Goal: Task Accomplishment & Management: Manage account settings

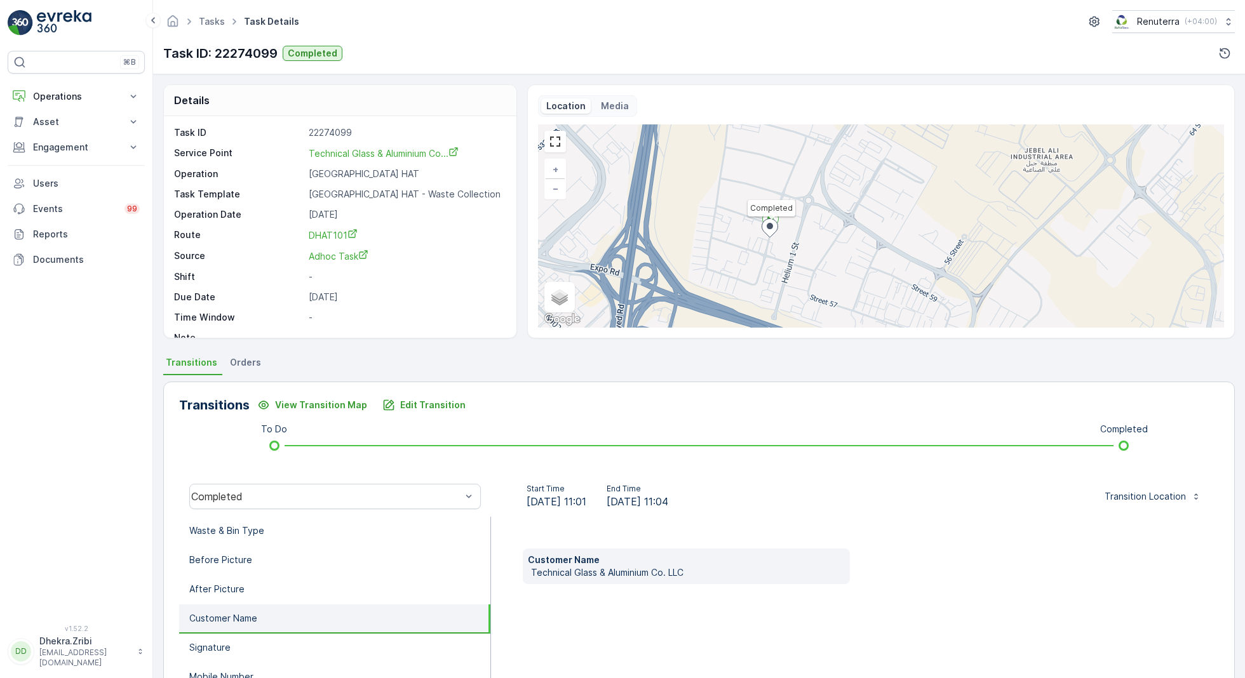
click at [77, 95] on p "Operations" at bounding box center [76, 96] width 86 height 13
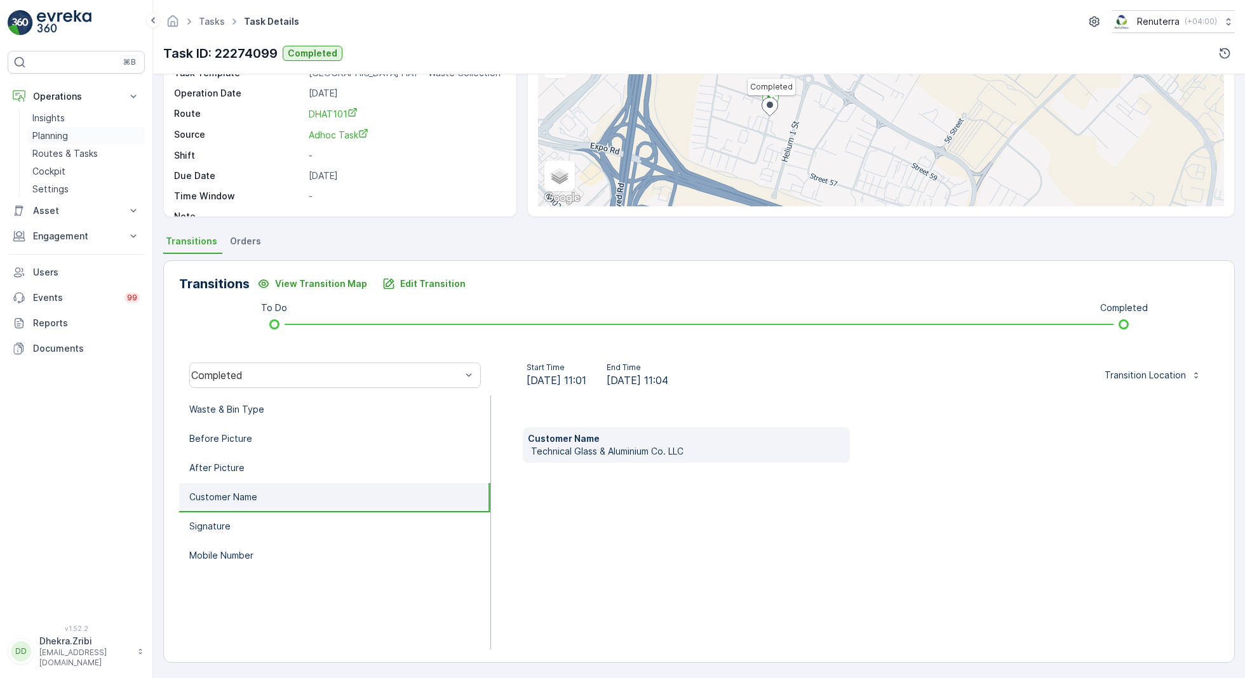
click at [53, 132] on p "Planning" at bounding box center [50, 136] width 36 height 13
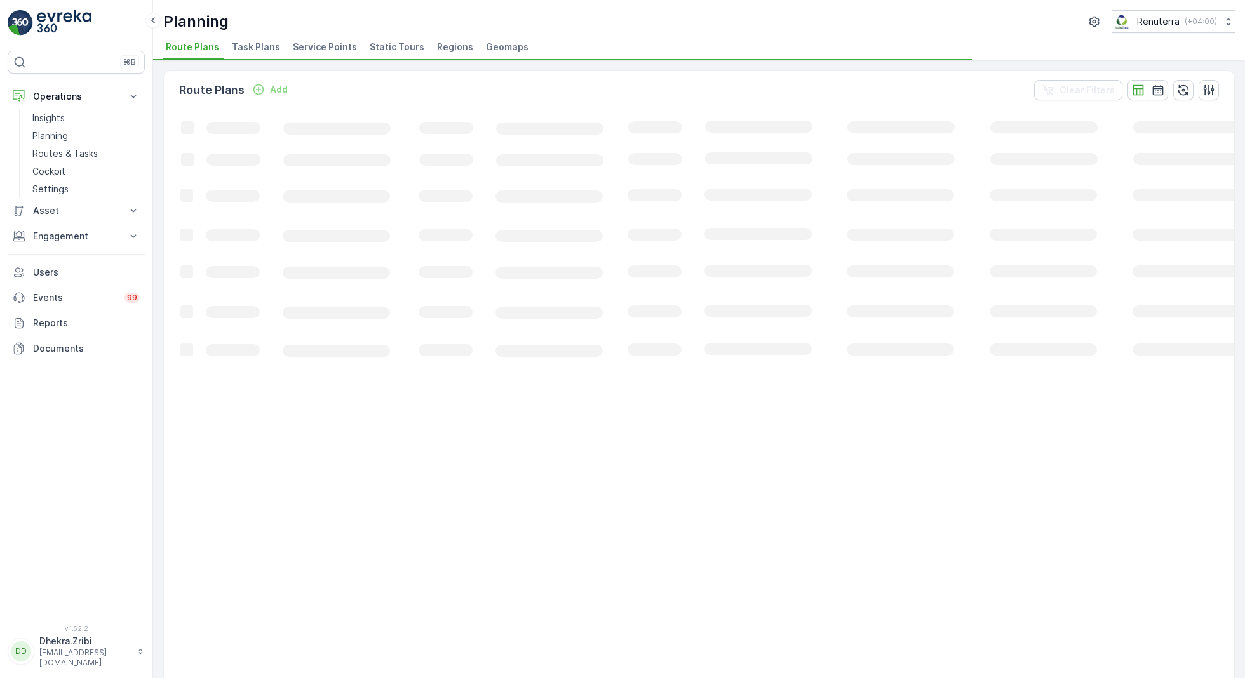
click at [314, 51] on span "Service Points" at bounding box center [325, 47] width 64 height 13
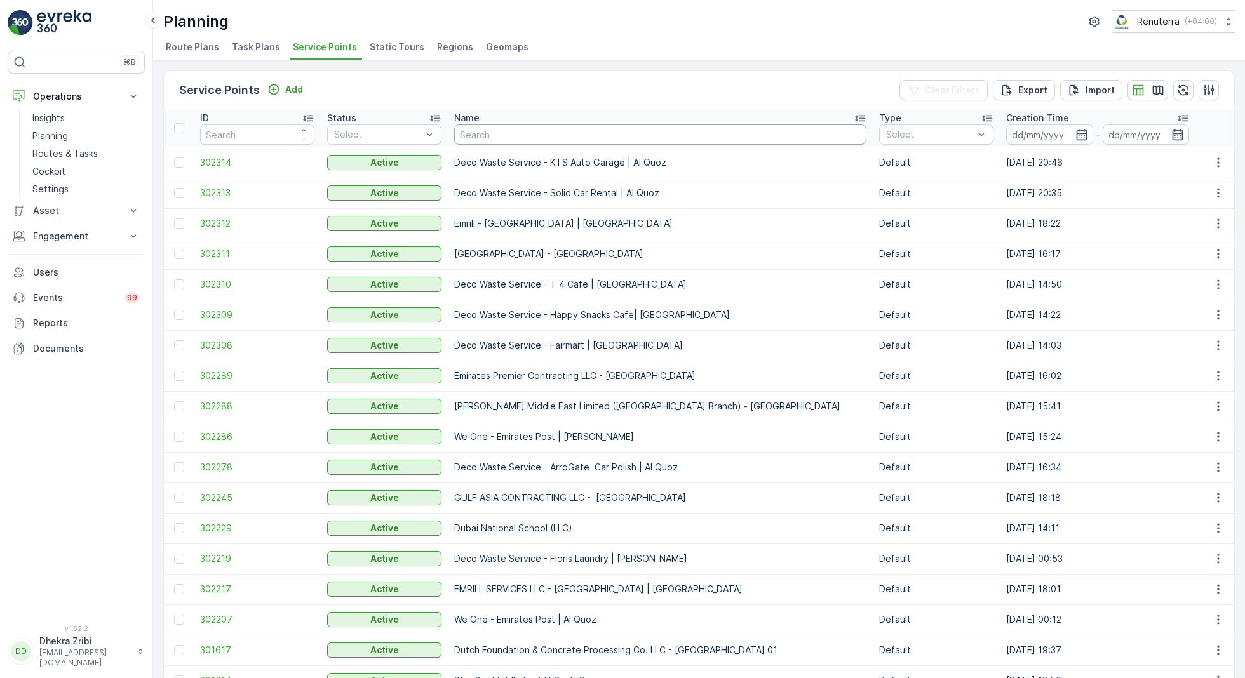
click at [525, 135] on input "text" at bounding box center [660, 135] width 412 height 20
type input "noma"
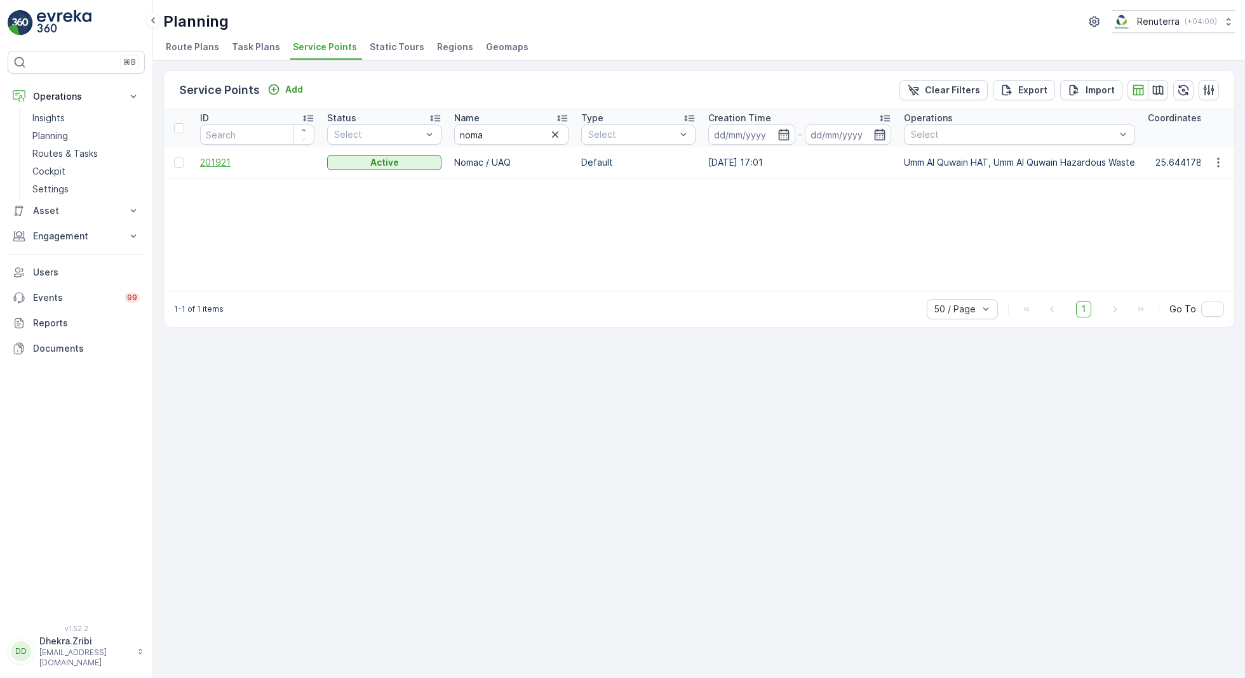
click at [222, 159] on span "201921" at bounding box center [257, 162] width 114 height 13
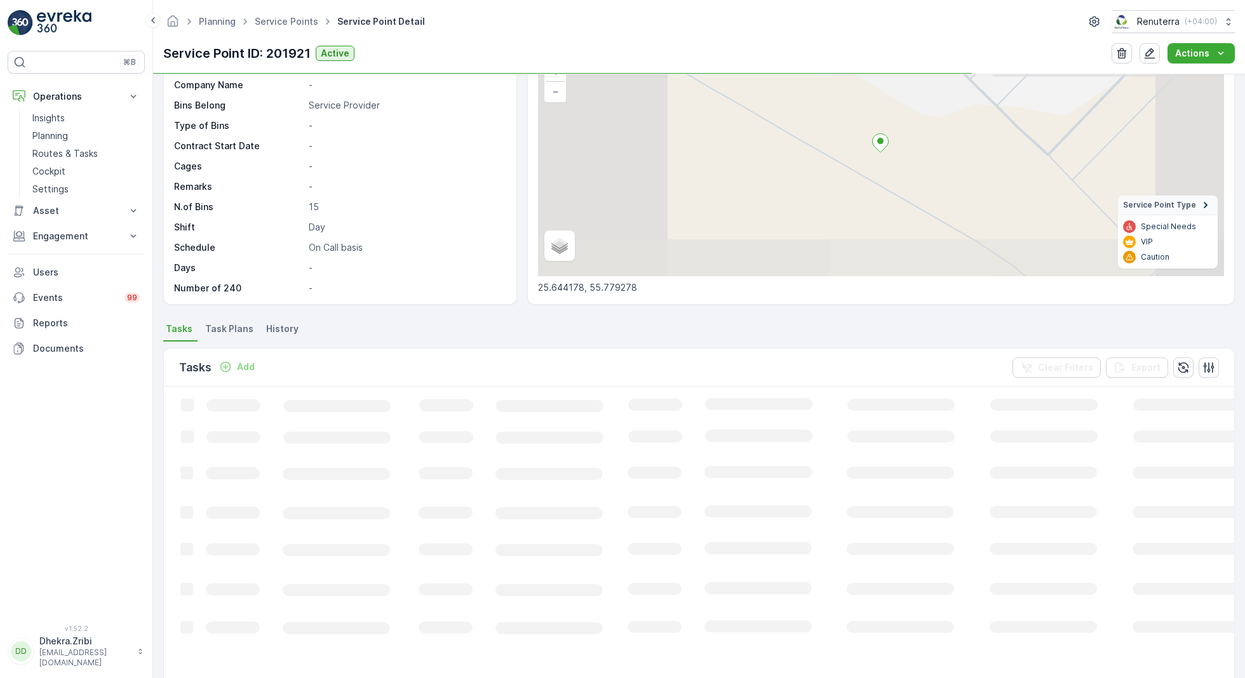
scroll to position [103, 0]
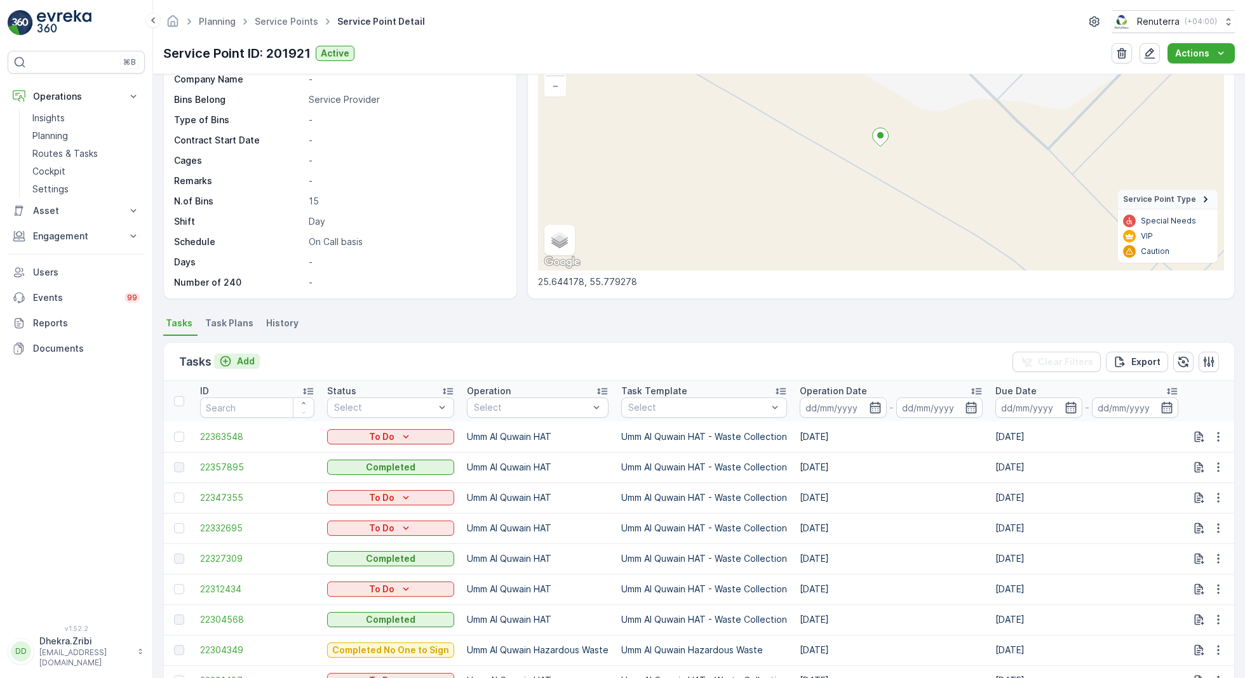
click at [235, 359] on div "Add" at bounding box center [237, 361] width 36 height 13
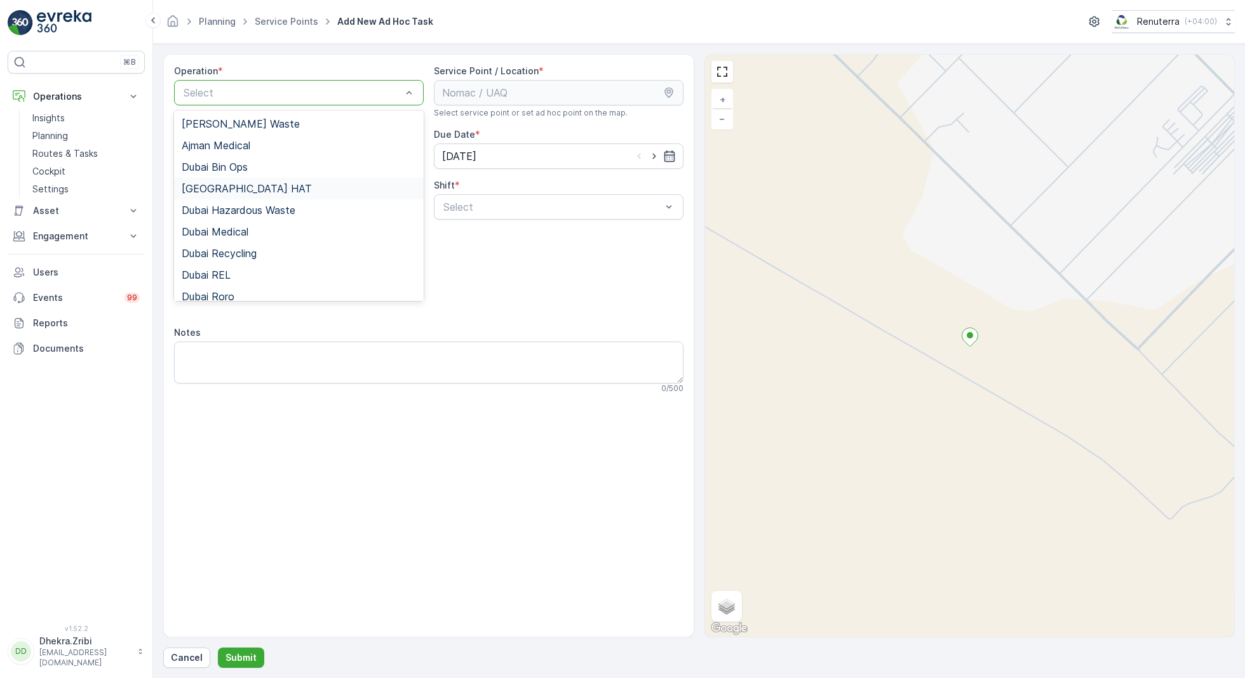
click at [234, 187] on div "[GEOGRAPHIC_DATA] HAT" at bounding box center [299, 188] width 234 height 11
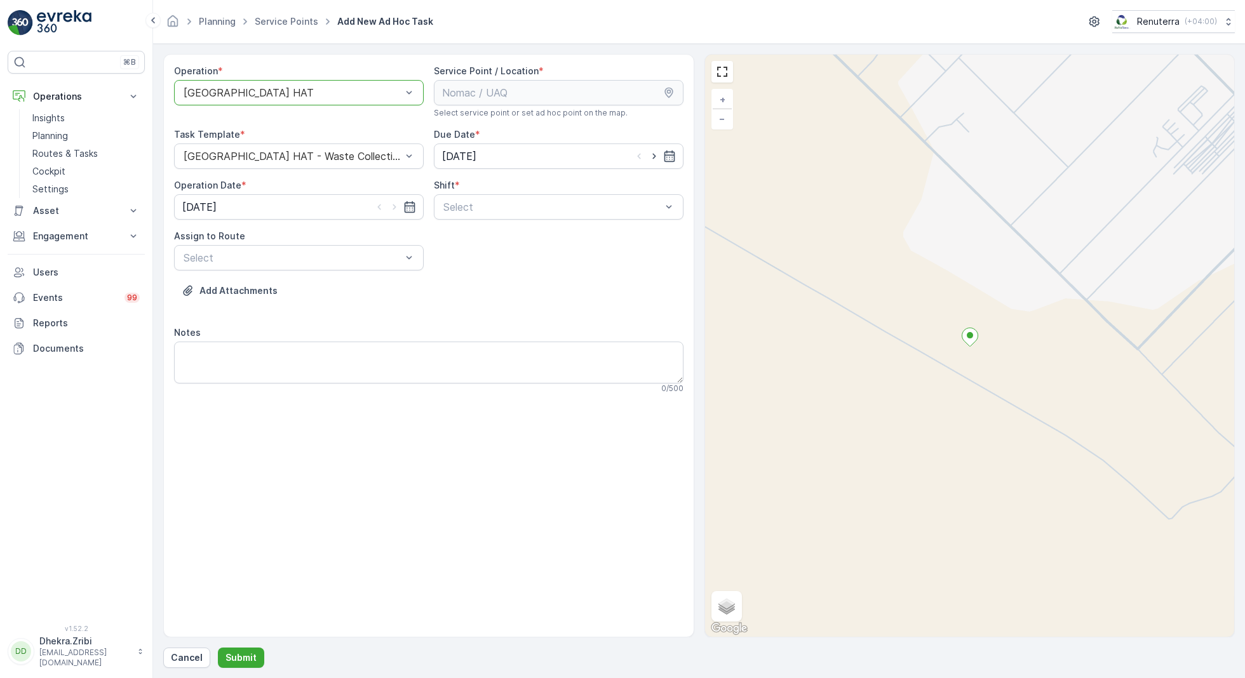
click at [367, 85] on div "[GEOGRAPHIC_DATA] HAT" at bounding box center [299, 92] width 250 height 25
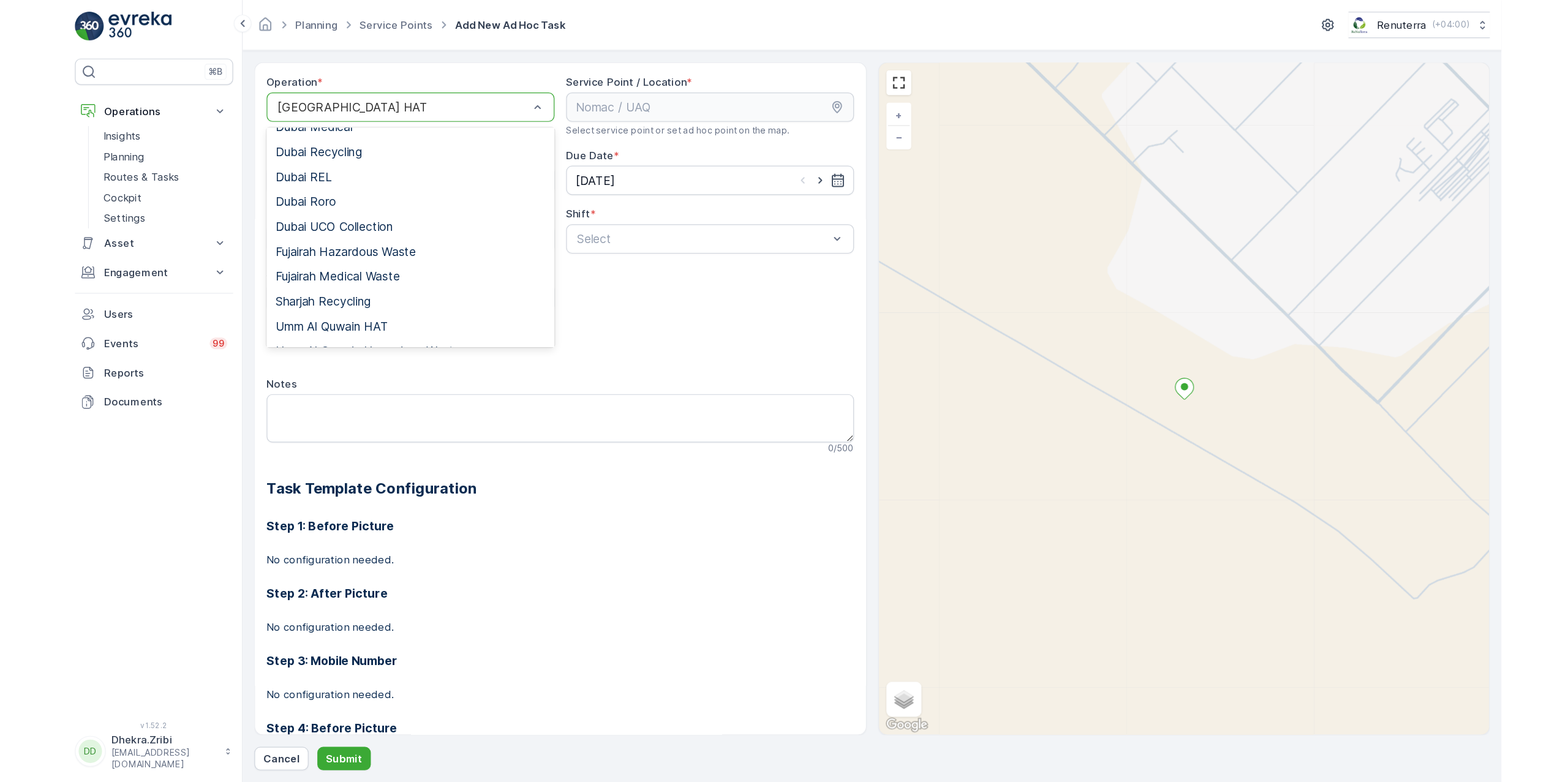
scroll to position [121, 0]
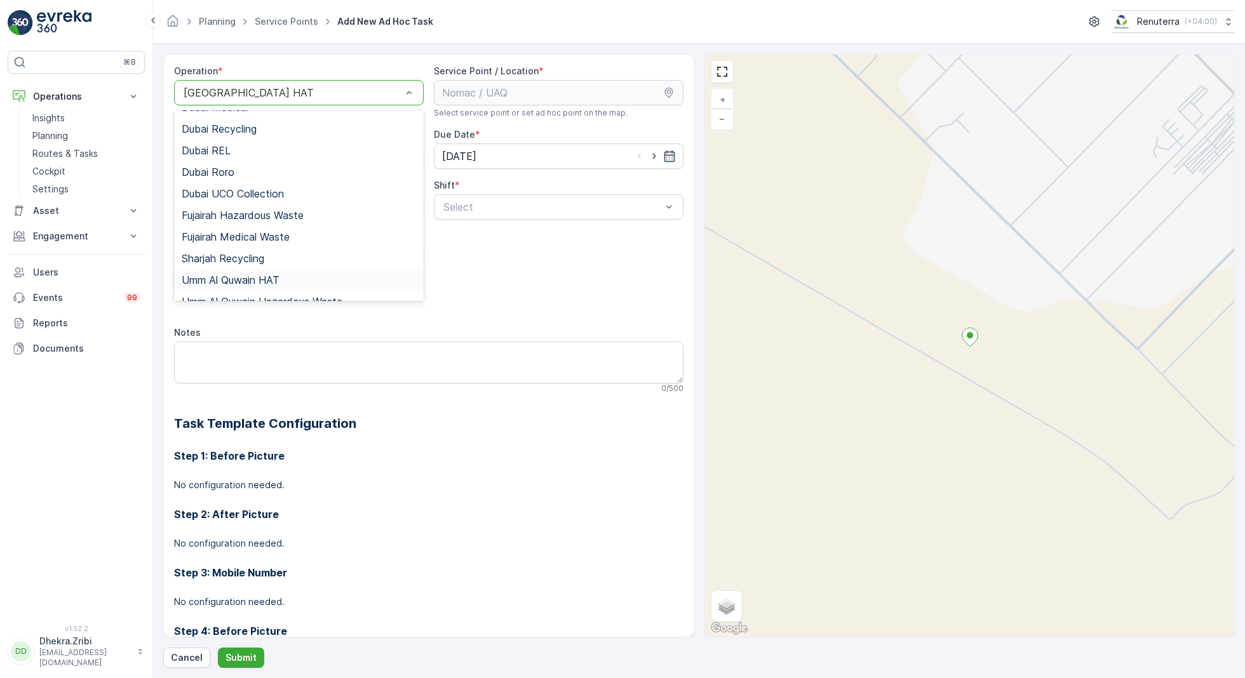
click at [259, 276] on span "Umm Al Quwain HAT" at bounding box center [231, 279] width 98 height 11
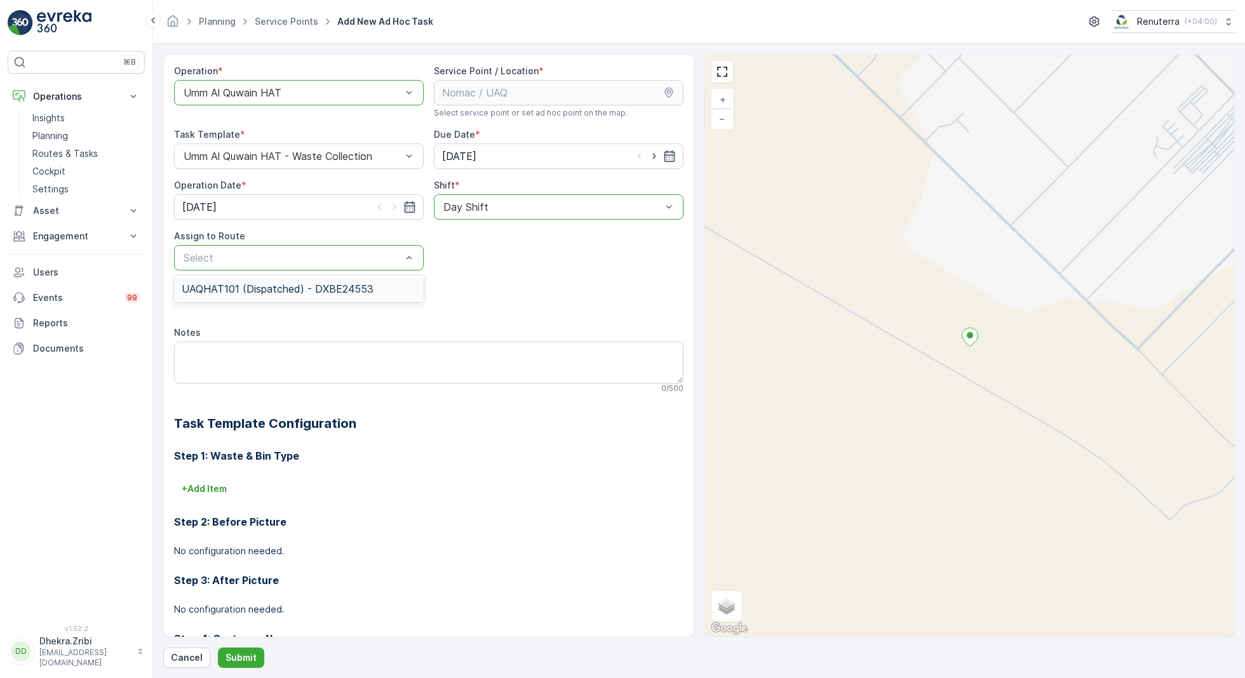
click at [281, 292] on span "UAQHAT101 (Dispatched) - DXBE24553" at bounding box center [278, 288] width 192 height 11
click at [246, 655] on p "Submit" at bounding box center [241, 658] width 31 height 13
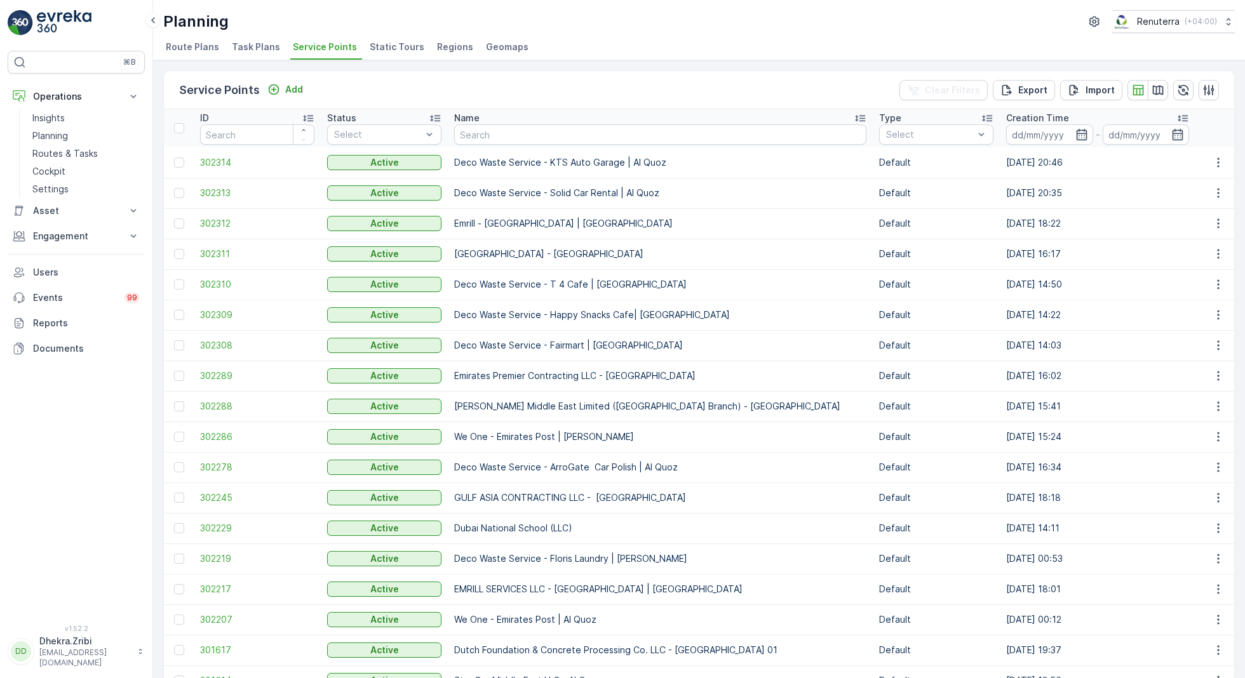
click at [680, 36] on div "Planning Renuterra ( +04:00 ) Route Plans Task Plans Service Points Static Tour…" at bounding box center [699, 30] width 1092 height 60
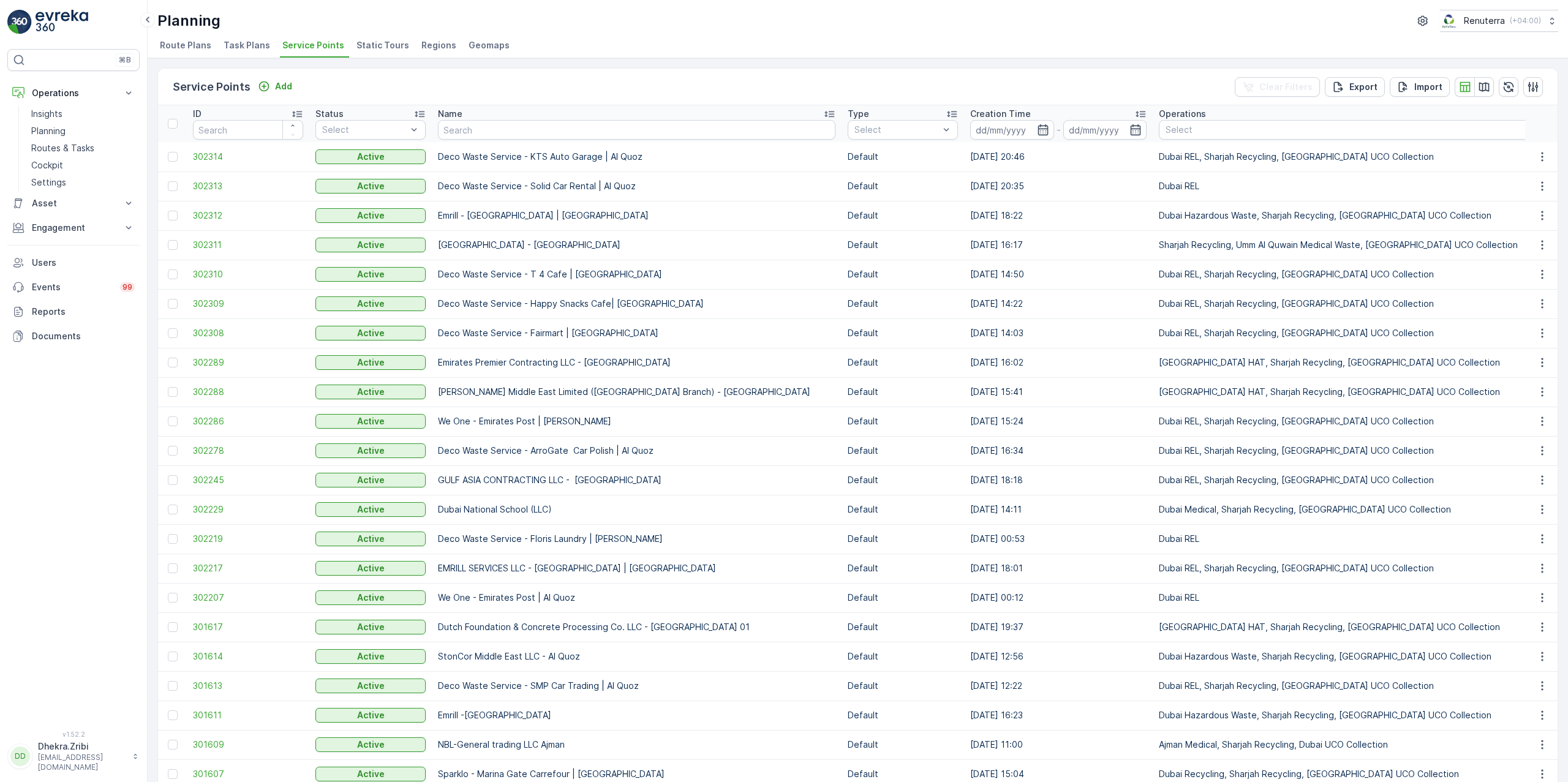
click at [481, 142] on td "Deco Waste Service - KTS Auto Garage | Al Quoz" at bounding box center [636, 156] width 410 height 29
click at [482, 136] on input "text" at bounding box center [636, 130] width 397 height 19
type input "a"
type input "technical"
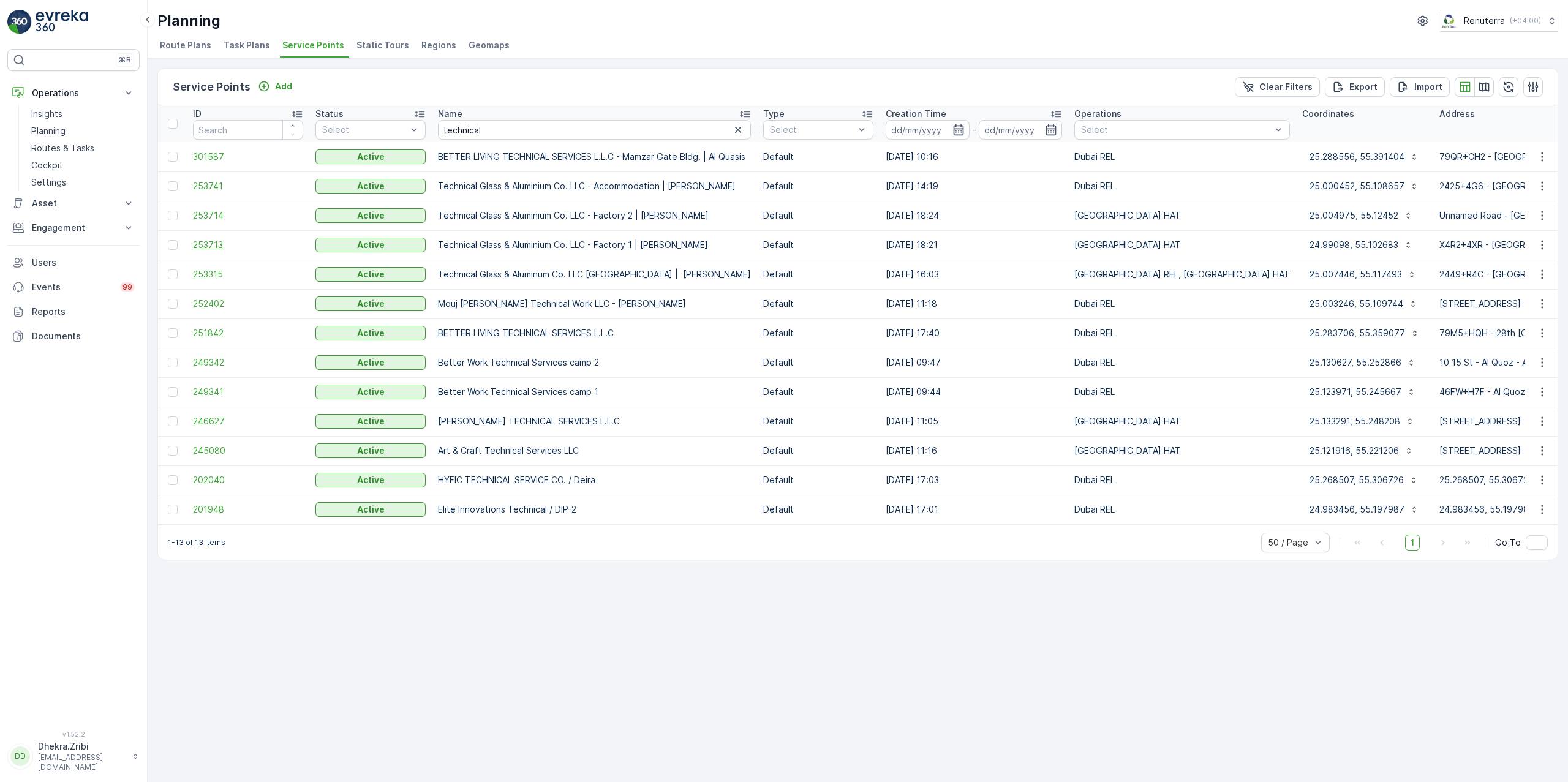
click at [212, 243] on span "253713" at bounding box center [248, 245] width 110 height 13
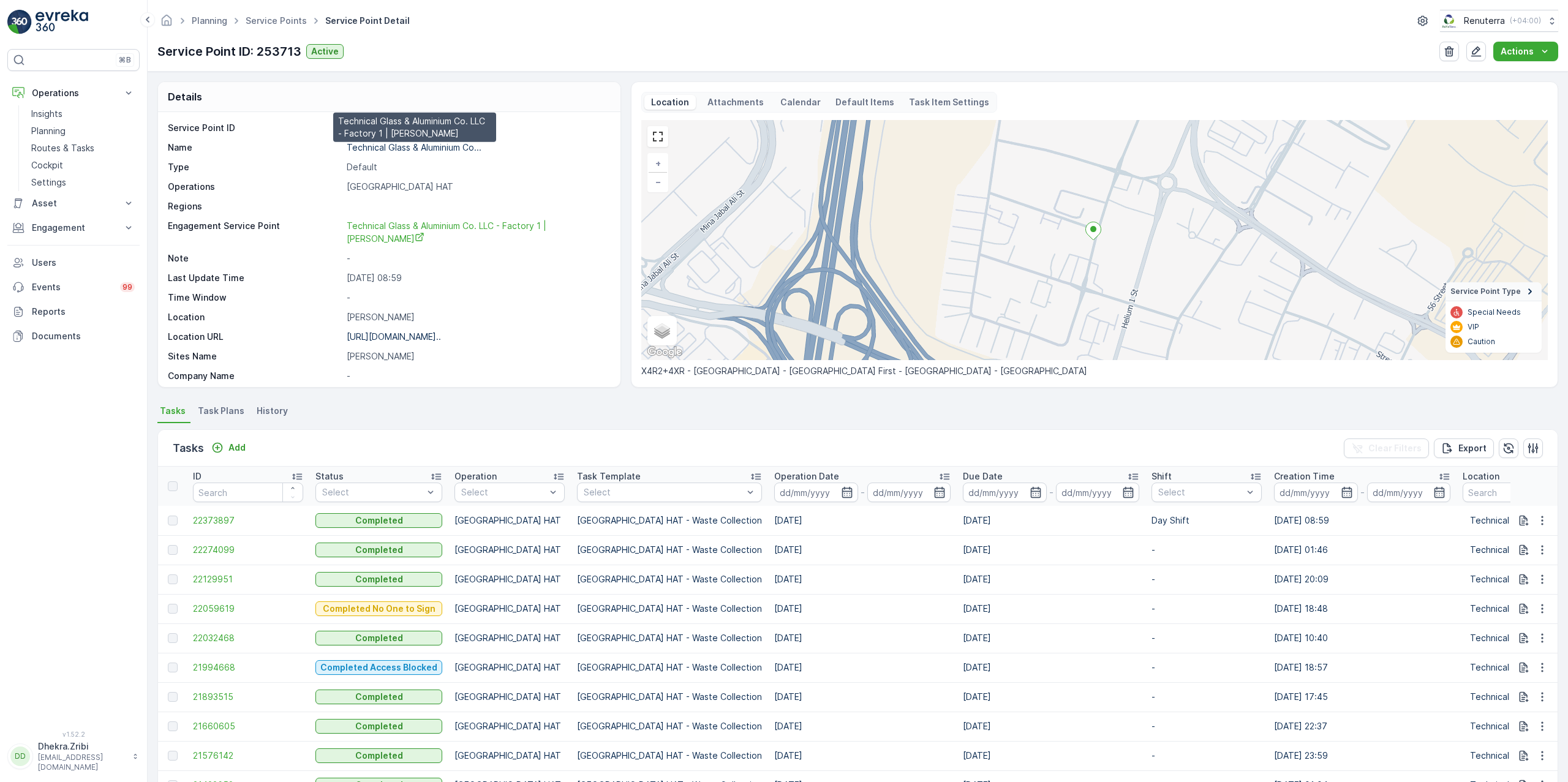
click at [413, 149] on p "Technical Glass & Aluminium Co..." at bounding box center [415, 147] width 135 height 11
click at [273, 21] on link "Service Points" at bounding box center [277, 20] width 62 height 11
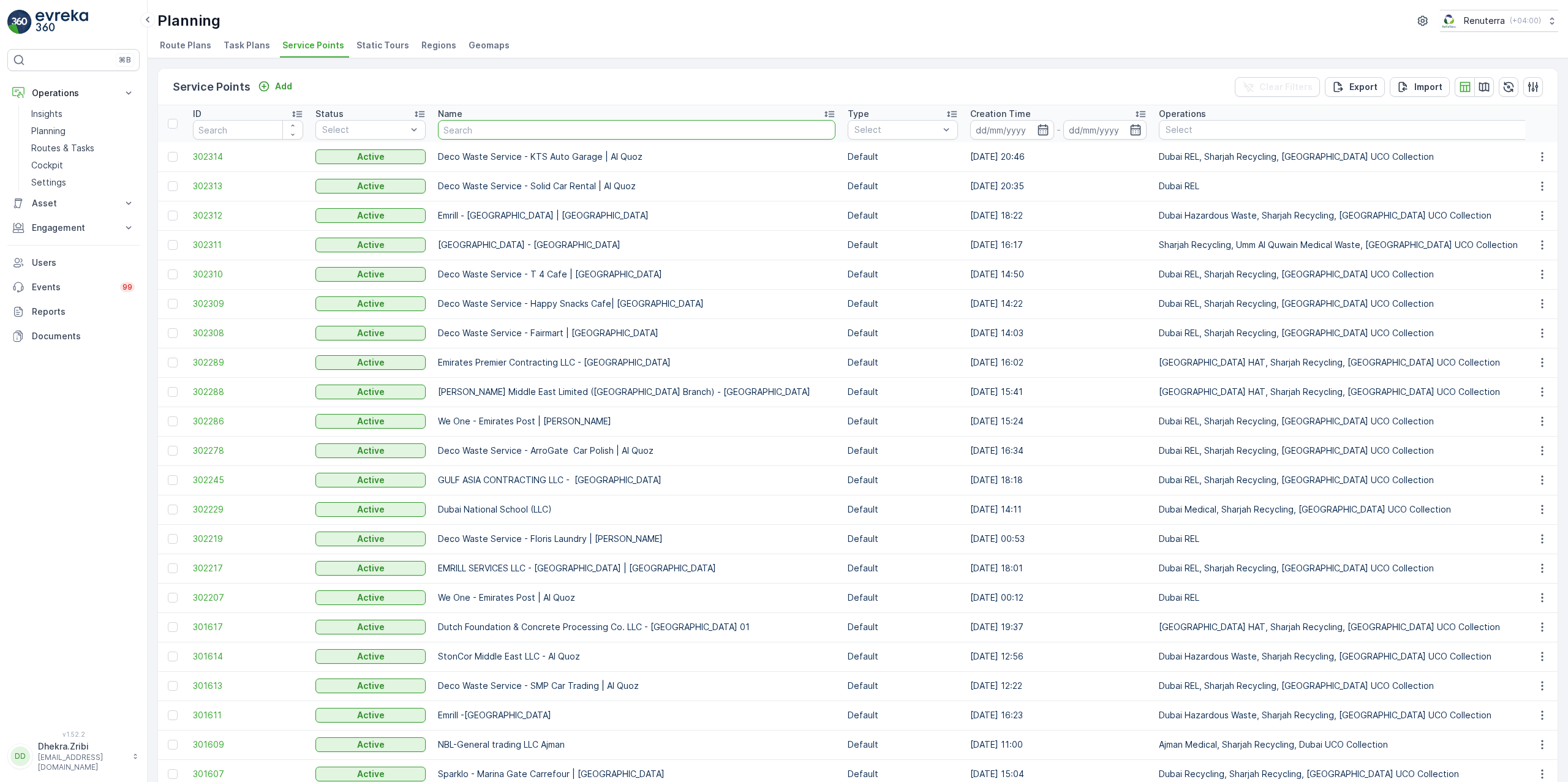
click at [570, 121] on input "text" at bounding box center [636, 130] width 397 height 19
type input "deco"
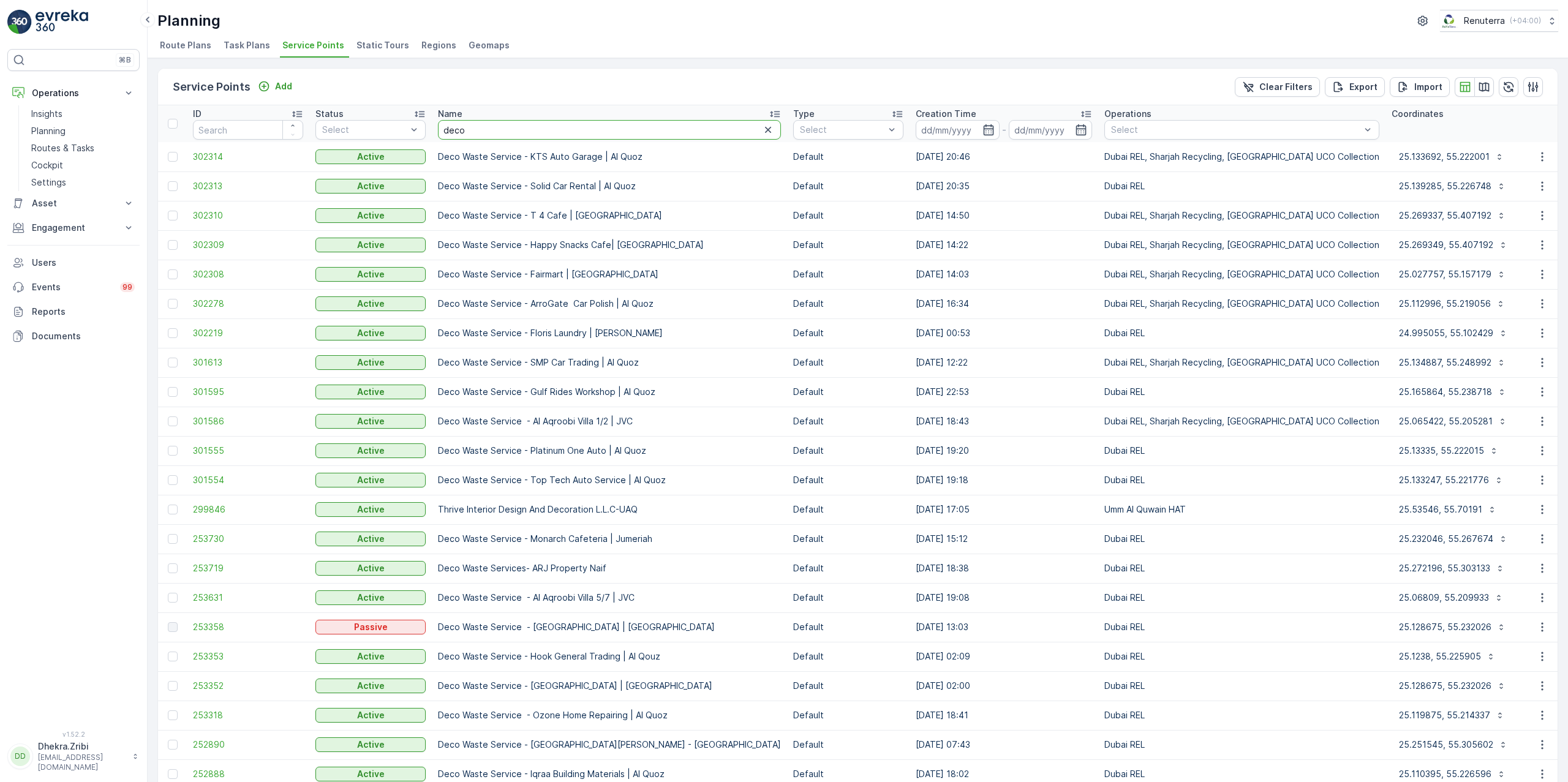
drag, startPoint x: 493, startPoint y: 136, endPoint x: 399, endPoint y: 94, distance: 103.0
type input "iff"
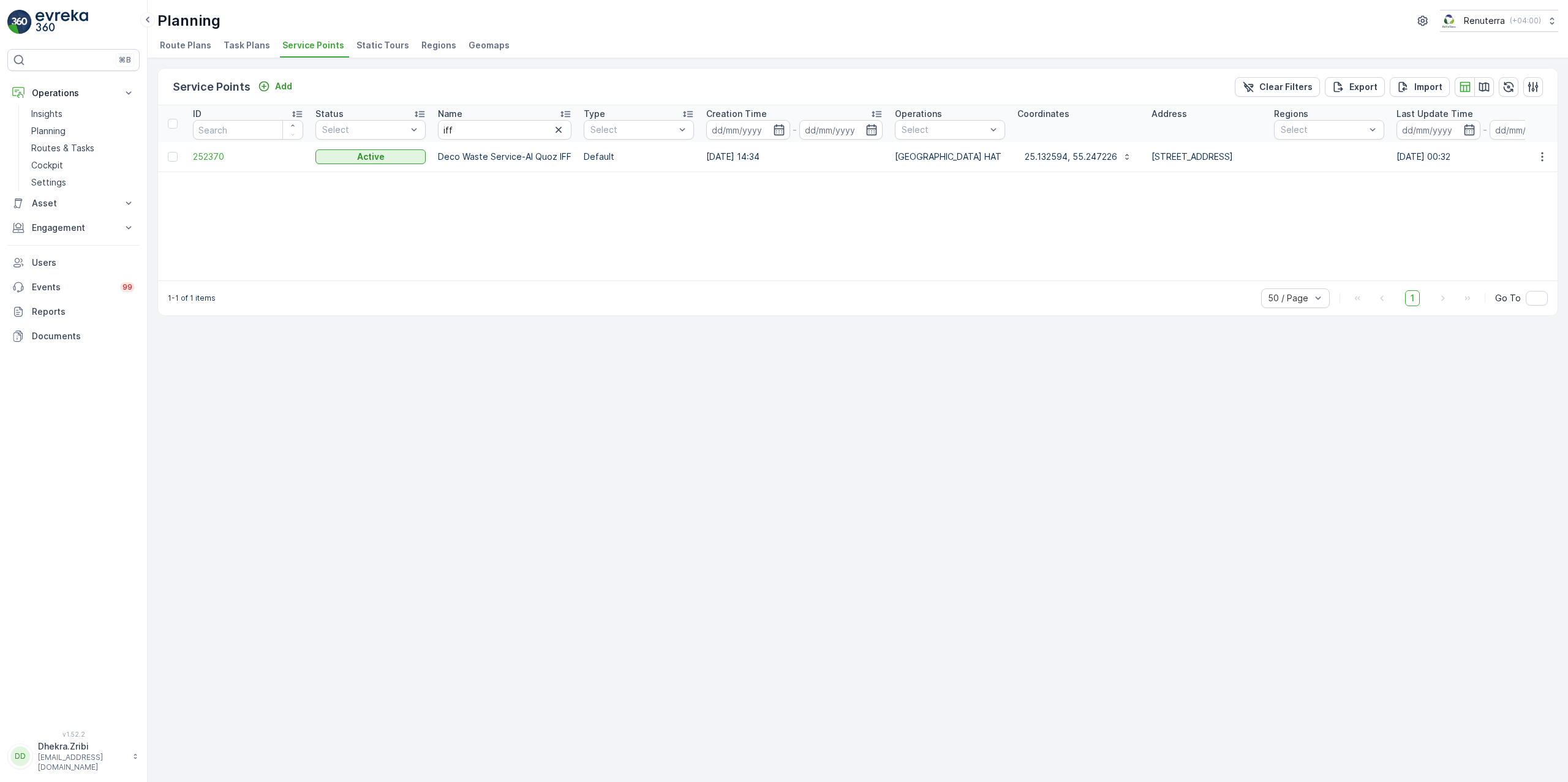
click at [191, 155] on td "252370" at bounding box center [248, 156] width 122 height 29
click at [199, 151] on span "252370" at bounding box center [248, 156] width 110 height 13
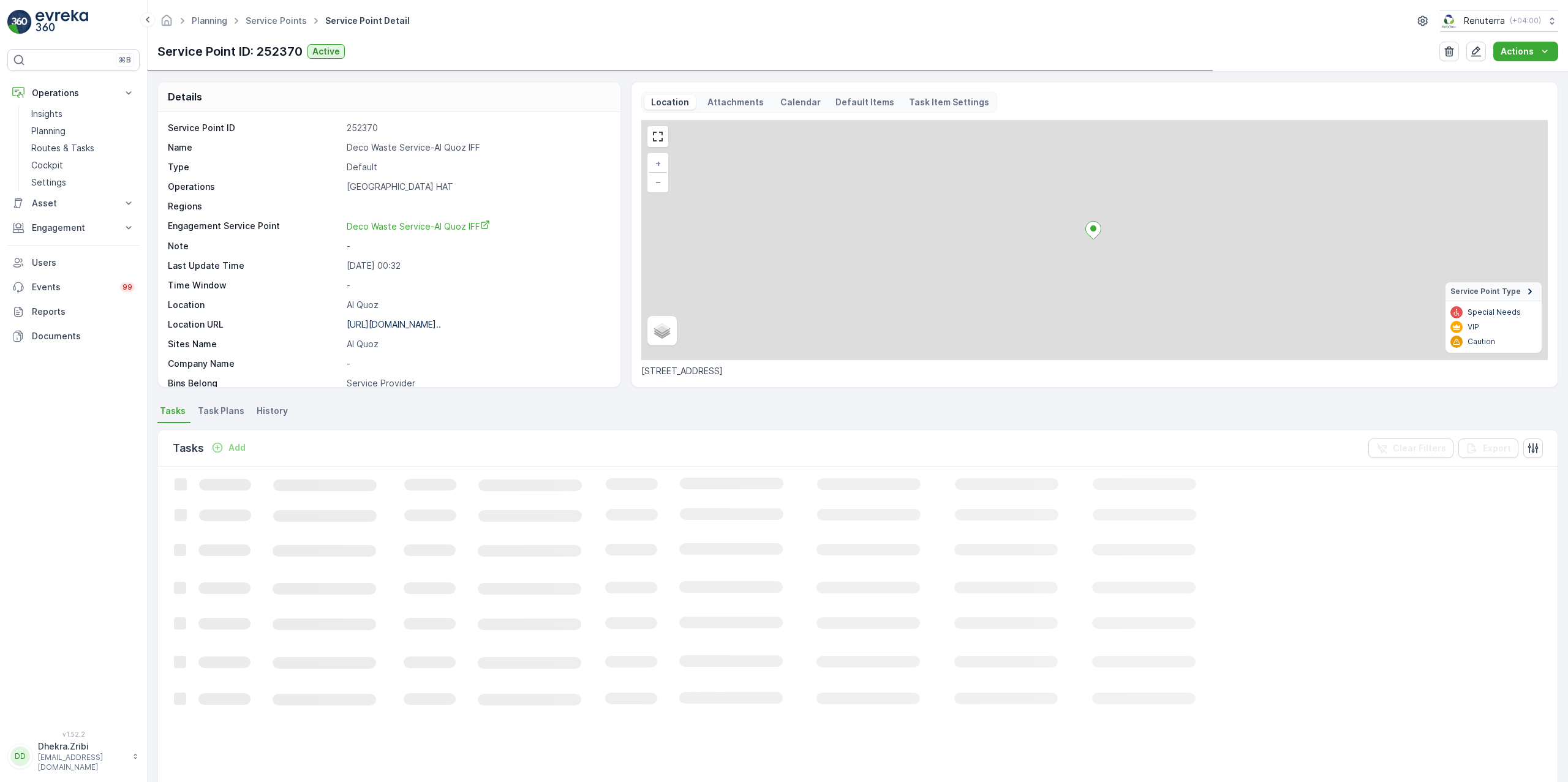
click at [461, 147] on p "Deco Waste Service-Al Quoz IFF" at bounding box center [477, 148] width 261 height 13
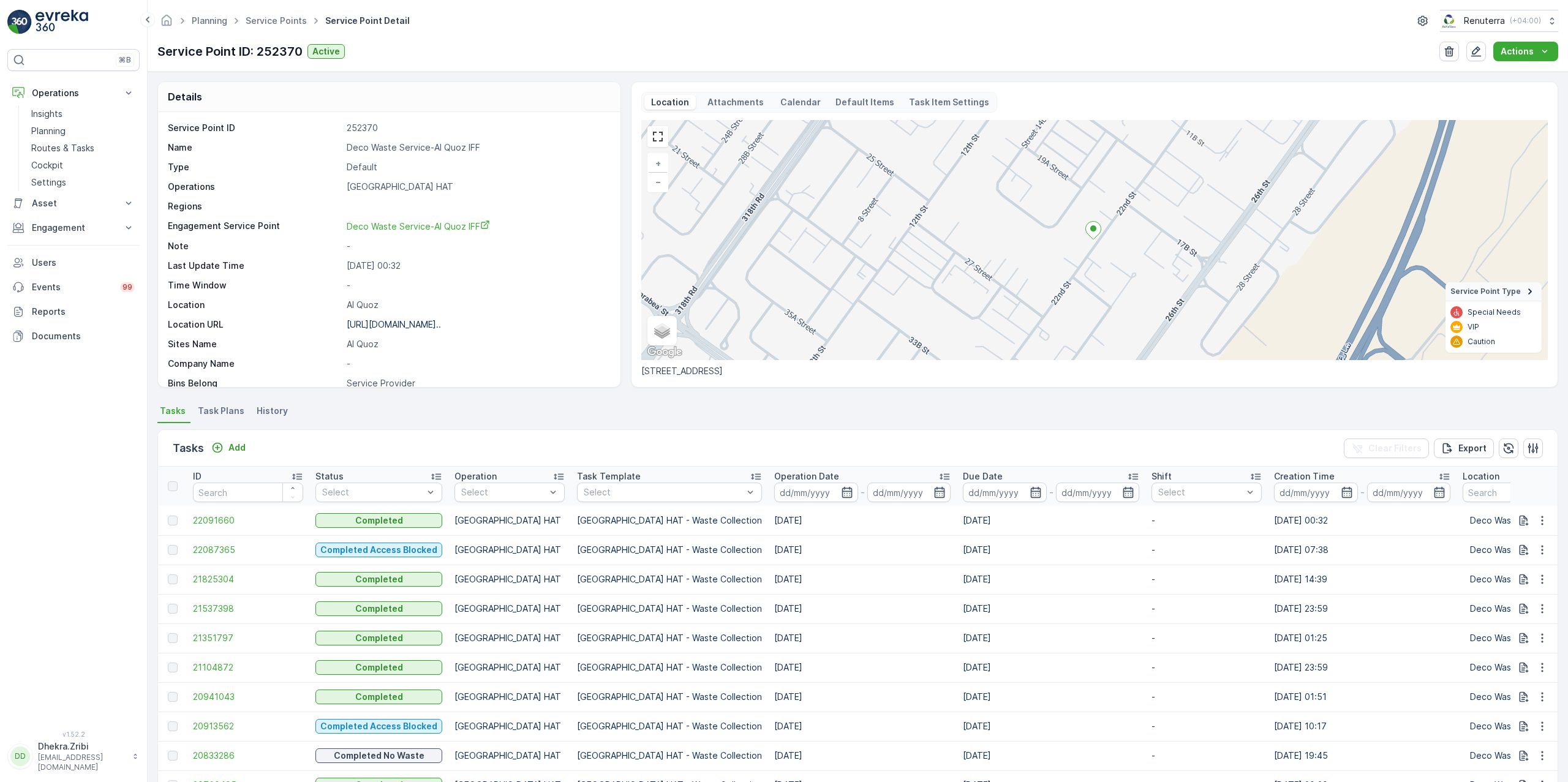
click at [491, 134] on p "252370" at bounding box center [477, 127] width 261 height 13
drag, startPoint x: 345, startPoint y: 153, endPoint x: 484, endPoint y: 146, distance: 139.2
click at [484, 146] on div "Name Deco Waste Service-Al Quoz IFF" at bounding box center [388, 148] width 440 height 13
copy p "Deco Waste Service-Al Quoz IFF"
click at [273, 23] on link "Service Points" at bounding box center [277, 20] width 62 height 11
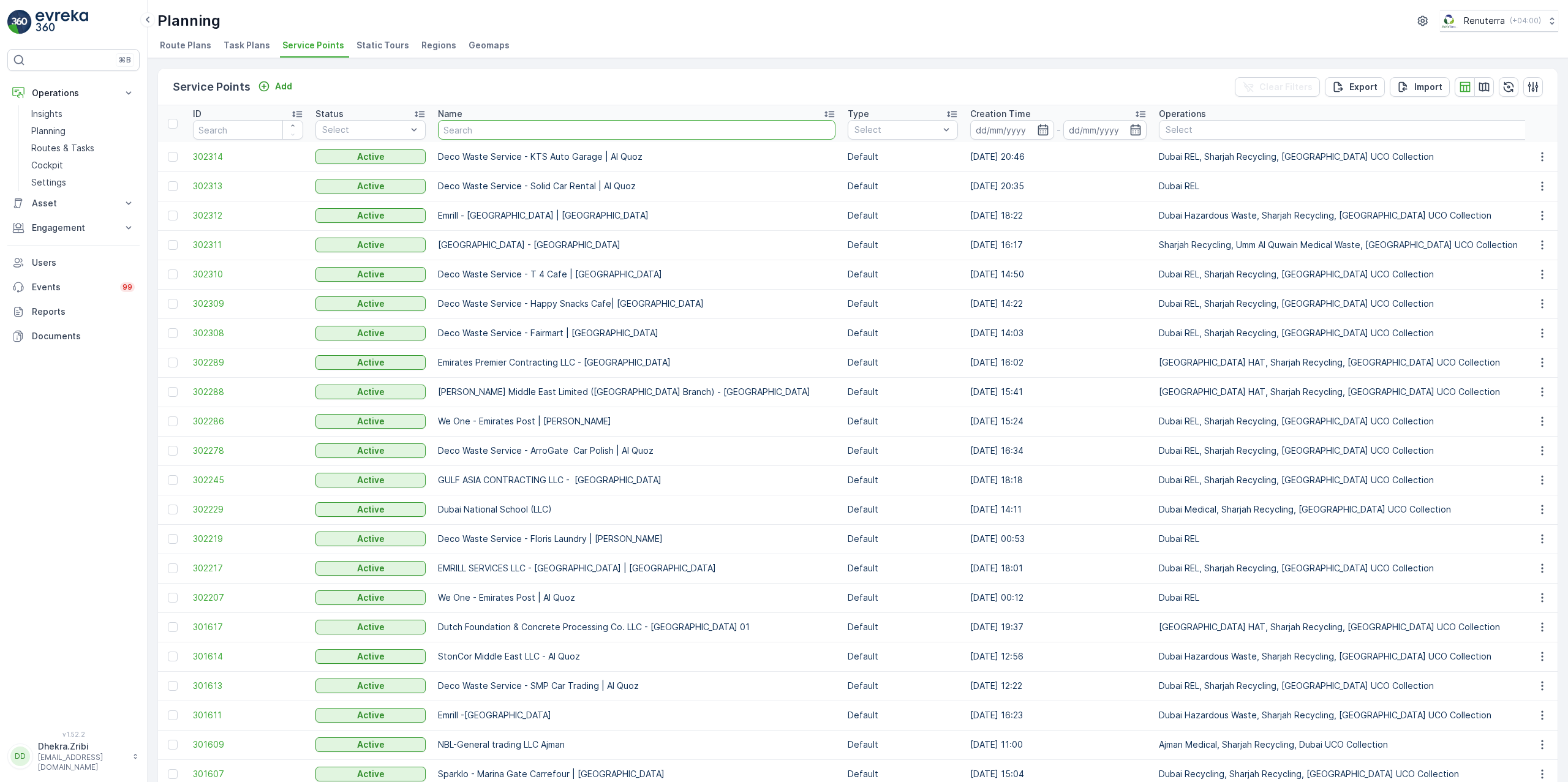
click at [490, 136] on input "text" at bounding box center [636, 130] width 397 height 19
type input "arifco"
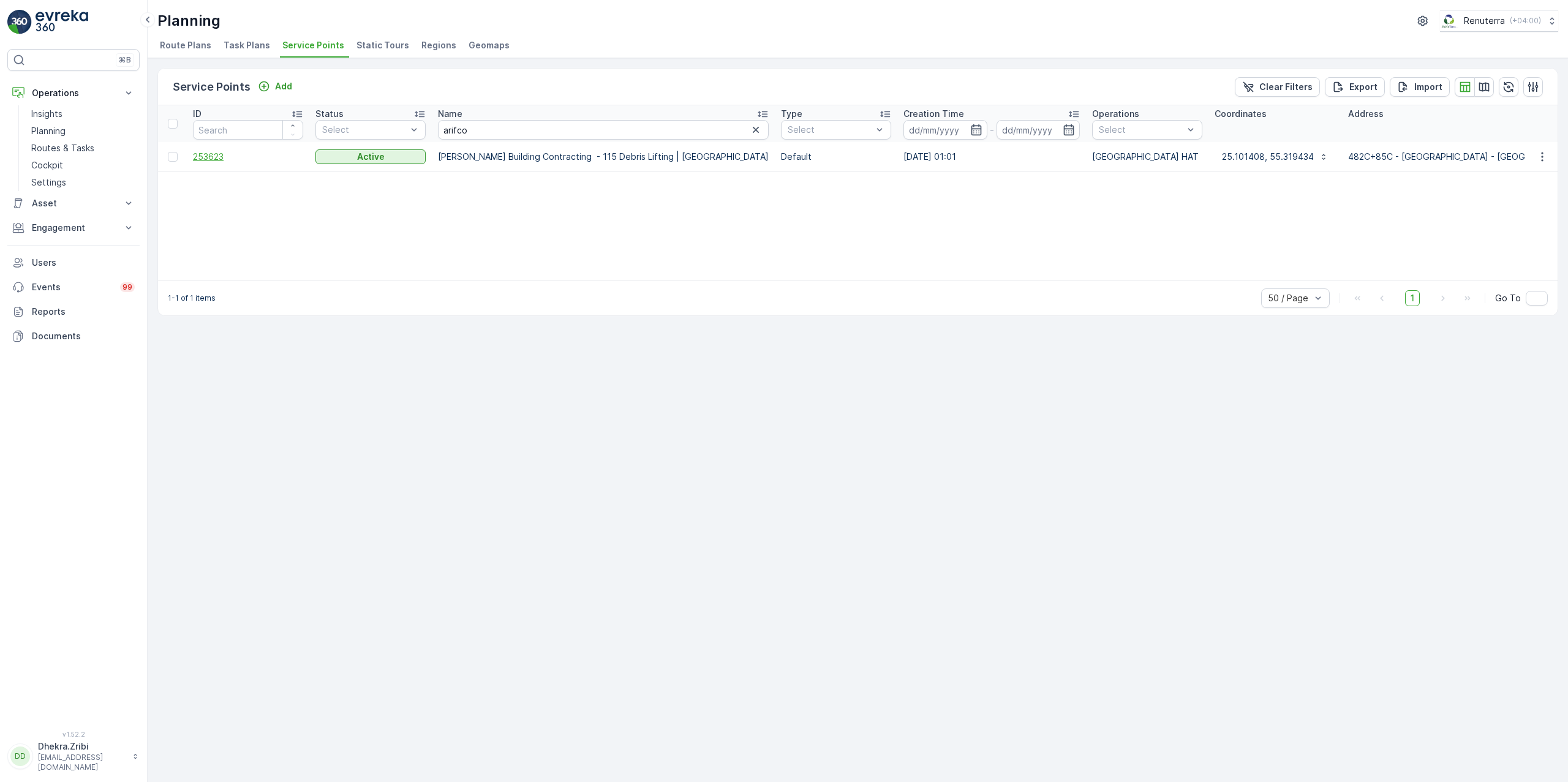
click at [201, 153] on span "253623" at bounding box center [248, 156] width 110 height 13
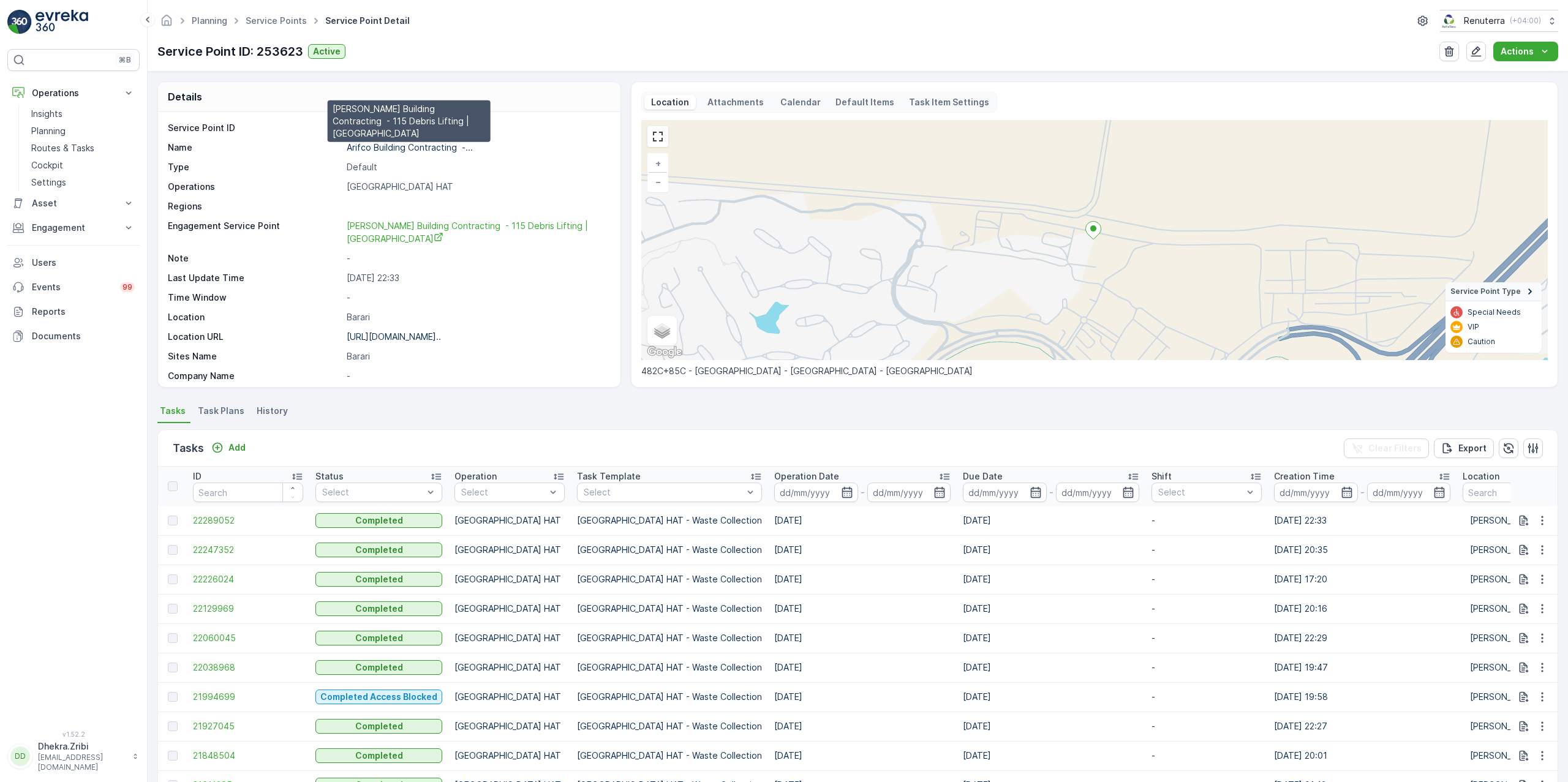
click at [399, 148] on p "Arifco Building Contracting -..." at bounding box center [410, 147] width 126 height 11
click at [277, 17] on link "Service Points" at bounding box center [277, 20] width 62 height 11
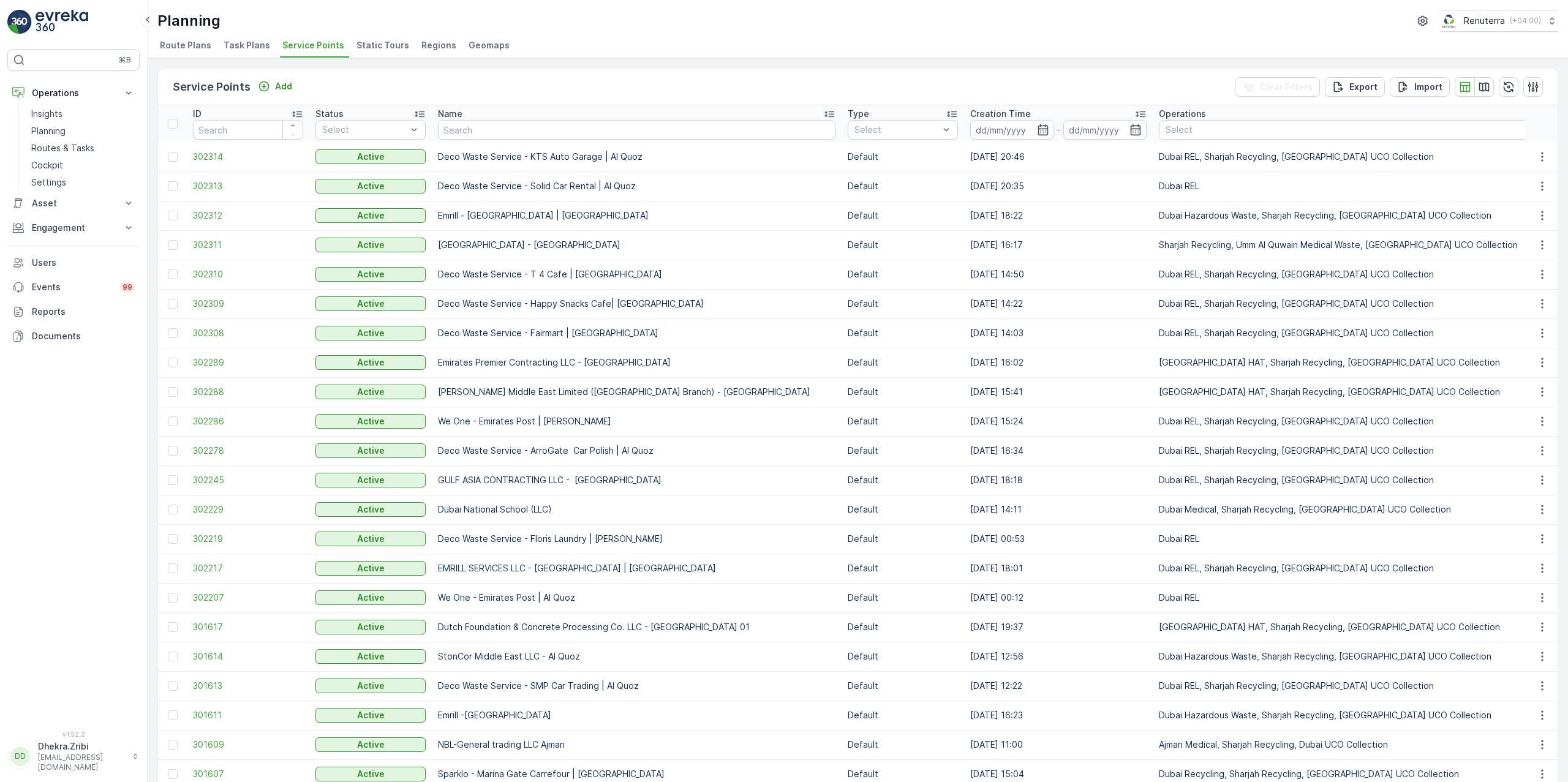
click at [833, 53] on ul "Route Plans Task Plans Service Points Static Tours Regions Geomaps" at bounding box center [852, 47] width 1392 height 21
click at [483, 139] on input "text" at bounding box center [636, 130] width 397 height 19
type input "discovery"
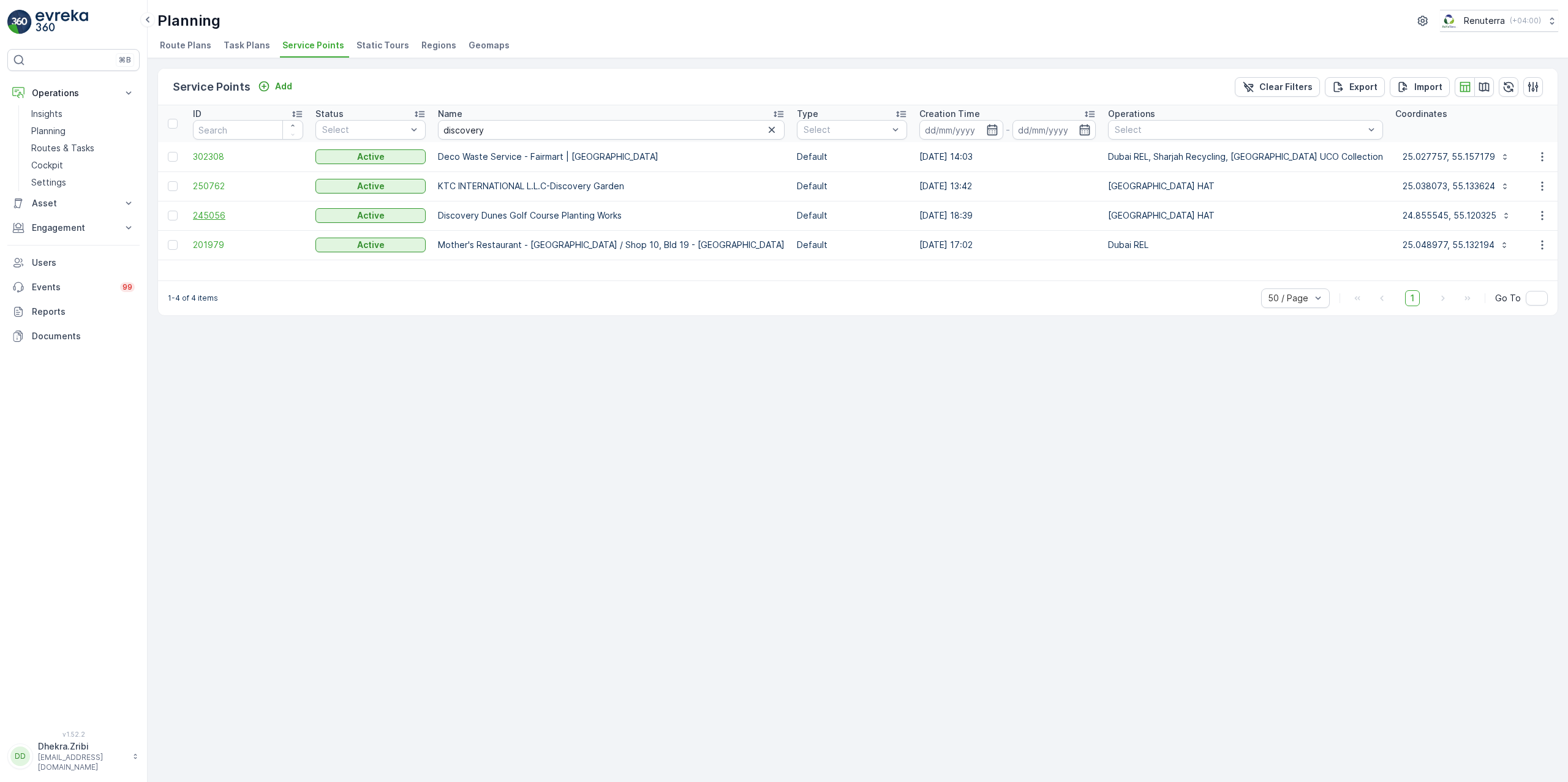
click at [202, 216] on span "245056" at bounding box center [248, 215] width 110 height 13
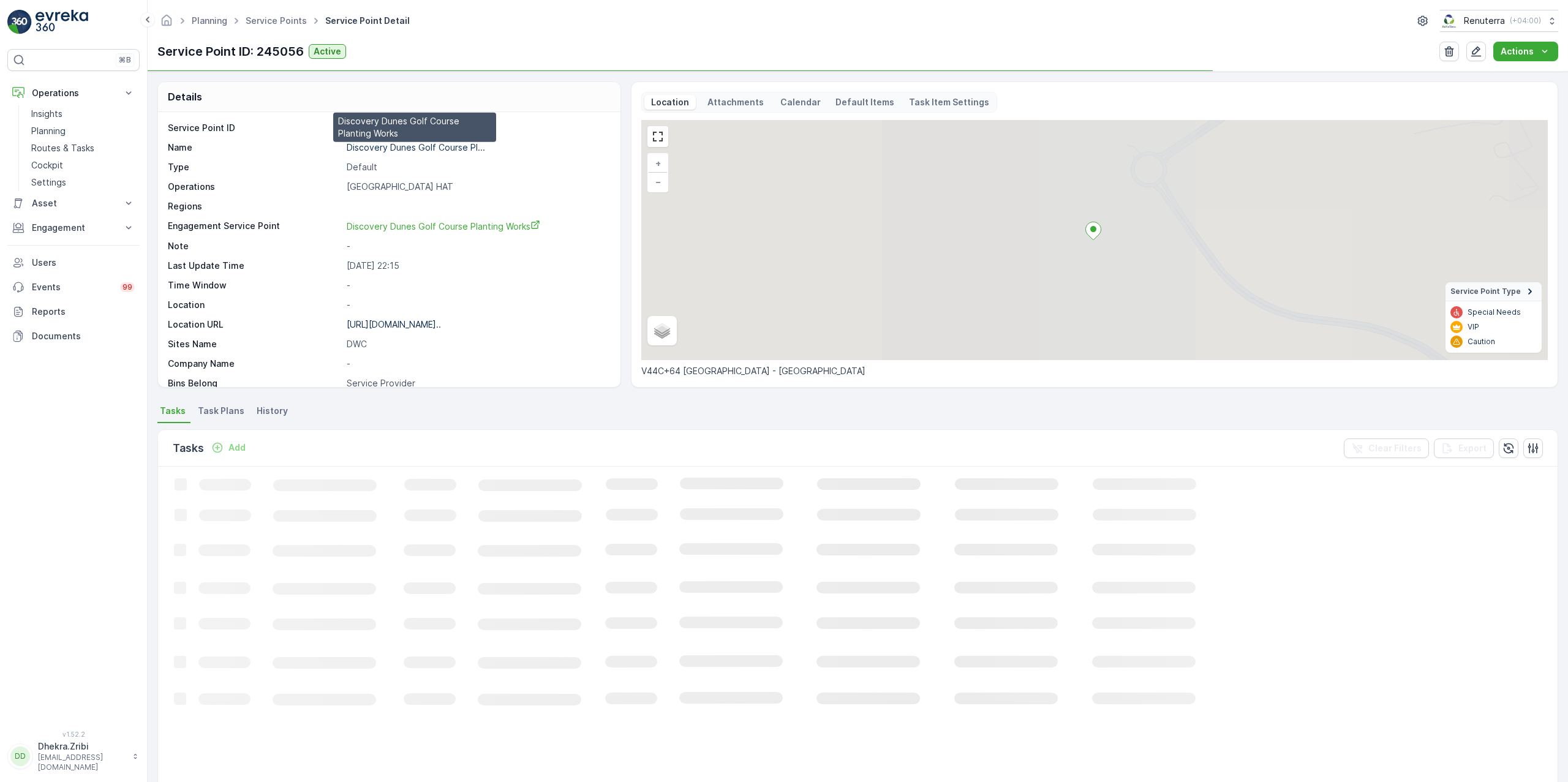
click at [394, 150] on p "Discovery Dunes Golf Course Pl..." at bounding box center [417, 147] width 139 height 11
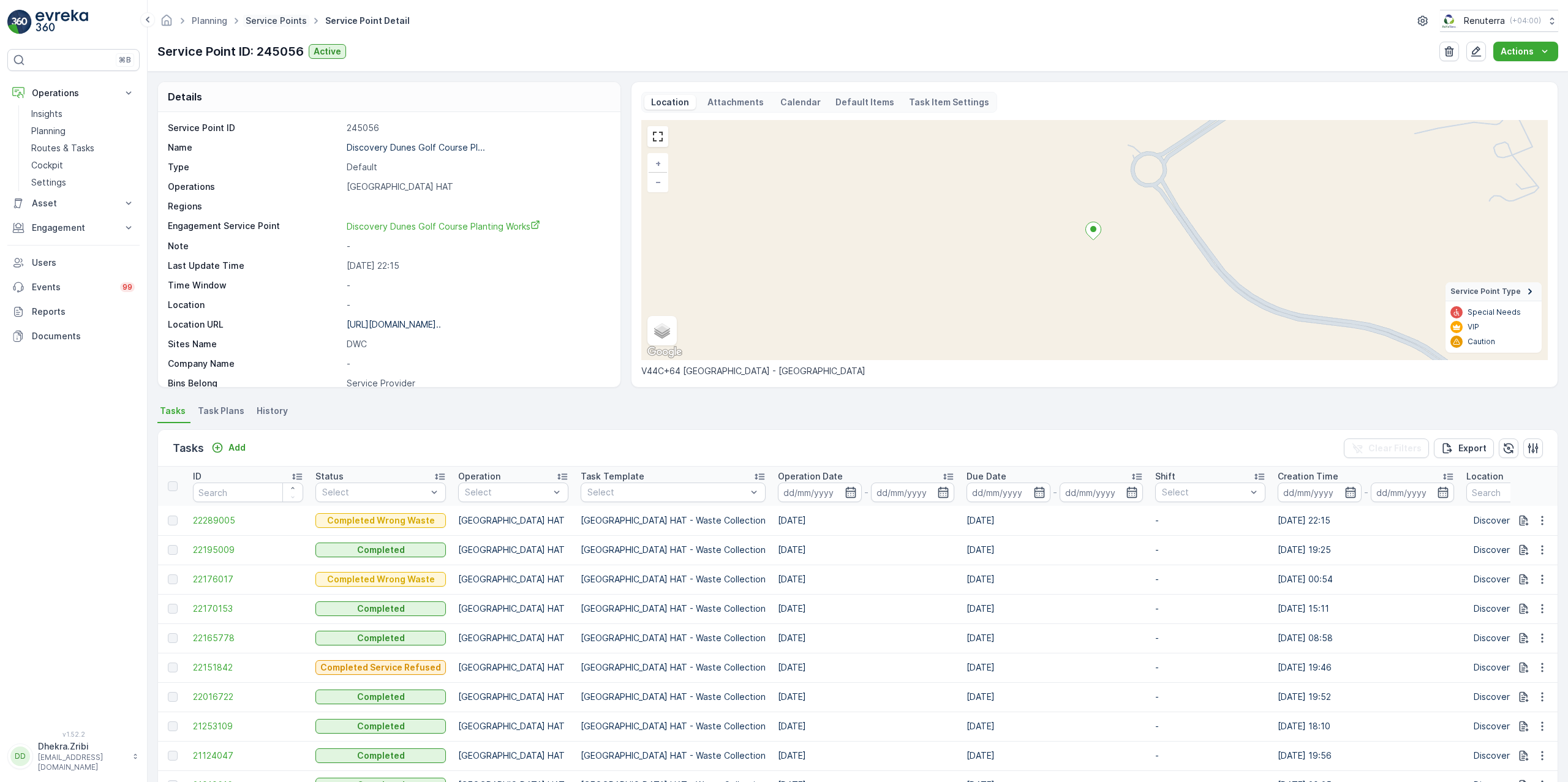
click at [275, 16] on link "Service Points" at bounding box center [277, 20] width 62 height 11
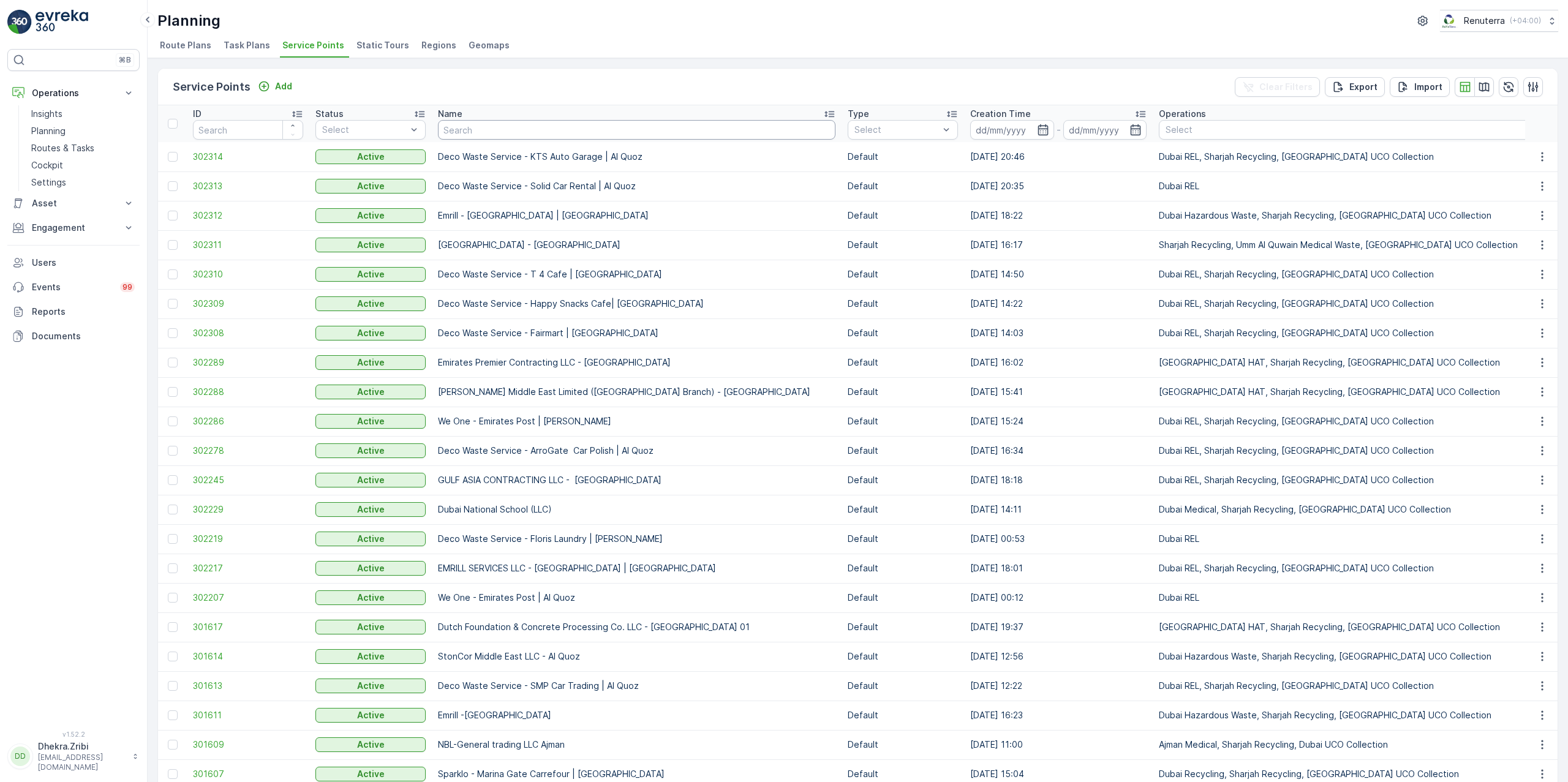
click at [506, 127] on input "text" at bounding box center [636, 130] width 397 height 19
type input "[PERSON_NAME]"
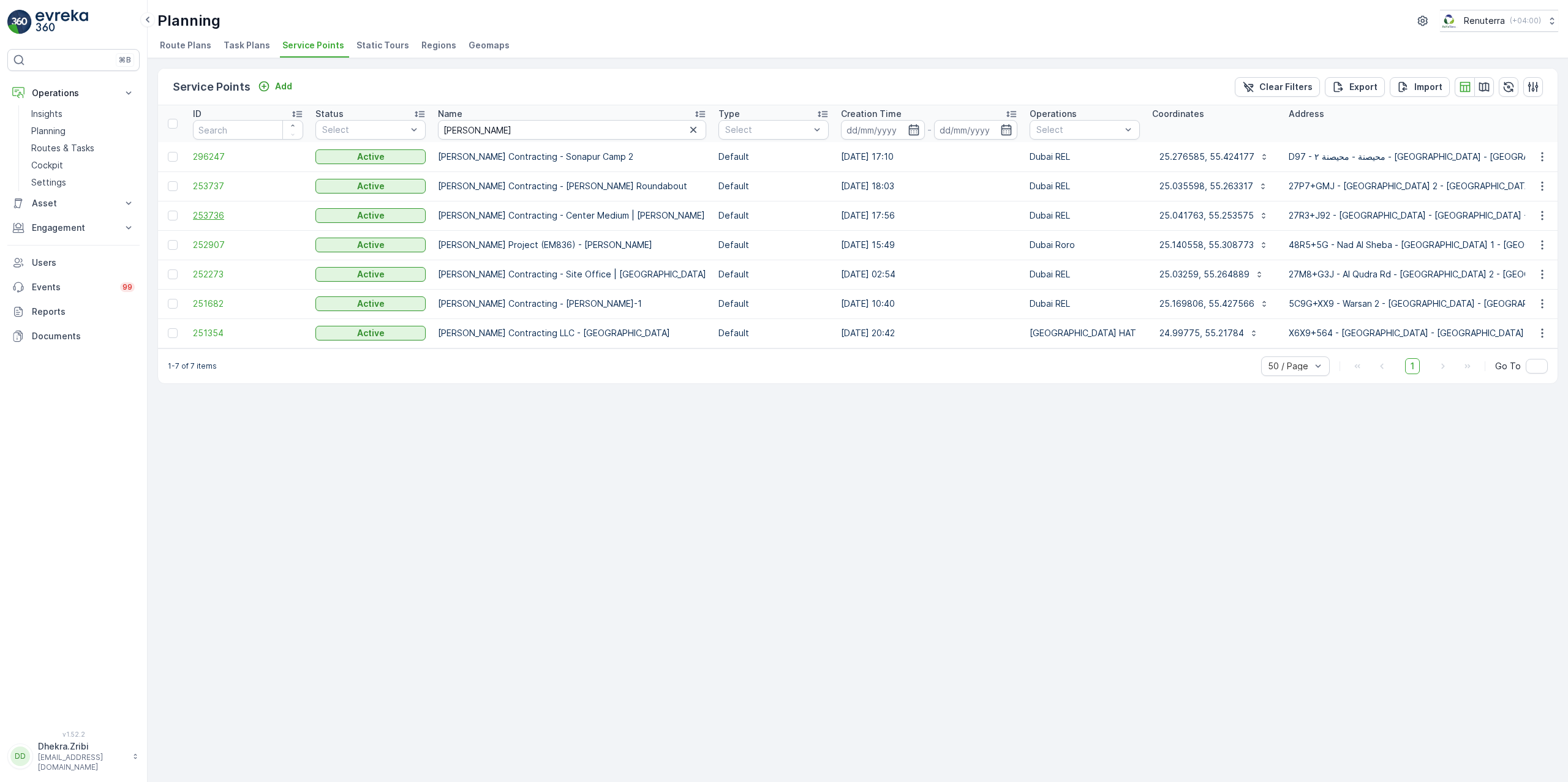
click at [216, 211] on span "253736" at bounding box center [248, 215] width 110 height 13
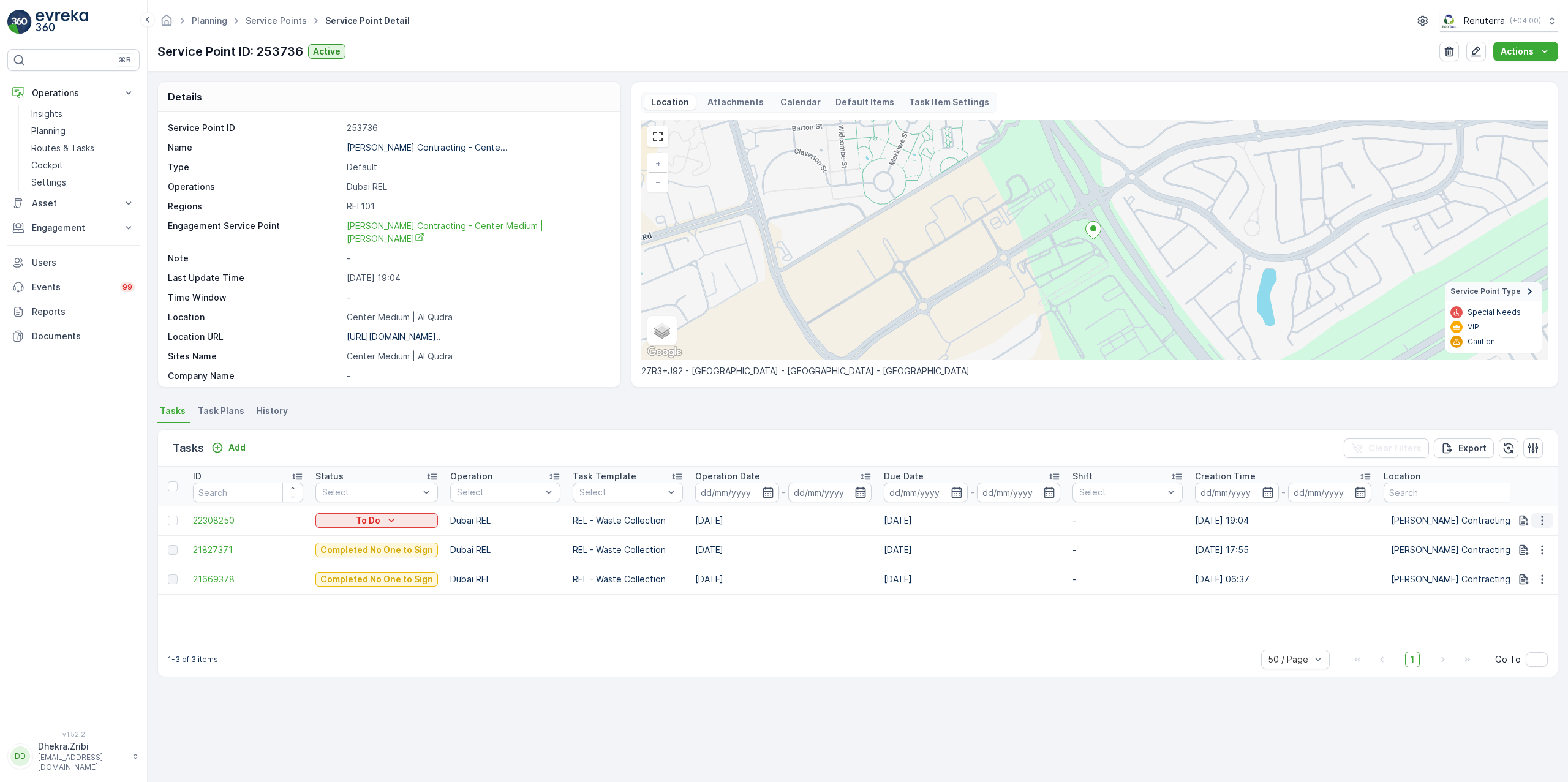
click at [1201, 521] on icon "button" at bounding box center [1542, 521] width 13 height 13
click at [1201, 567] on span "Change Route" at bounding box center [1511, 573] width 60 height 13
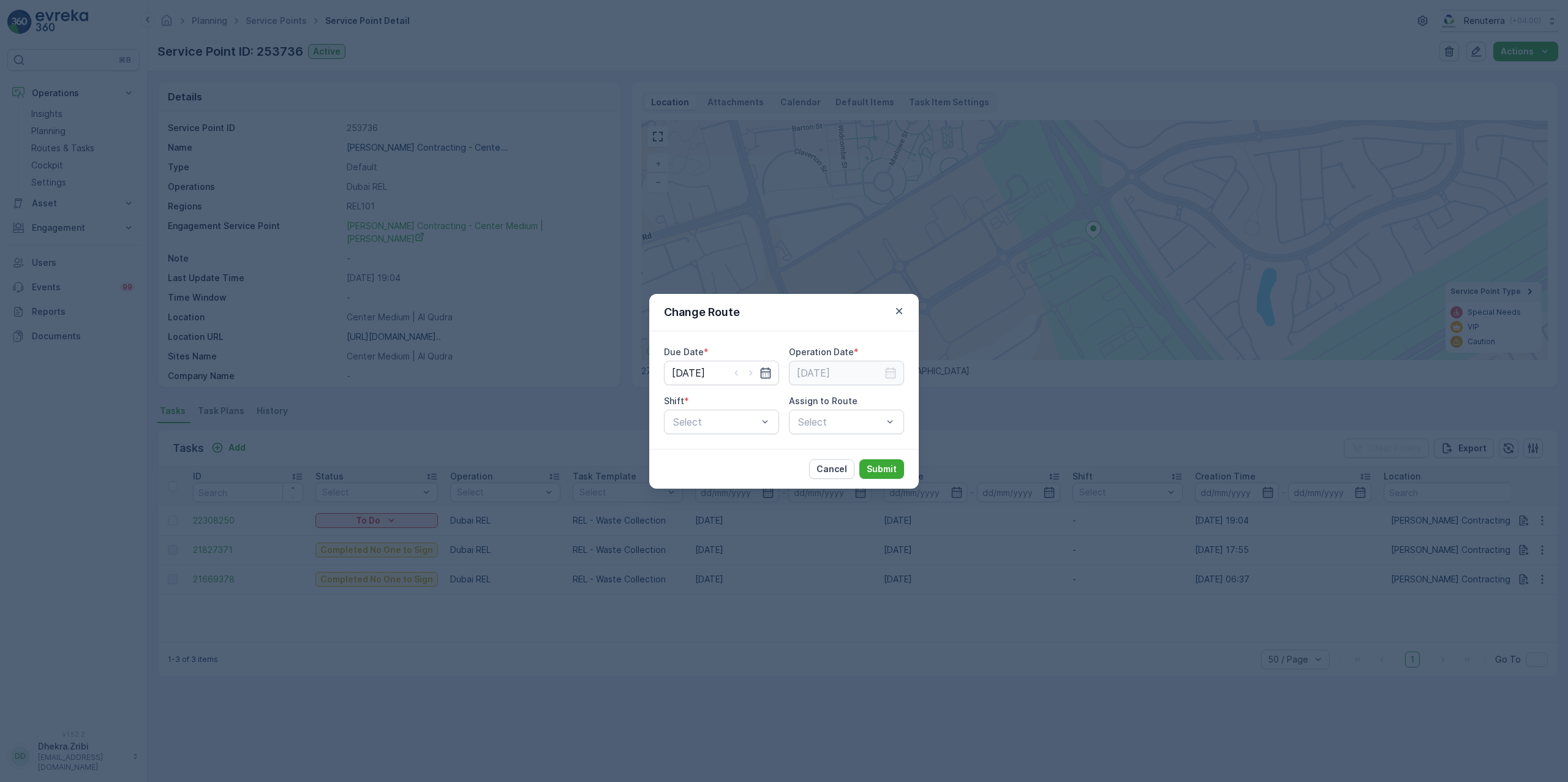
type input "[DATE]"
click at [768, 368] on icon "button" at bounding box center [766, 372] width 11 height 11
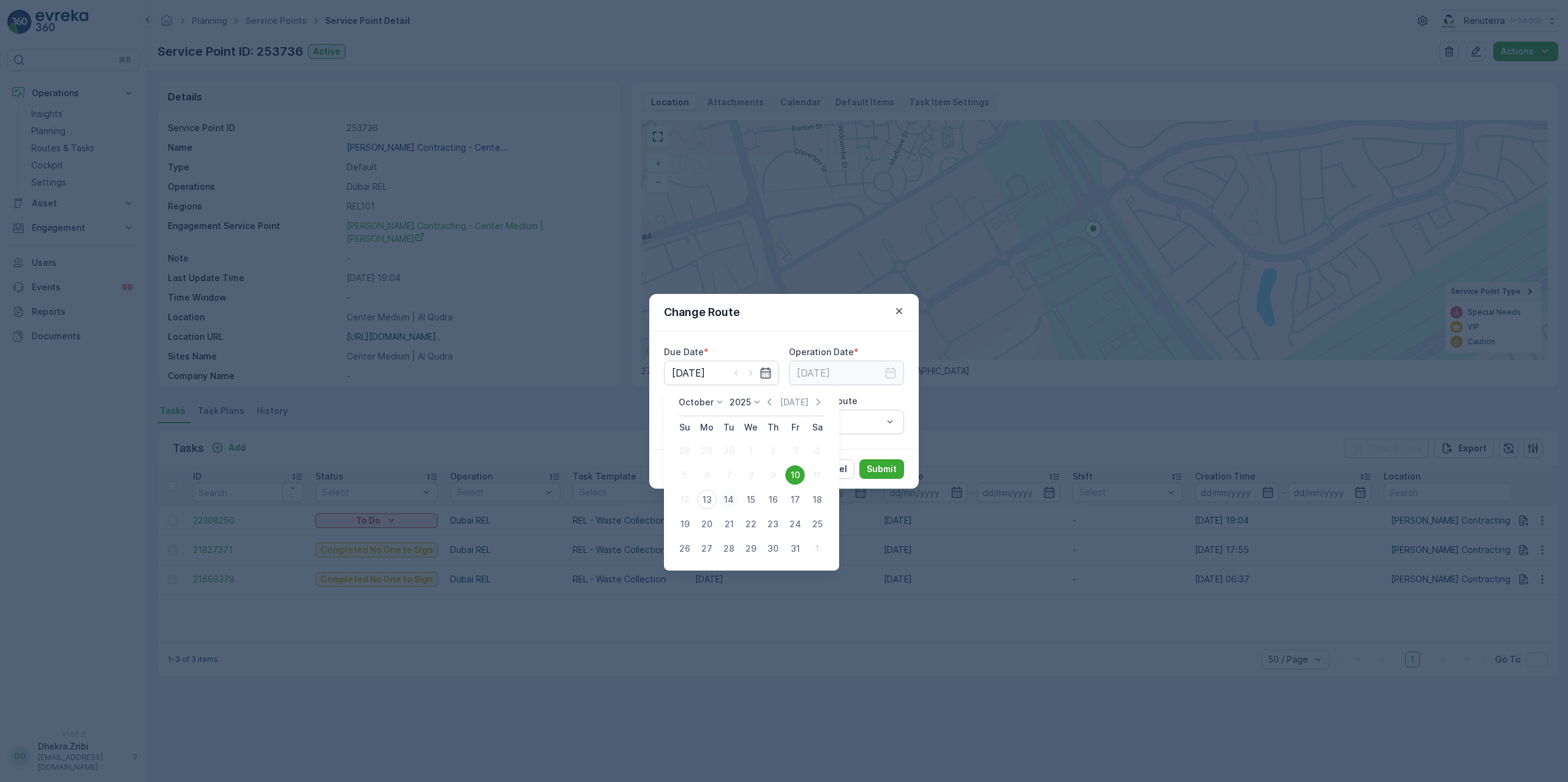
click at [730, 496] on div "14" at bounding box center [729, 499] width 19 height 19
type input "[DATE]"
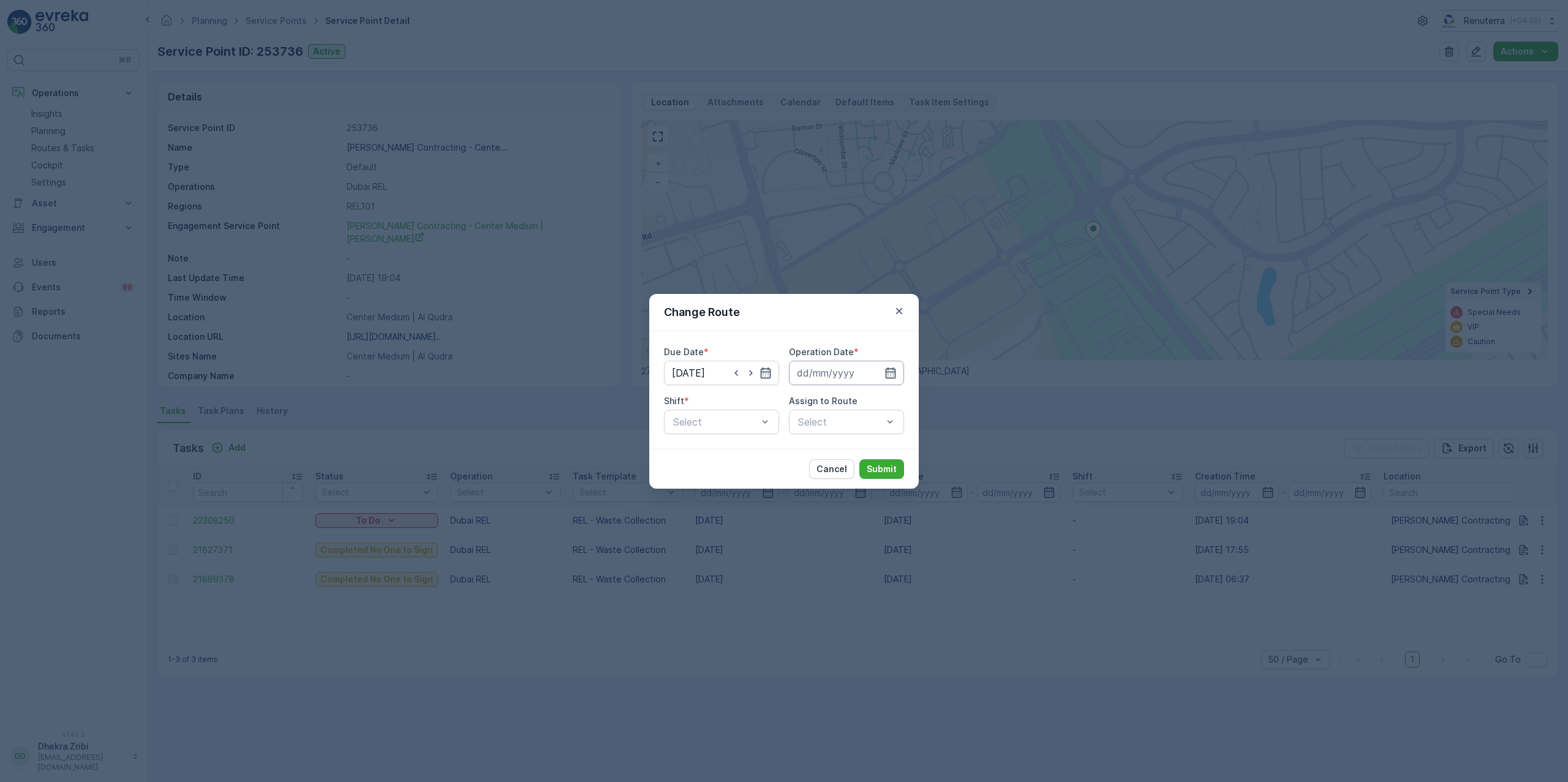
click at [862, 379] on input at bounding box center [846, 372] width 115 height 24
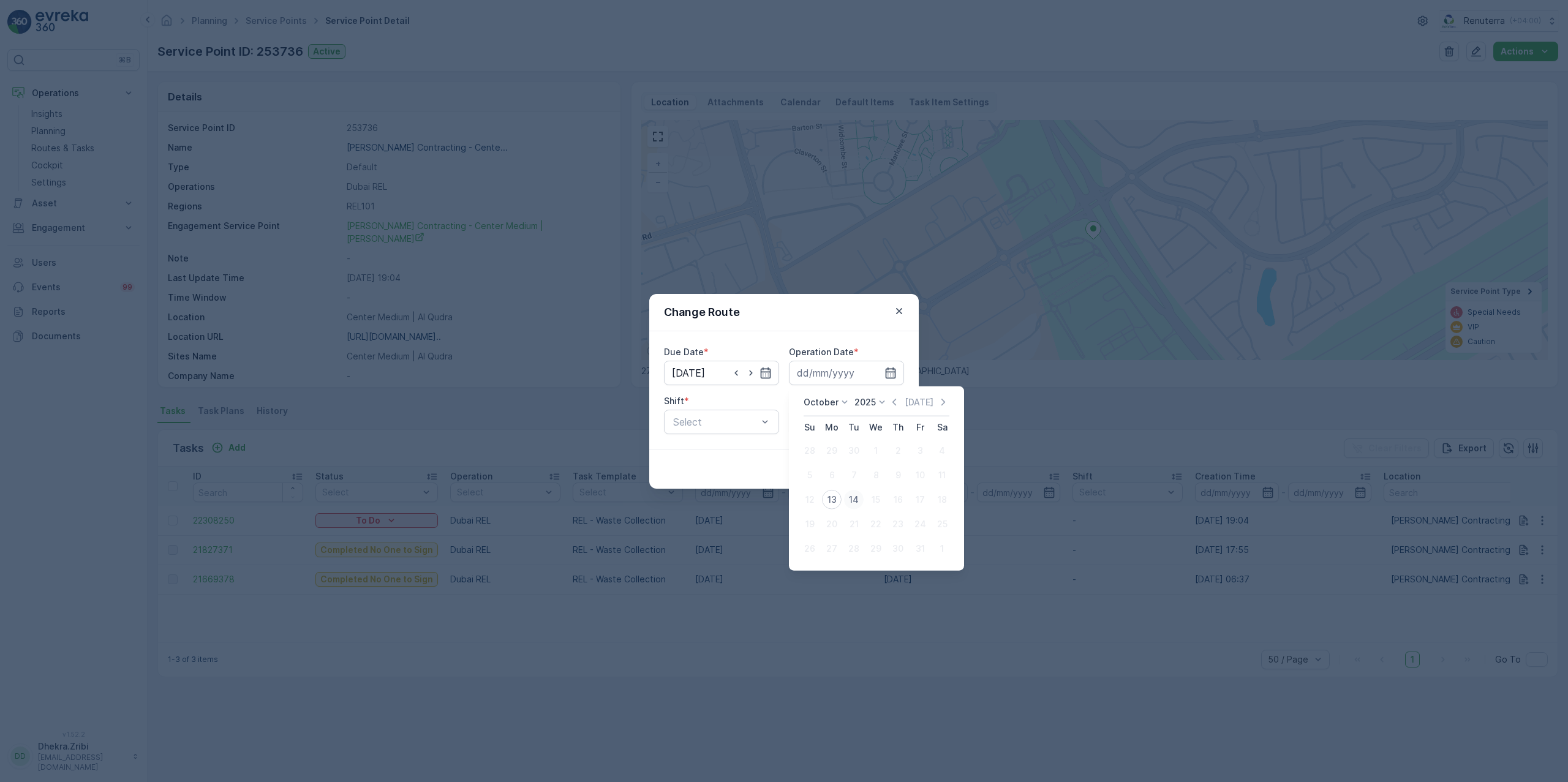
click at [849, 499] on div "14" at bounding box center [853, 499] width 19 height 19
type input "[DATE]"
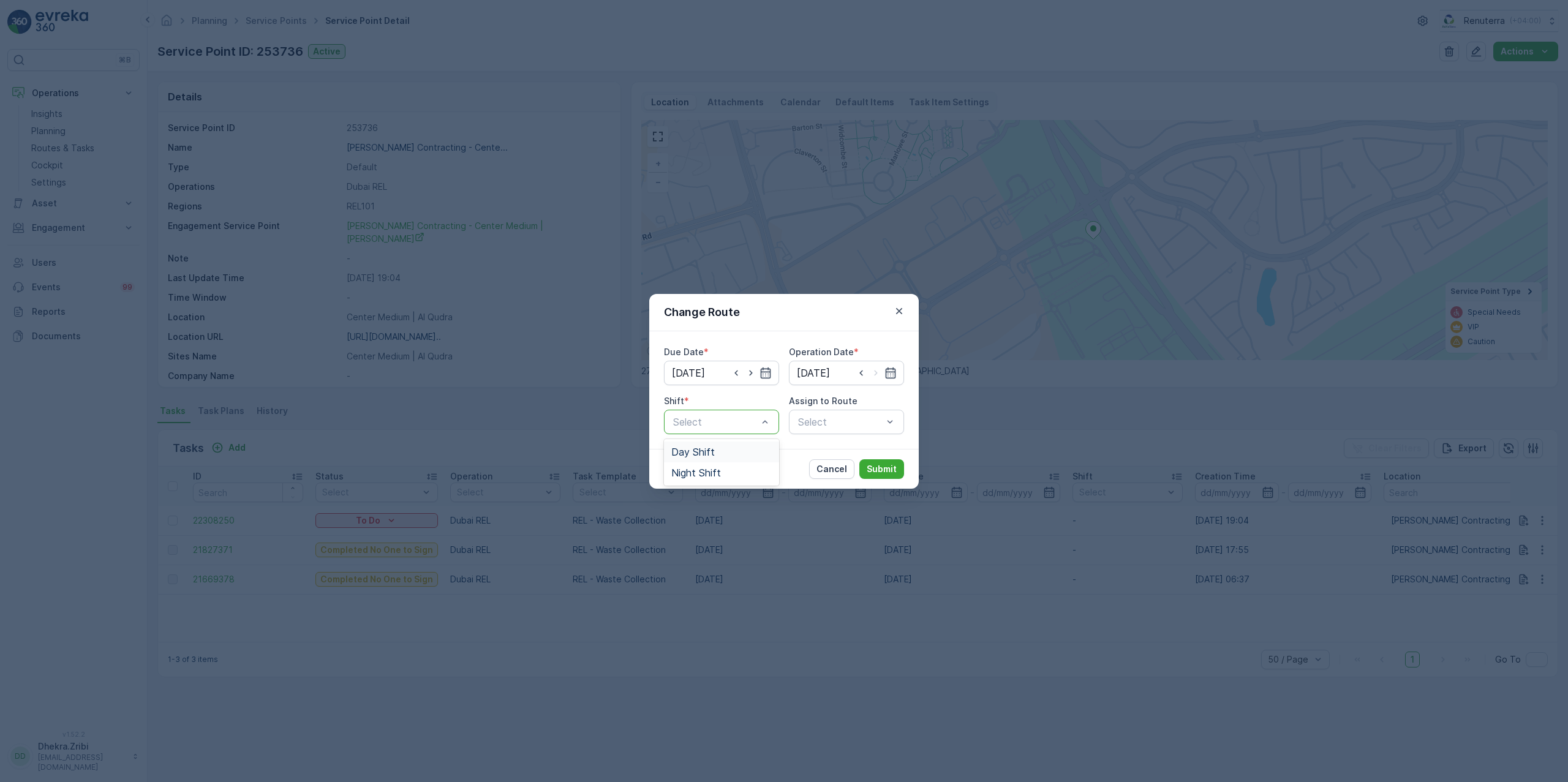
click at [713, 451] on span "Day Shift" at bounding box center [692, 451] width 43 height 11
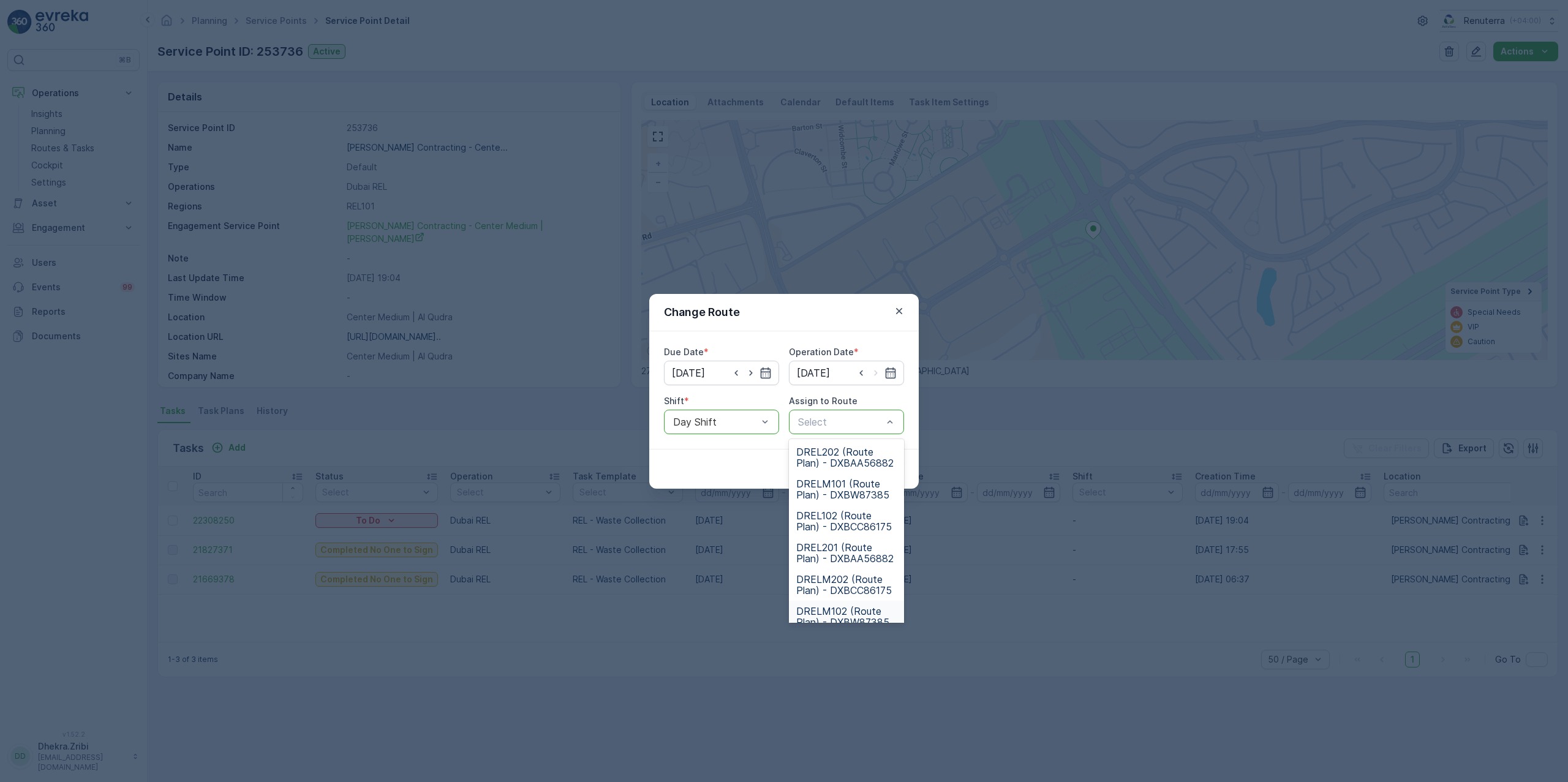
click at [847, 607] on span "DRELM102 (Route Plan) - DXBW87385" at bounding box center [847, 616] width 100 height 22
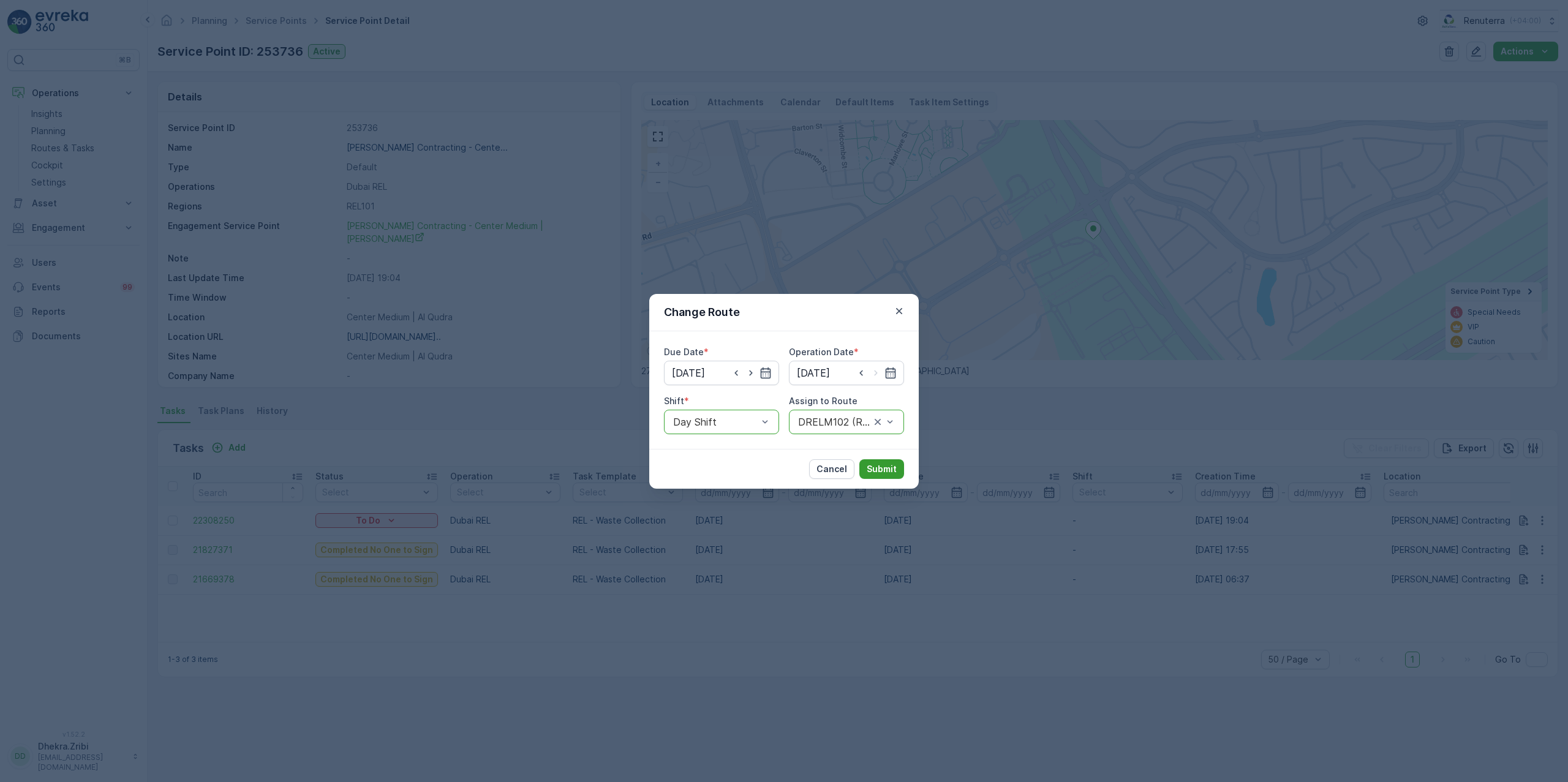
click at [879, 473] on p "Submit" at bounding box center [881, 469] width 30 height 13
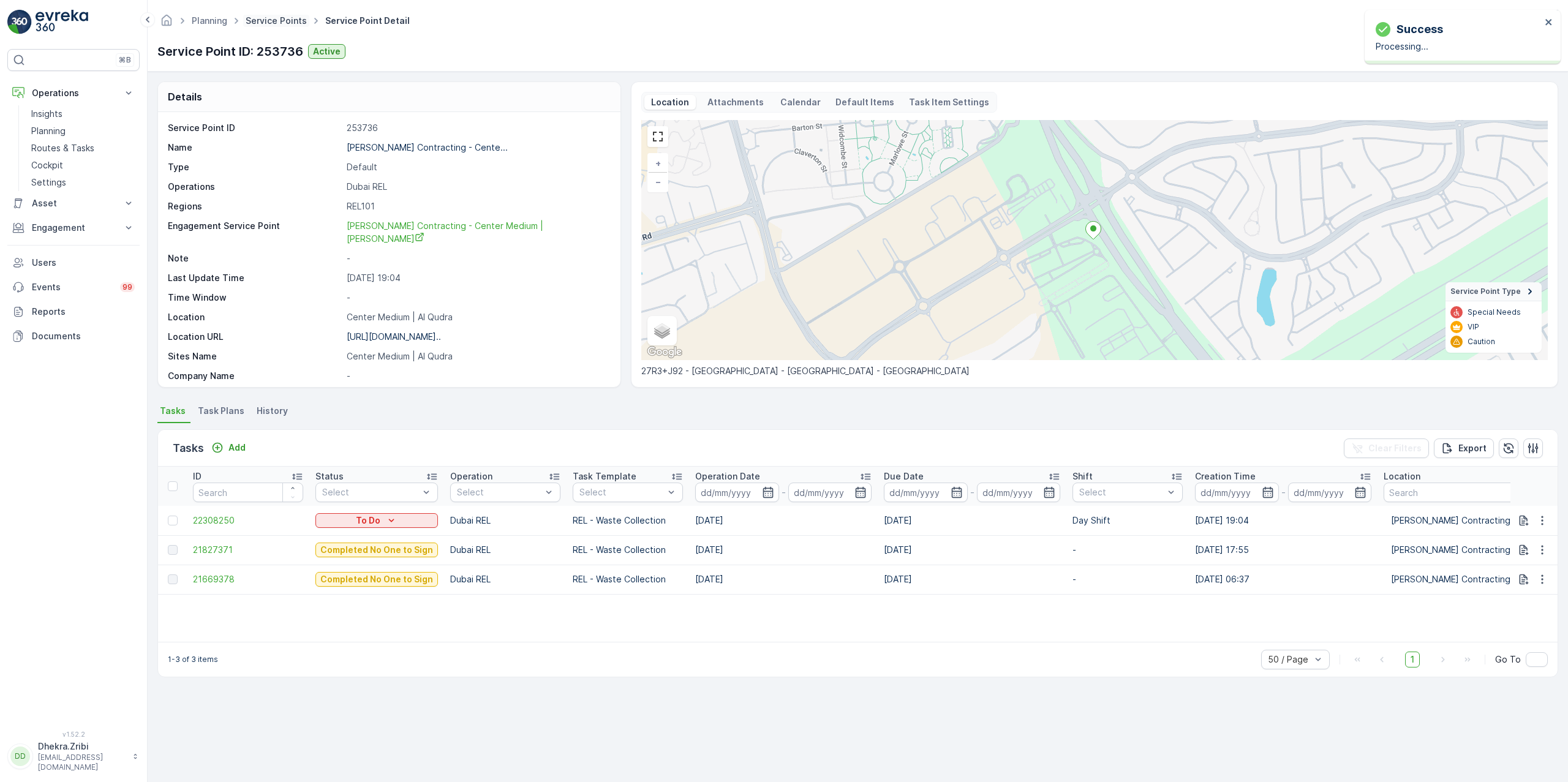
click at [273, 16] on link "Service Points" at bounding box center [277, 20] width 62 height 11
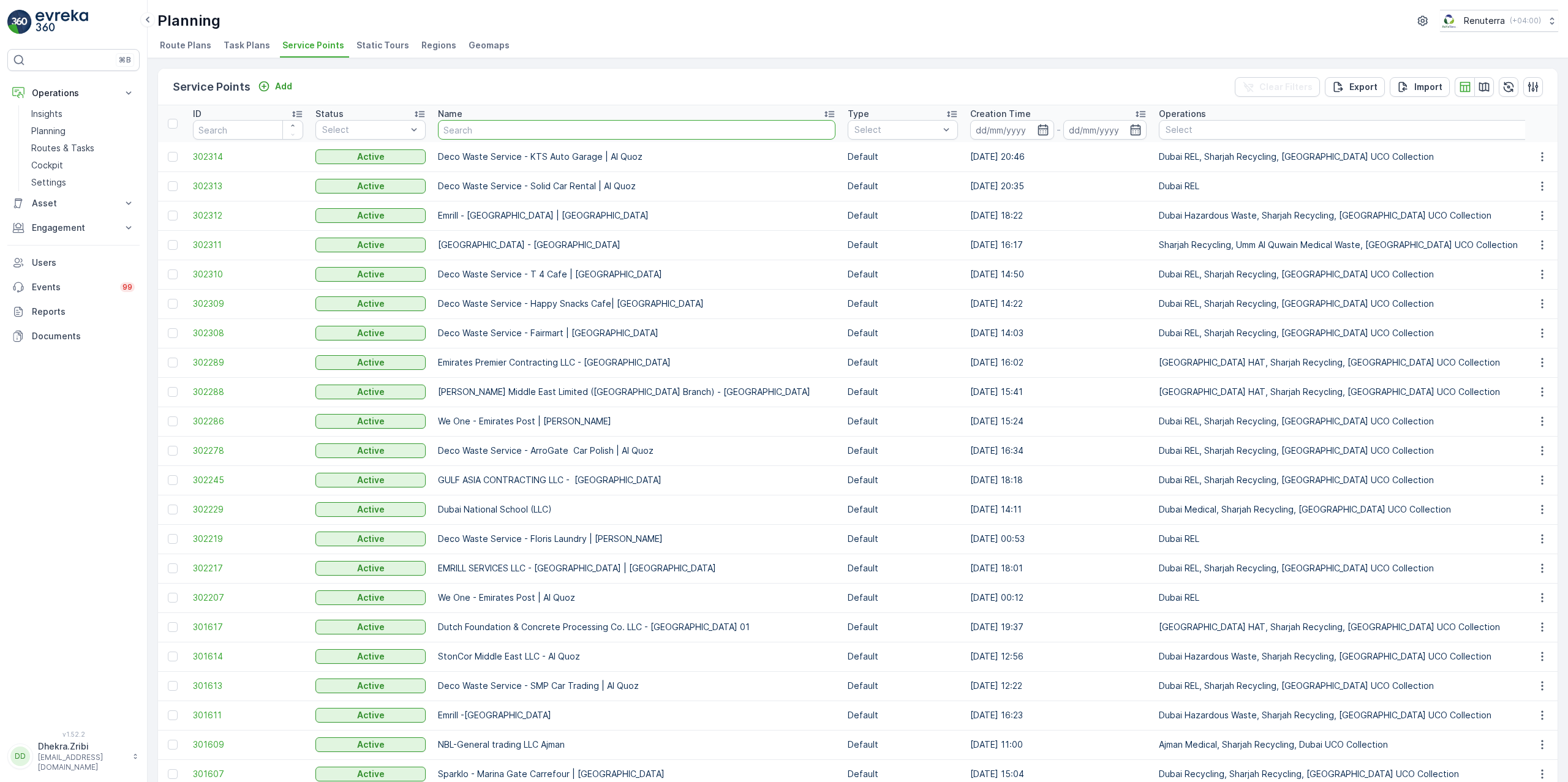
click at [530, 128] on input "text" at bounding box center [636, 130] width 397 height 19
type input "berkeley"
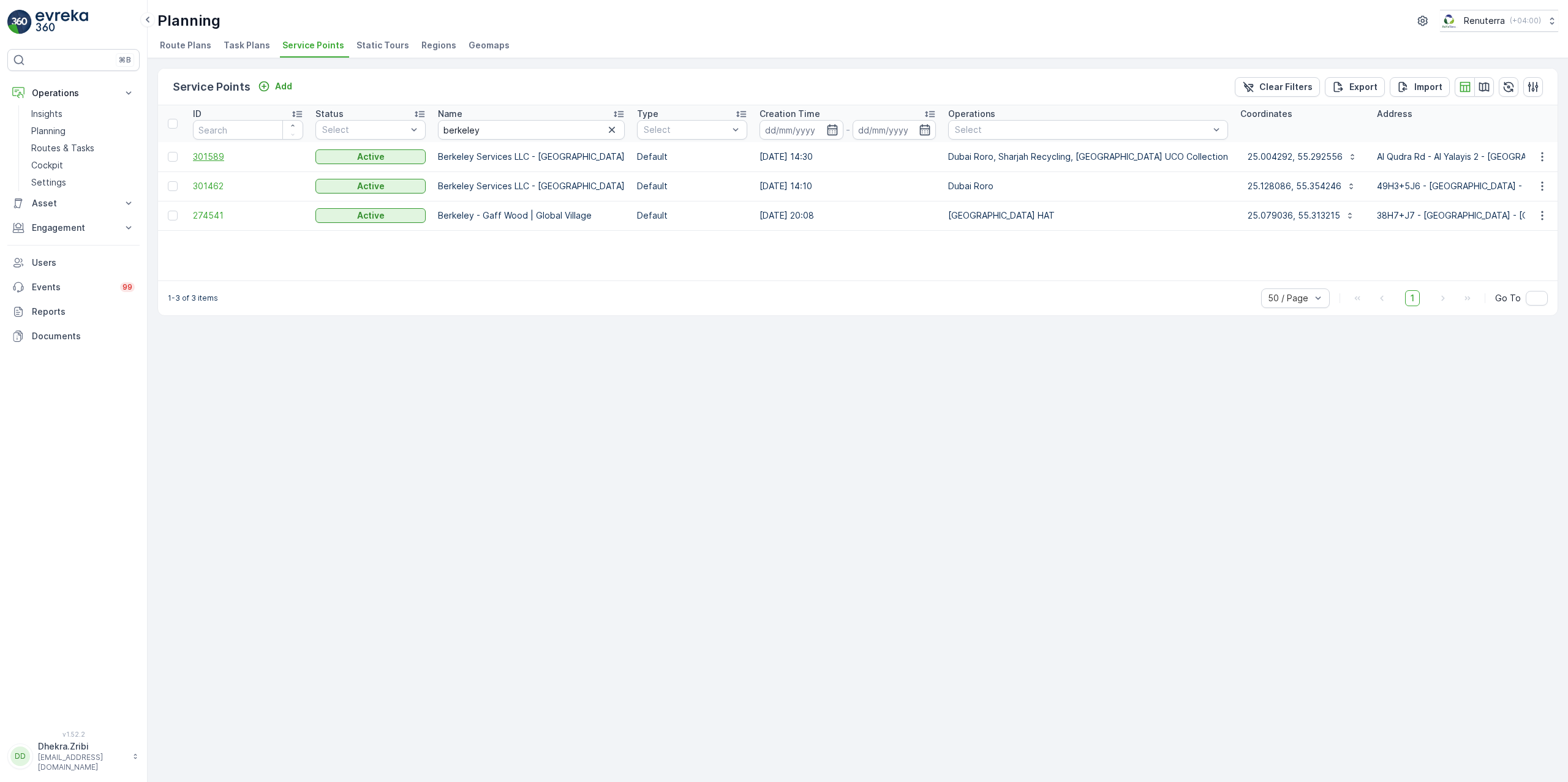
click at [215, 150] on span "301589" at bounding box center [248, 156] width 110 height 13
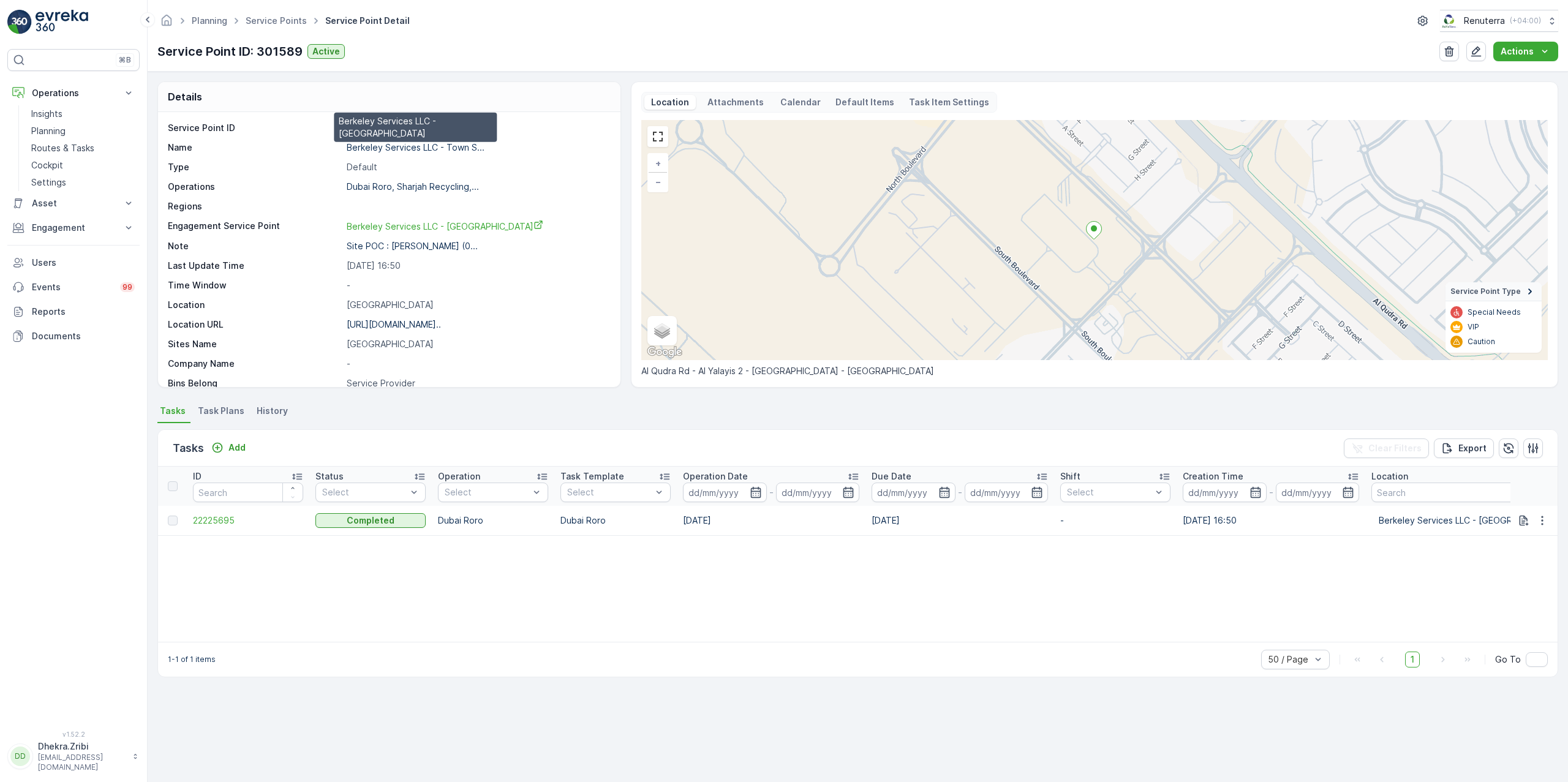
click at [402, 152] on p "Berkeley Services LLC - Town S..." at bounding box center [416, 147] width 138 height 11
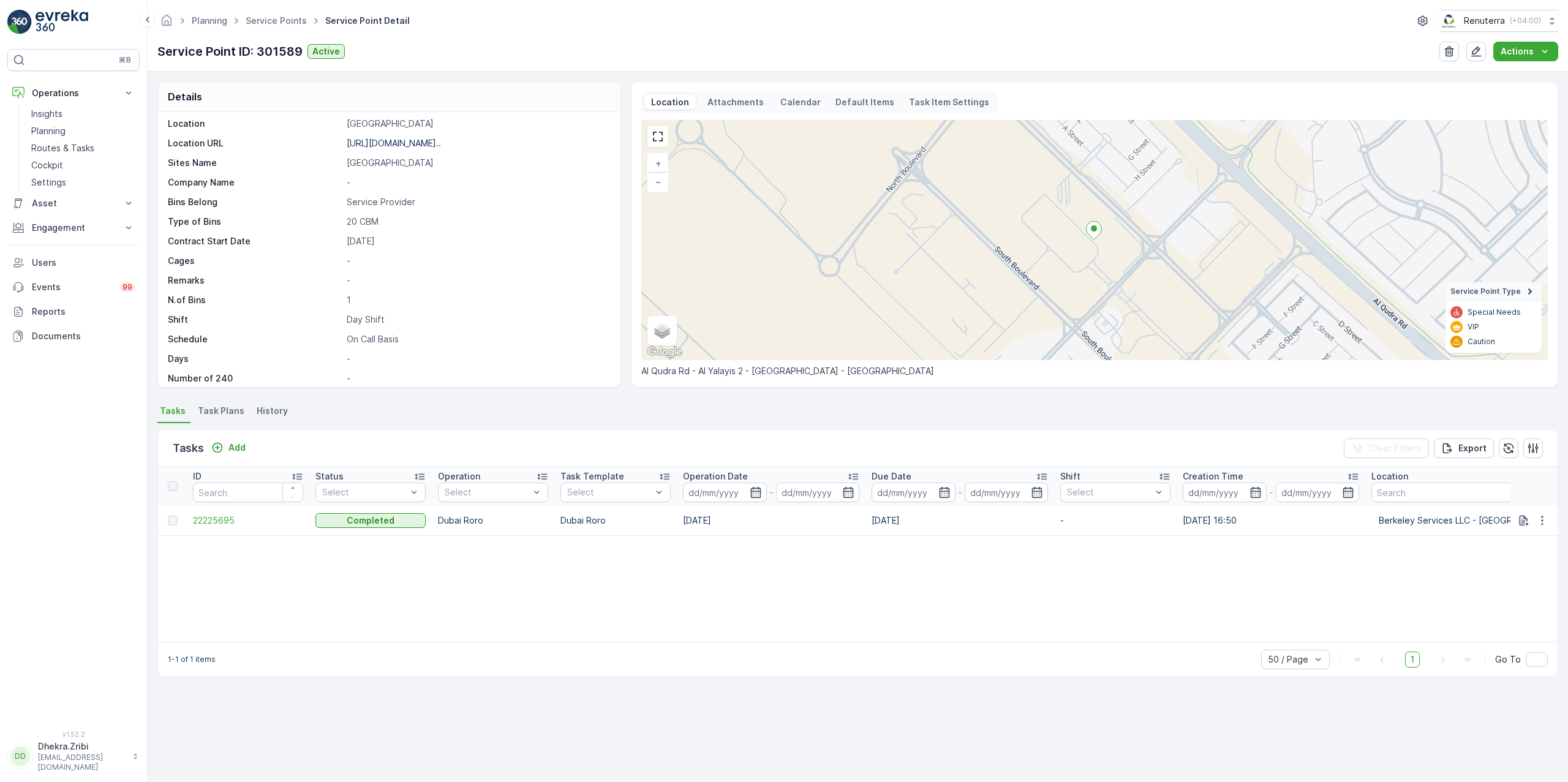
scroll to position [189, 0]
click at [275, 22] on link "Service Points" at bounding box center [277, 20] width 62 height 11
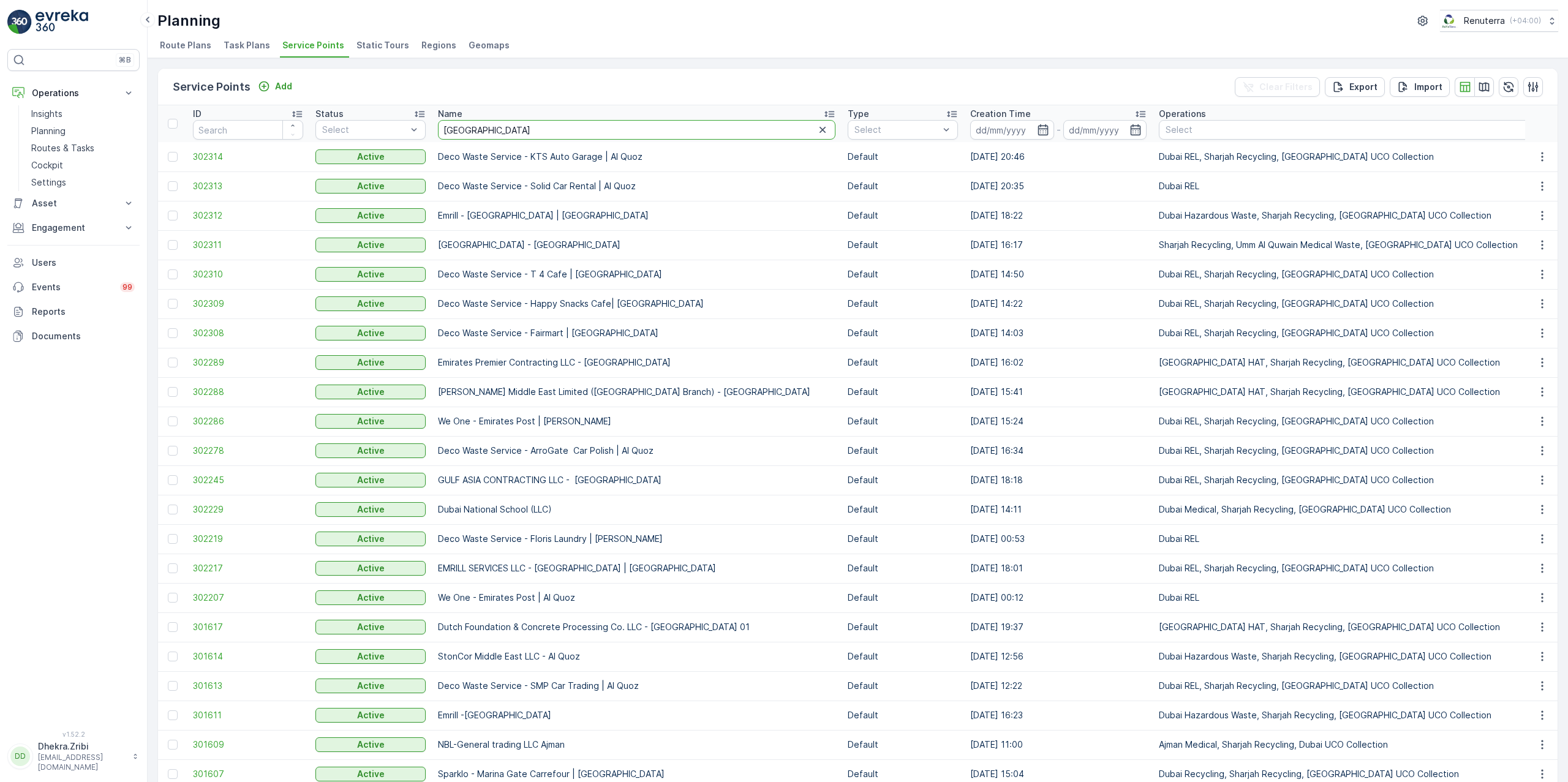
type input "italian"
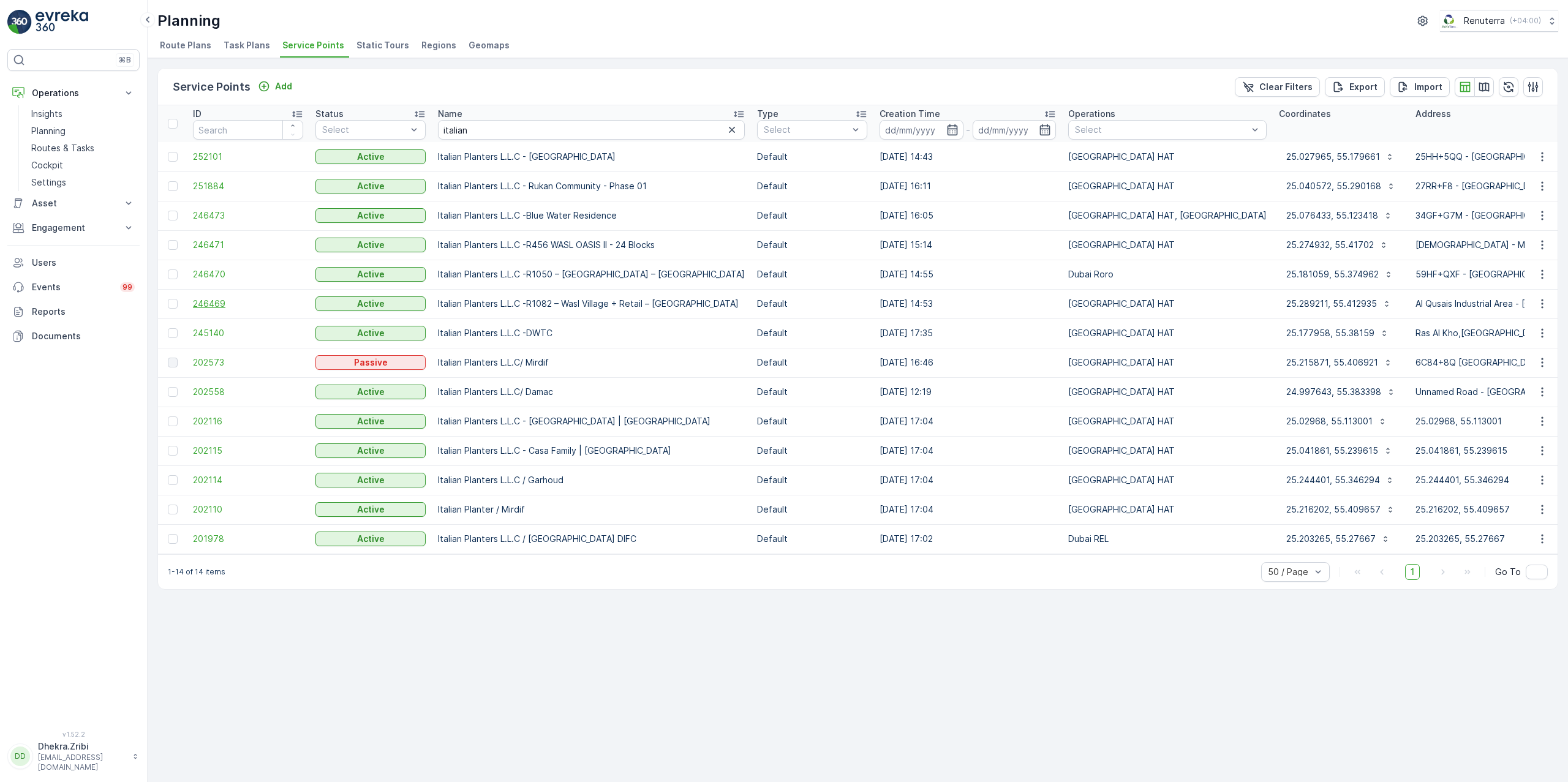
click at [205, 302] on span "246469" at bounding box center [248, 304] width 110 height 13
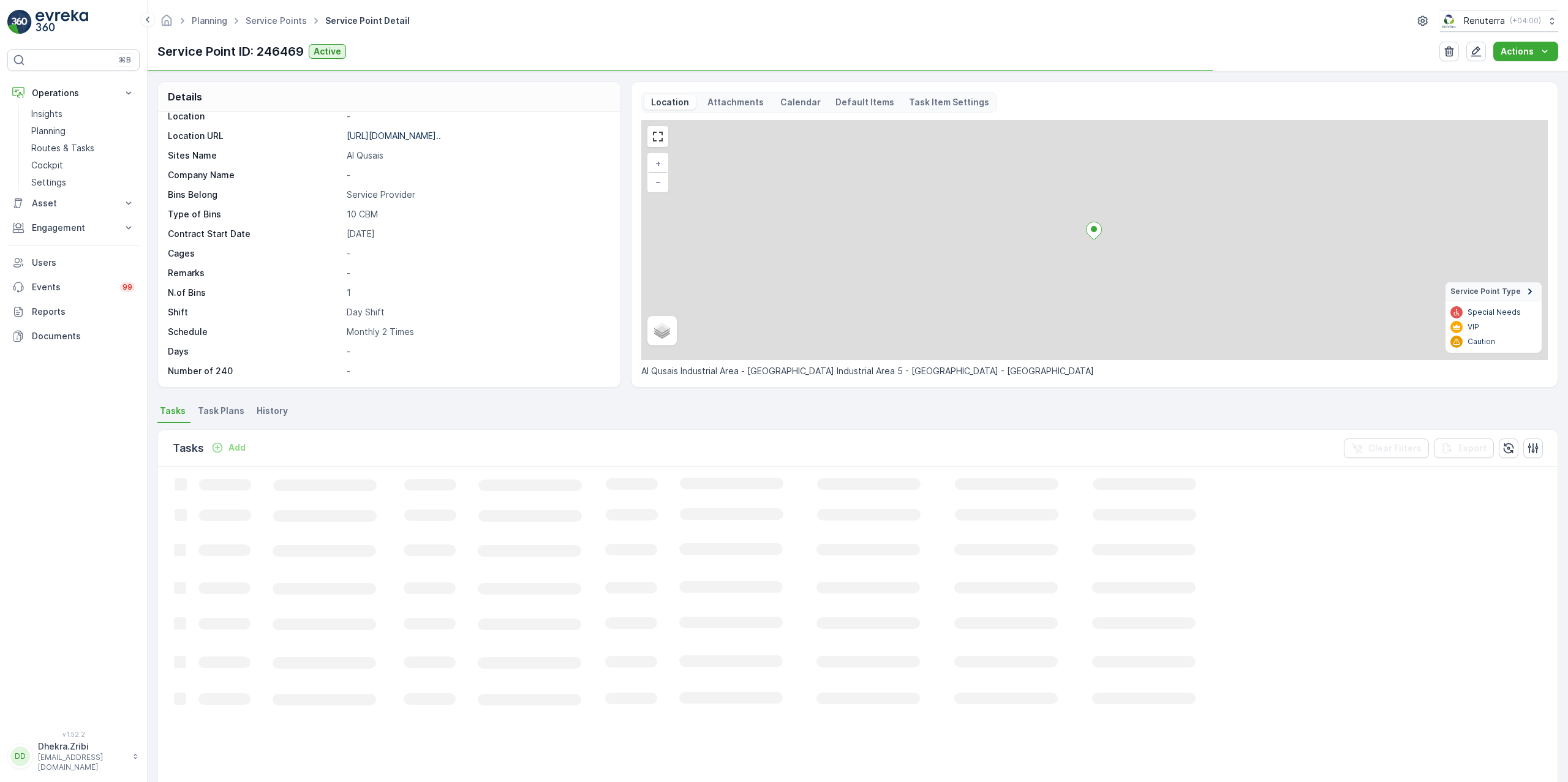
scroll to position [202, 0]
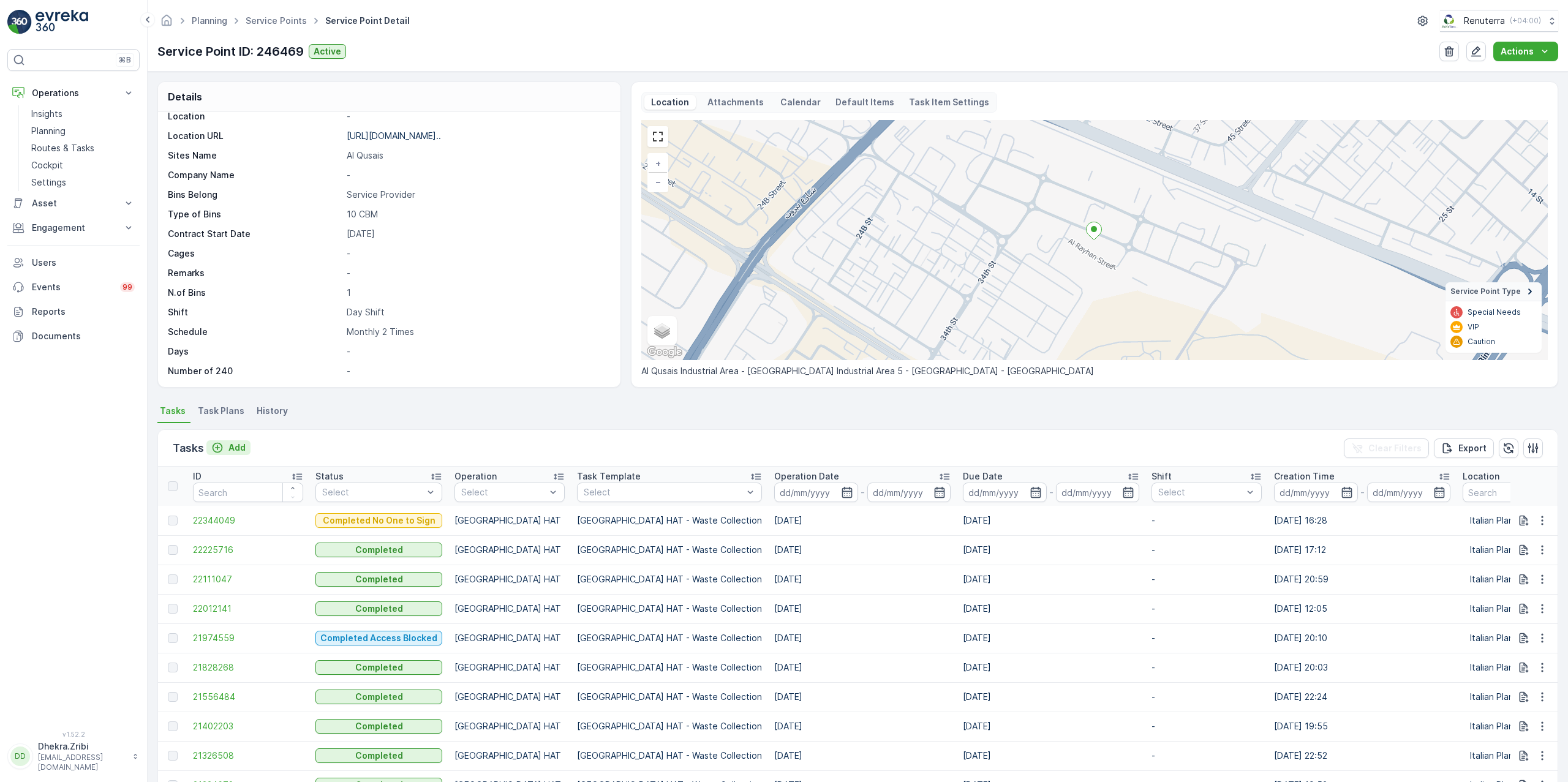
click at [236, 448] on p "Add" at bounding box center [237, 447] width 17 height 13
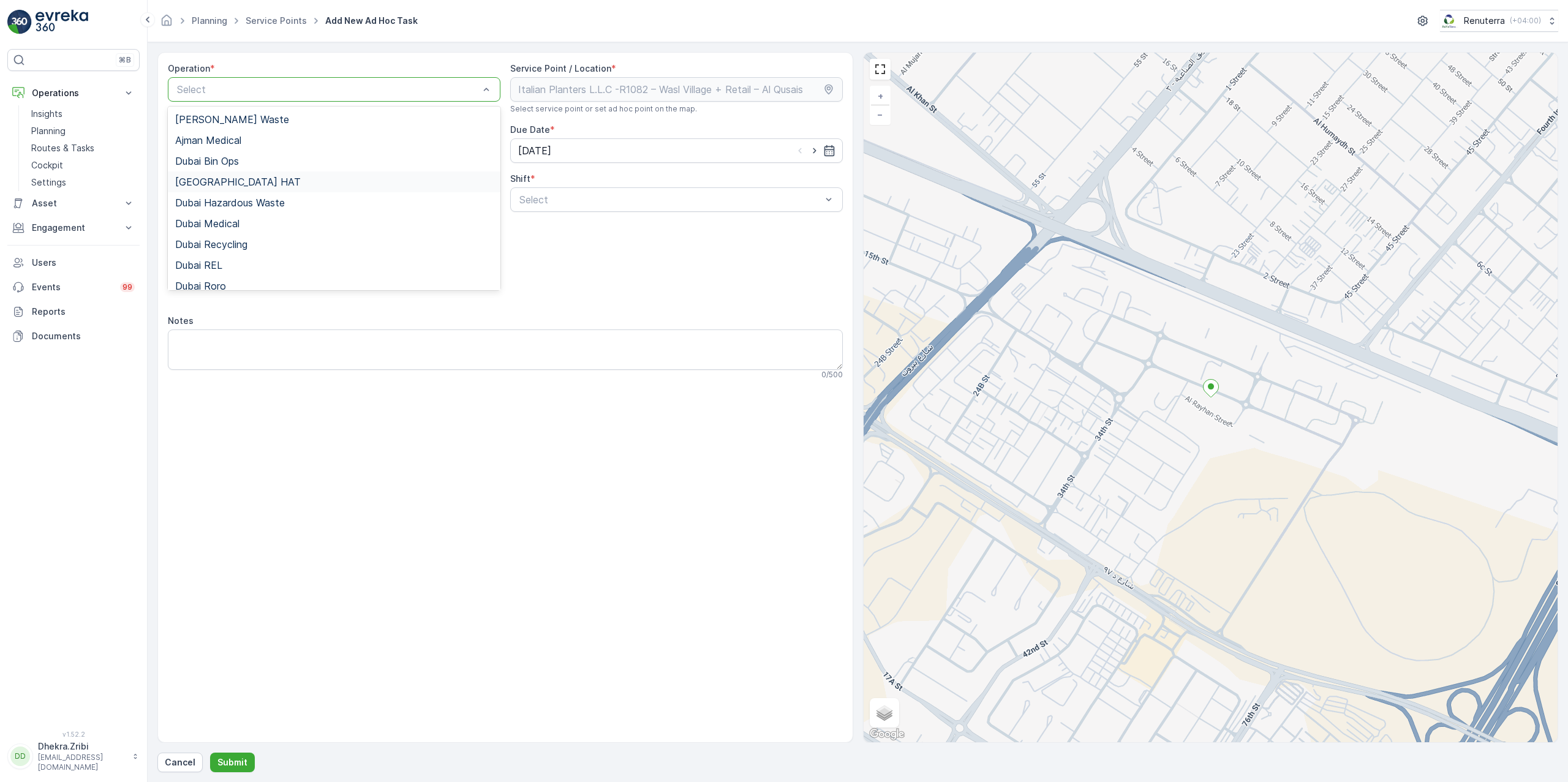
click at [214, 189] on div "[GEOGRAPHIC_DATA] HAT" at bounding box center [334, 182] width 333 height 21
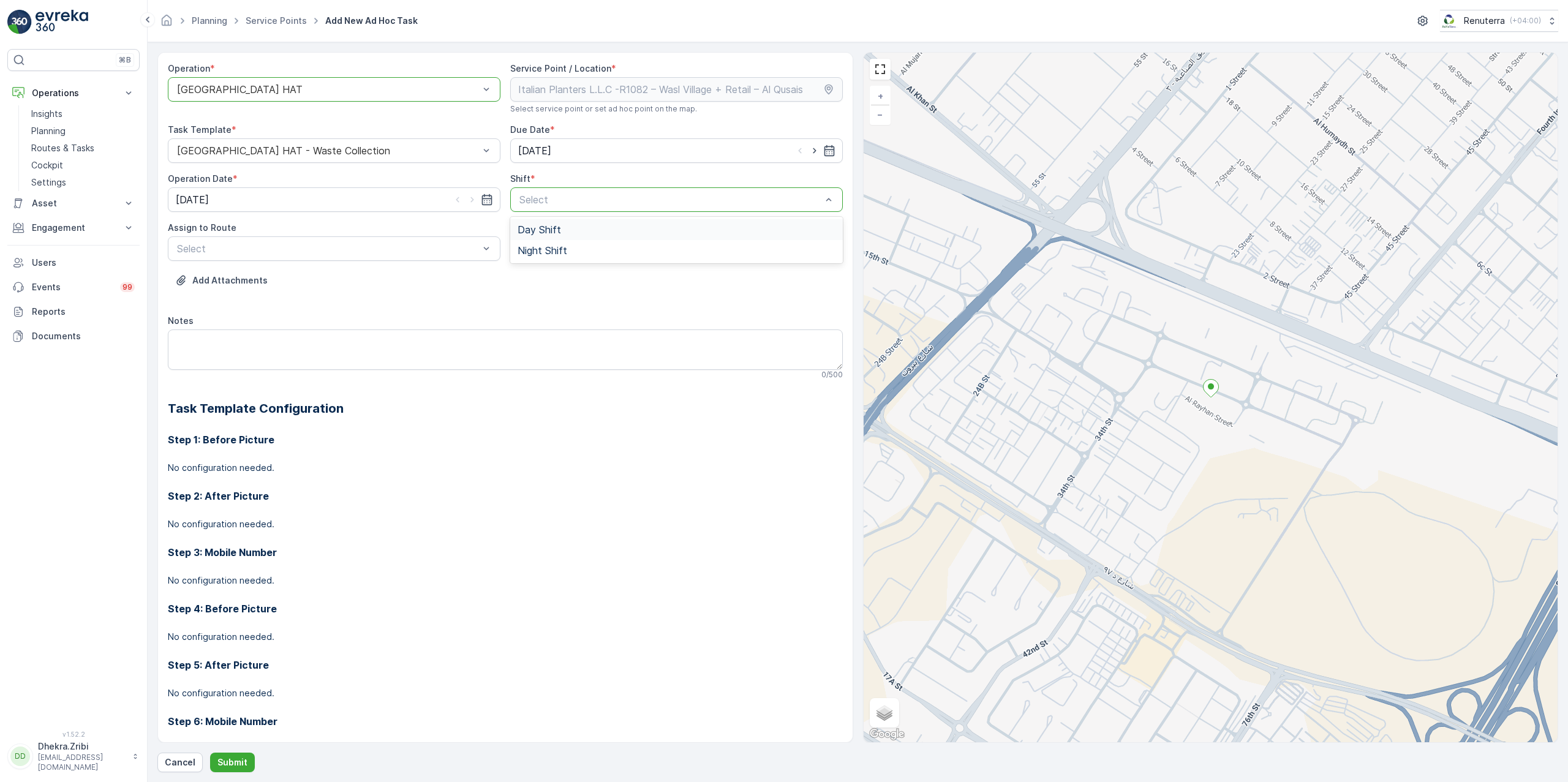
click at [617, 209] on div "Select" at bounding box center [676, 199] width 333 height 24
click at [524, 227] on span "Day Shift" at bounding box center [539, 229] width 43 height 11
click at [232, 303] on span "DHAT104 (Dispatched) - DXB C23873" at bounding box center [263, 299] width 176 height 11
click at [239, 654] on p "Submit" at bounding box center [232, 763] width 30 height 13
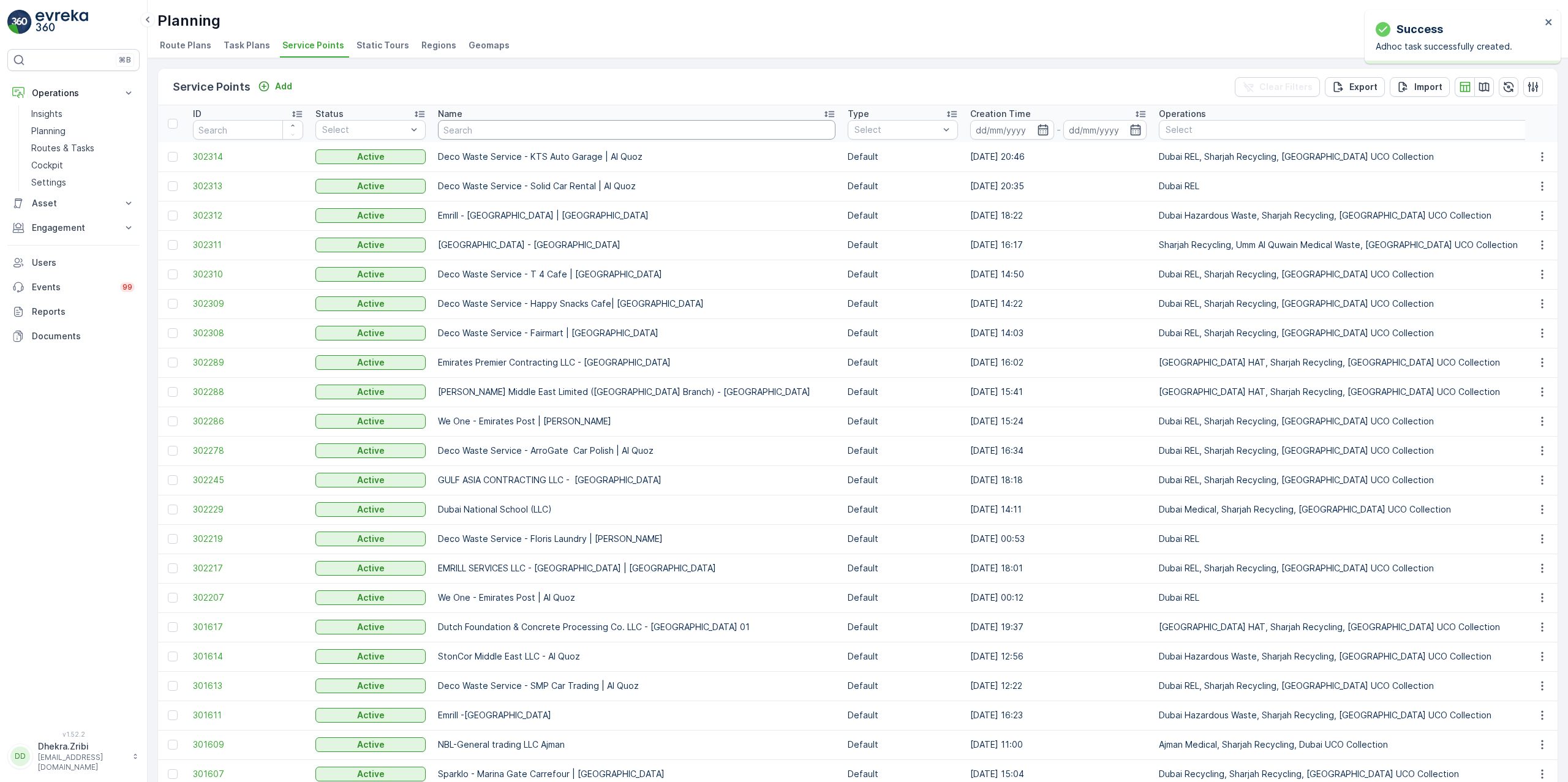
click at [498, 125] on input "text" at bounding box center [636, 130] width 397 height 19
type input "italian"
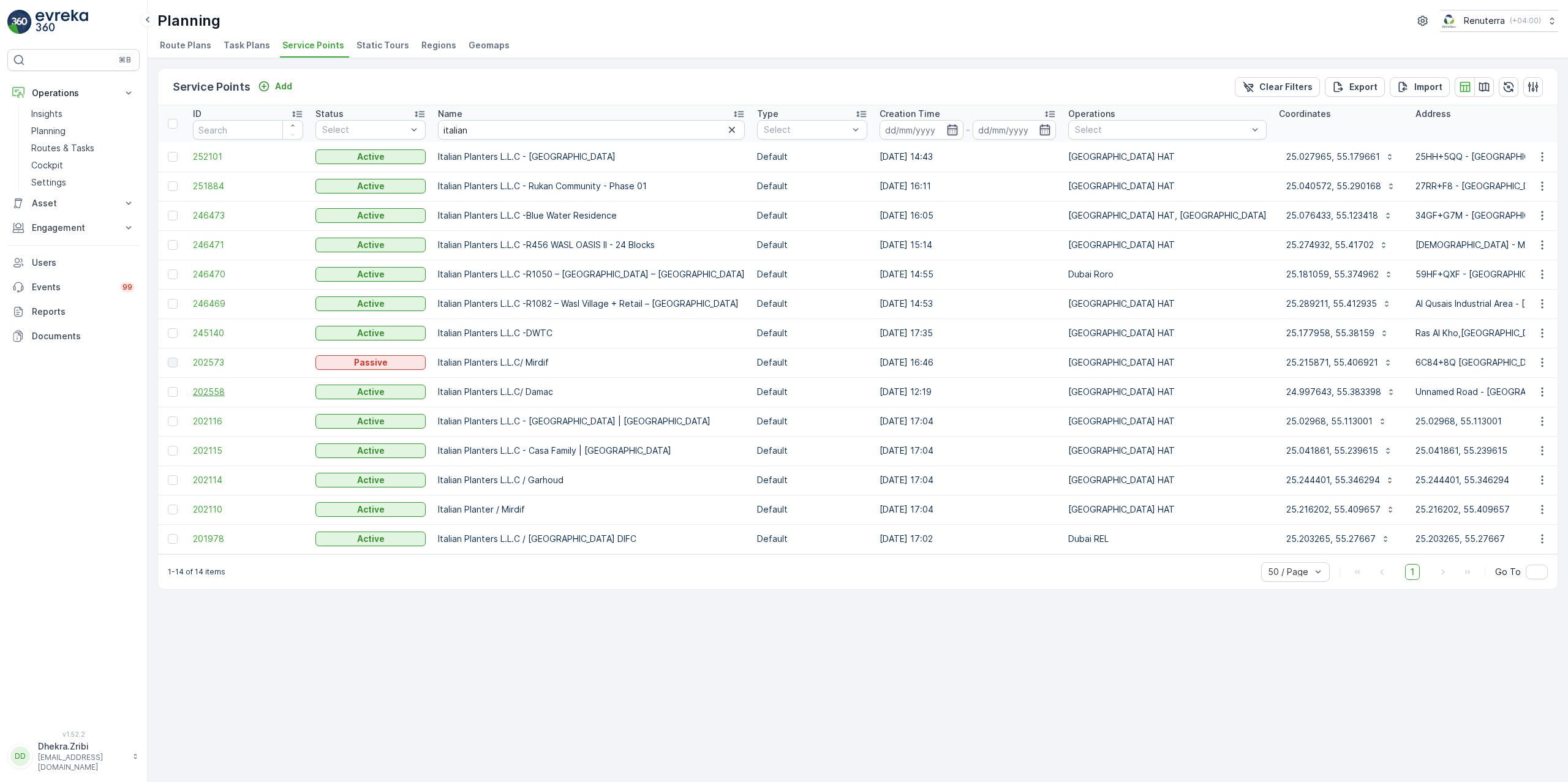
click at [214, 389] on span "202558" at bounding box center [248, 391] width 110 height 13
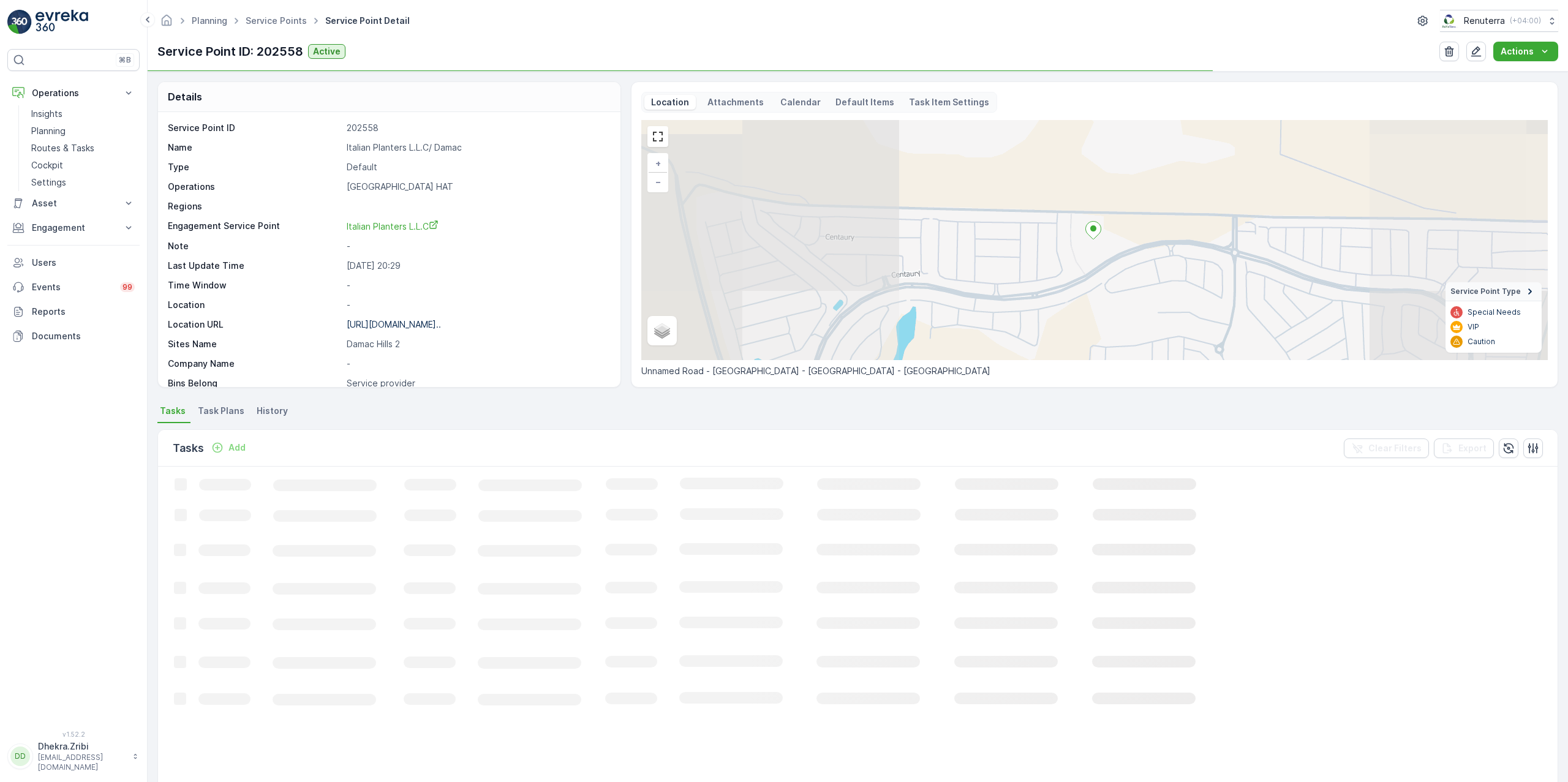
click at [377, 148] on p "Italian Planters L.L.C/ Damac" at bounding box center [477, 148] width 261 height 13
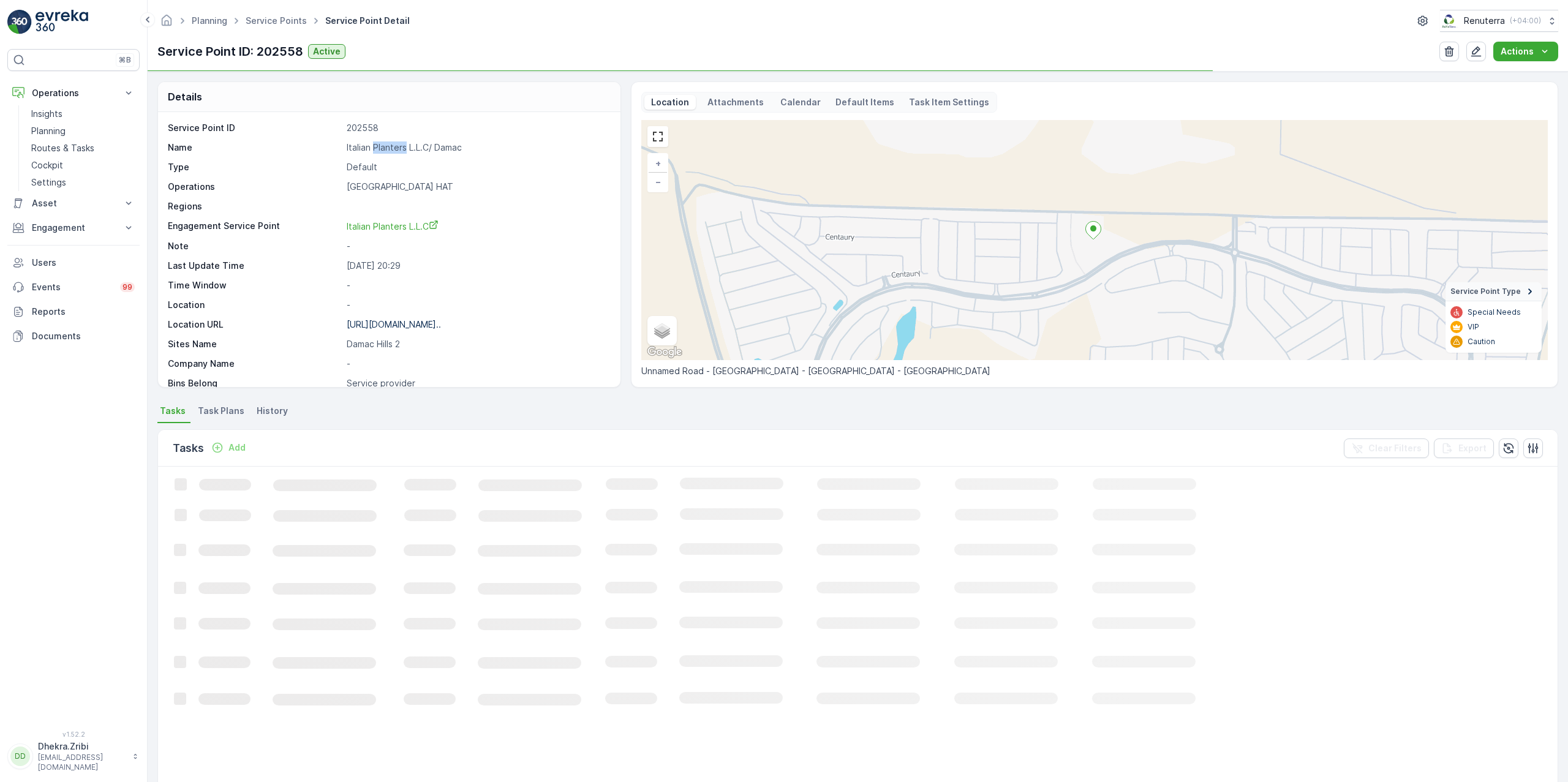
click at [377, 148] on p "Italian Planters L.L.C/ Damac" at bounding box center [477, 148] width 261 height 13
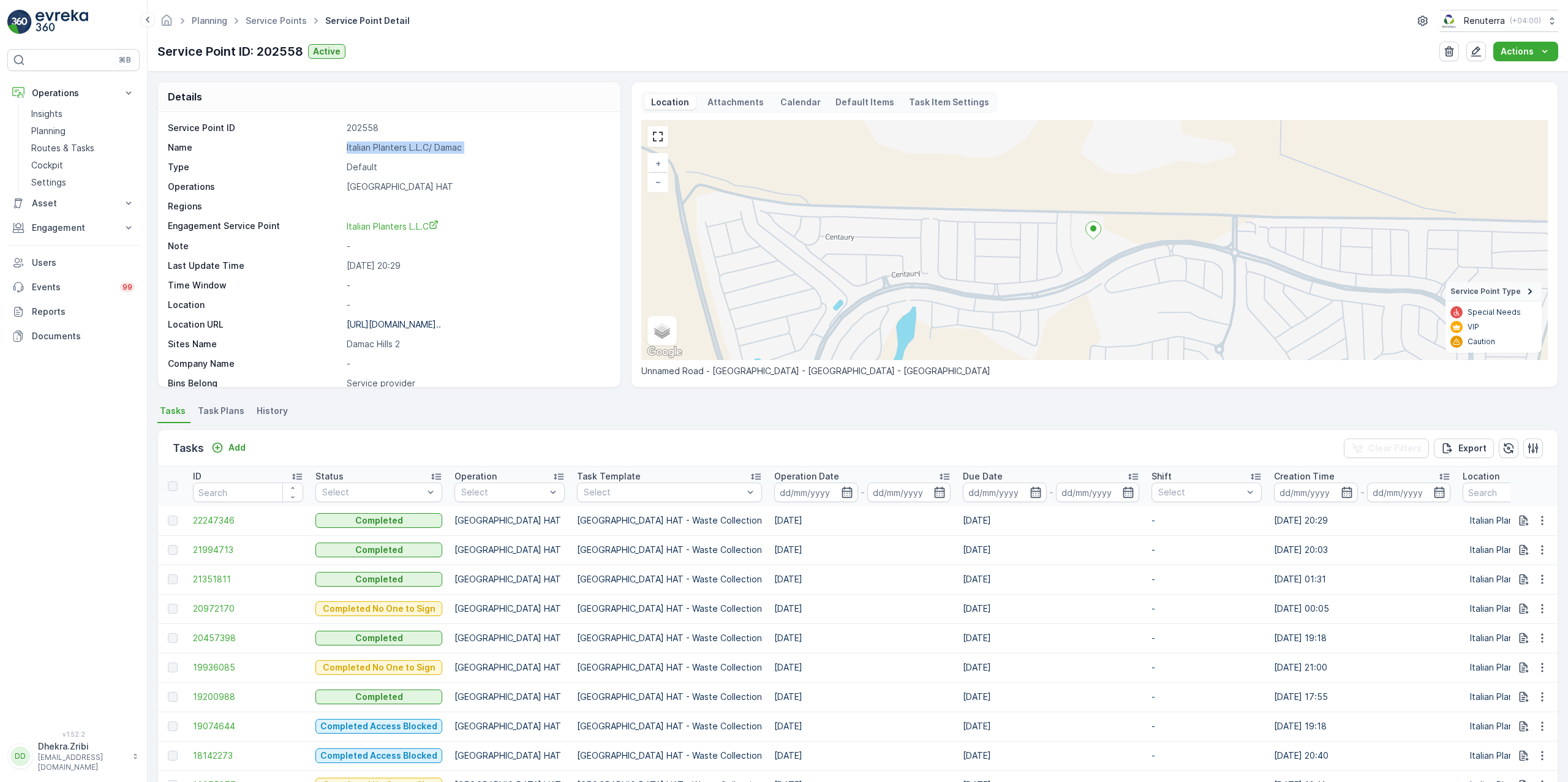
copy p "Italian Planters L.L.C/ Damac"
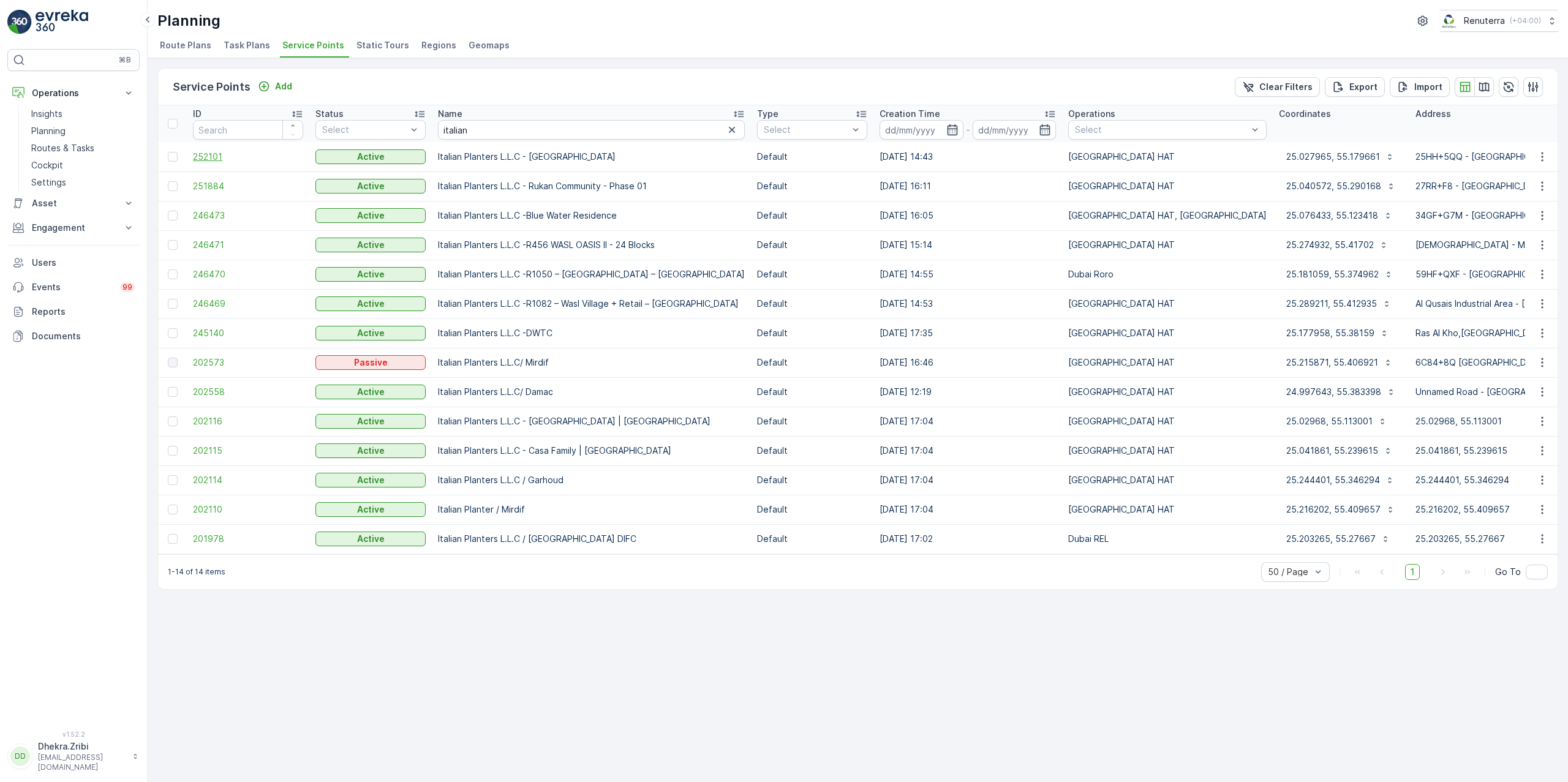
click at [204, 156] on span "252101" at bounding box center [248, 156] width 110 height 13
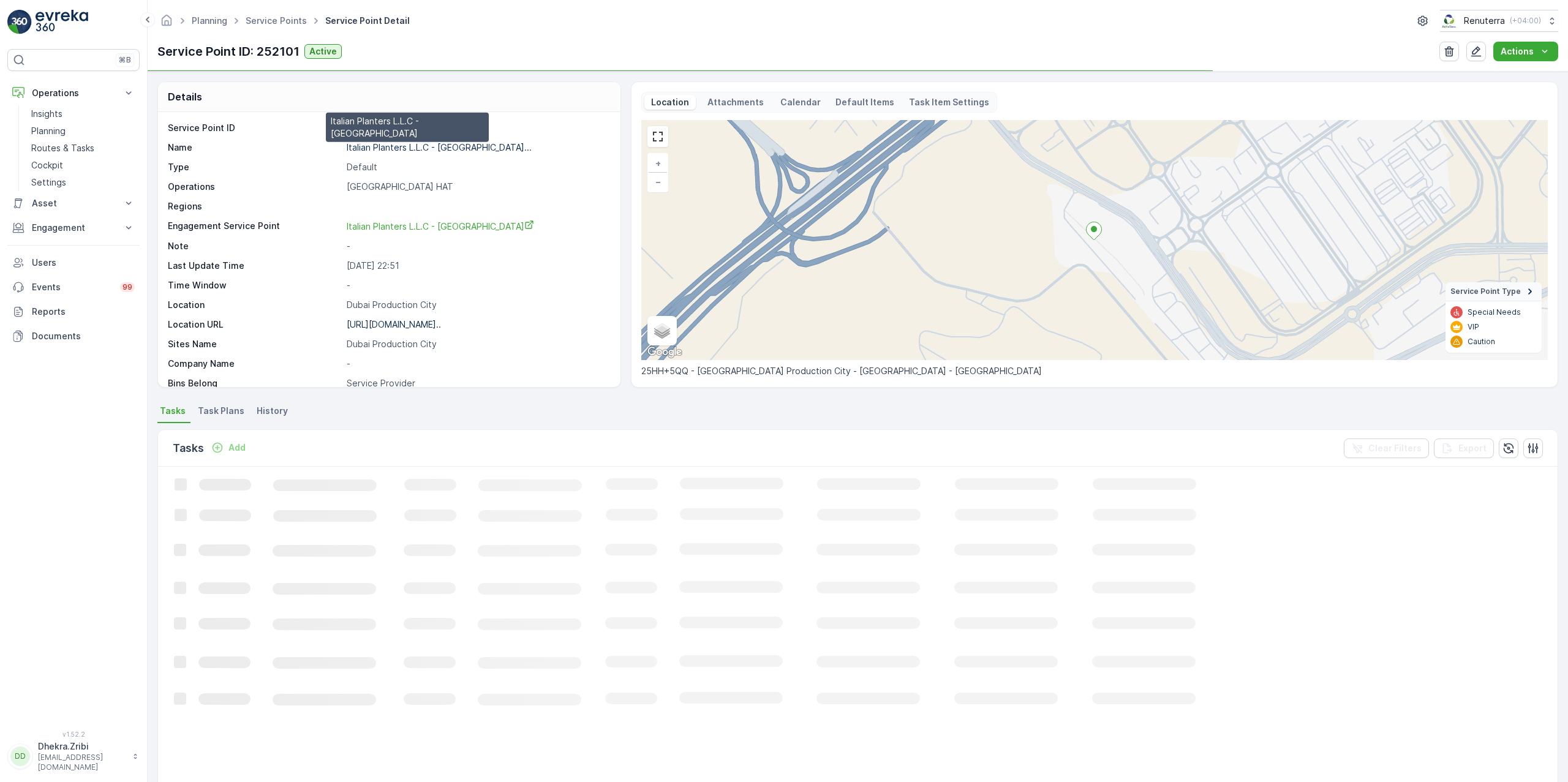
click at [388, 151] on p "Italian Planters L.L.C - [GEOGRAPHIC_DATA]..." at bounding box center [440, 147] width 185 height 11
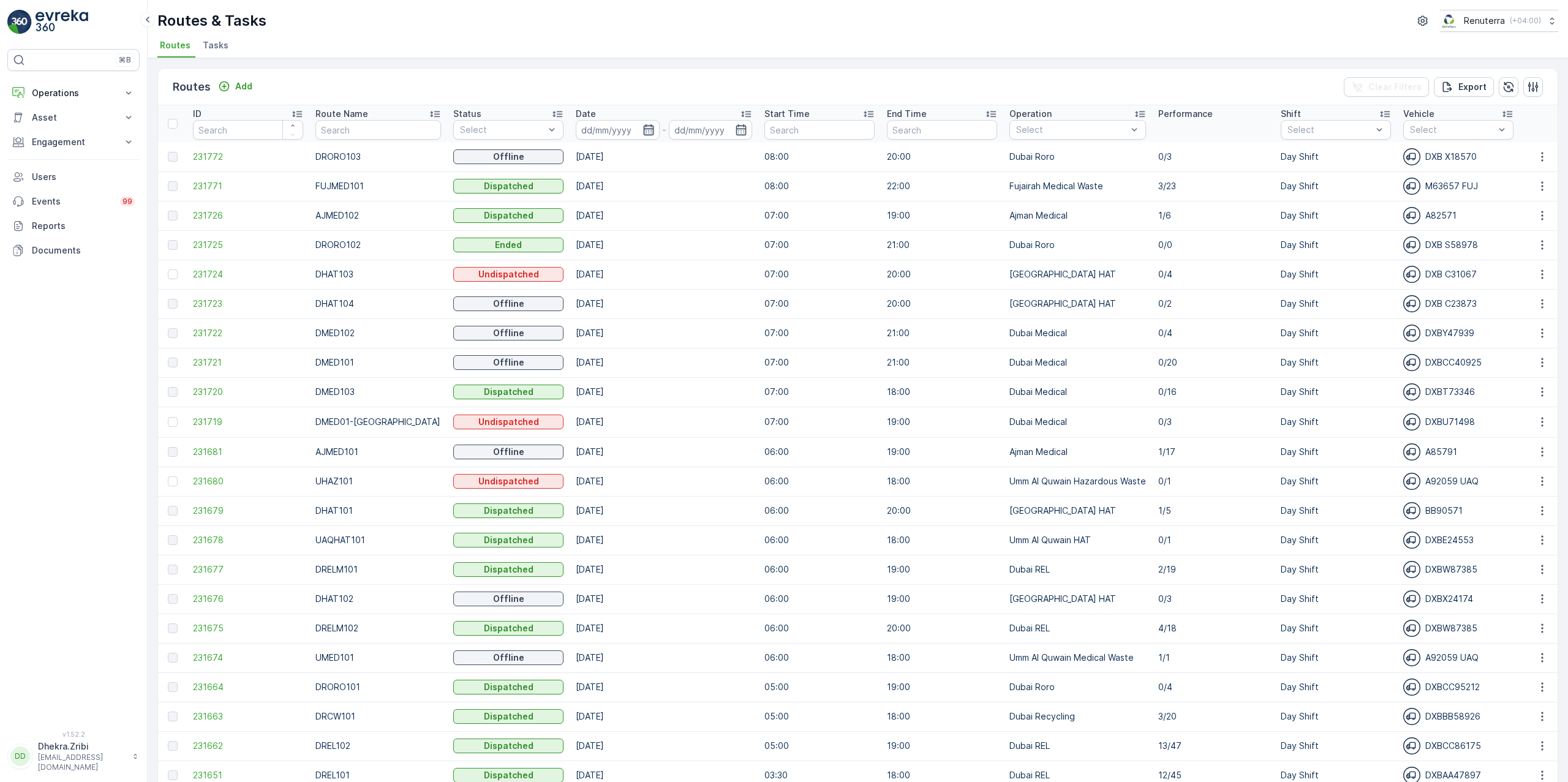
click at [642, 134] on icon "button" at bounding box center [648, 129] width 13 height 13
click at [698, 251] on div "13" at bounding box center [691, 255] width 19 height 19
type input "[DATE]"
click at [698, 251] on div "13" at bounding box center [691, 255] width 19 height 19
type input "[DATE]"
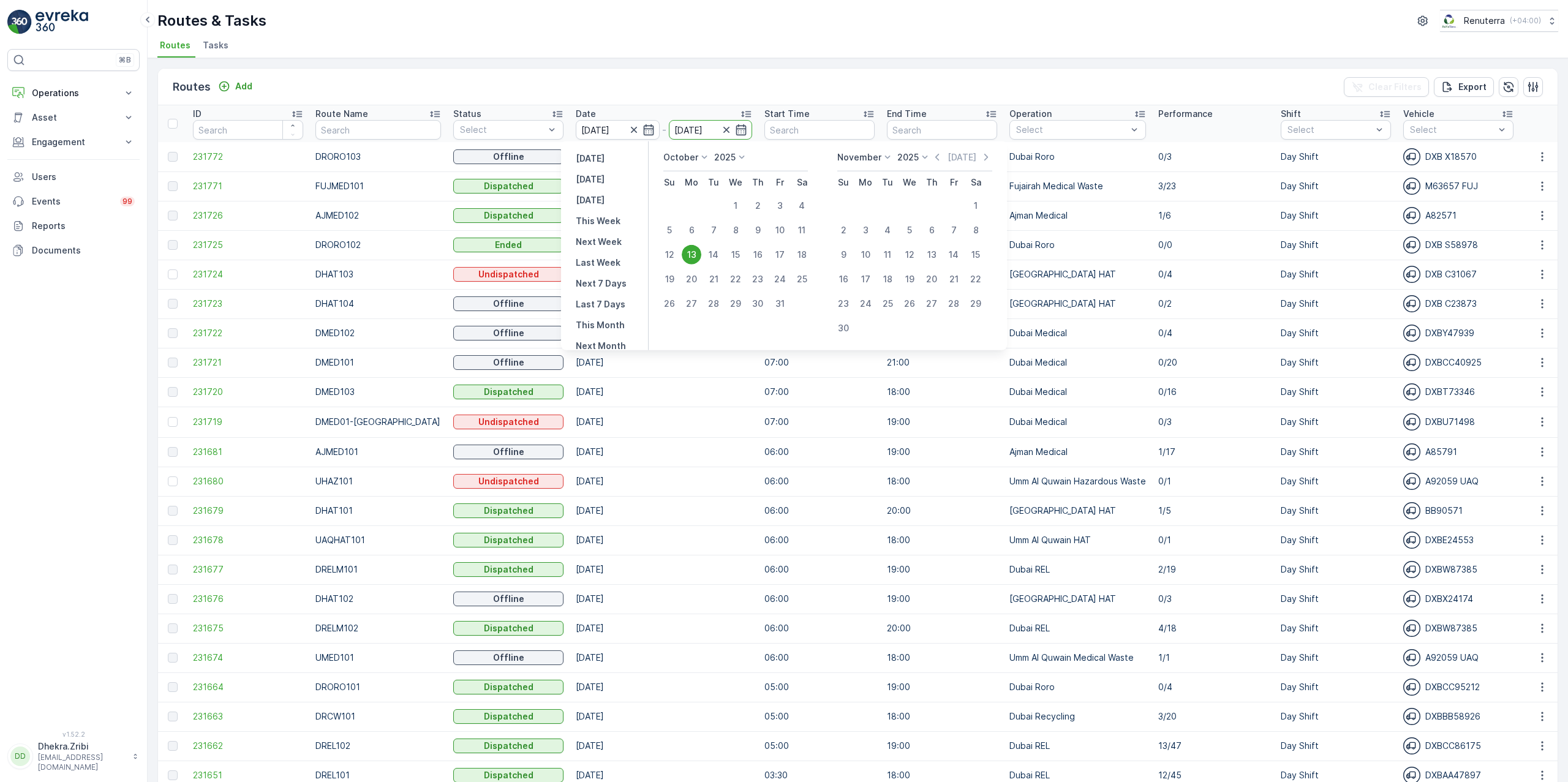
click at [698, 18] on div "Routes & Tasks Renuterra ( +04:00 )" at bounding box center [857, 20] width 1401 height 22
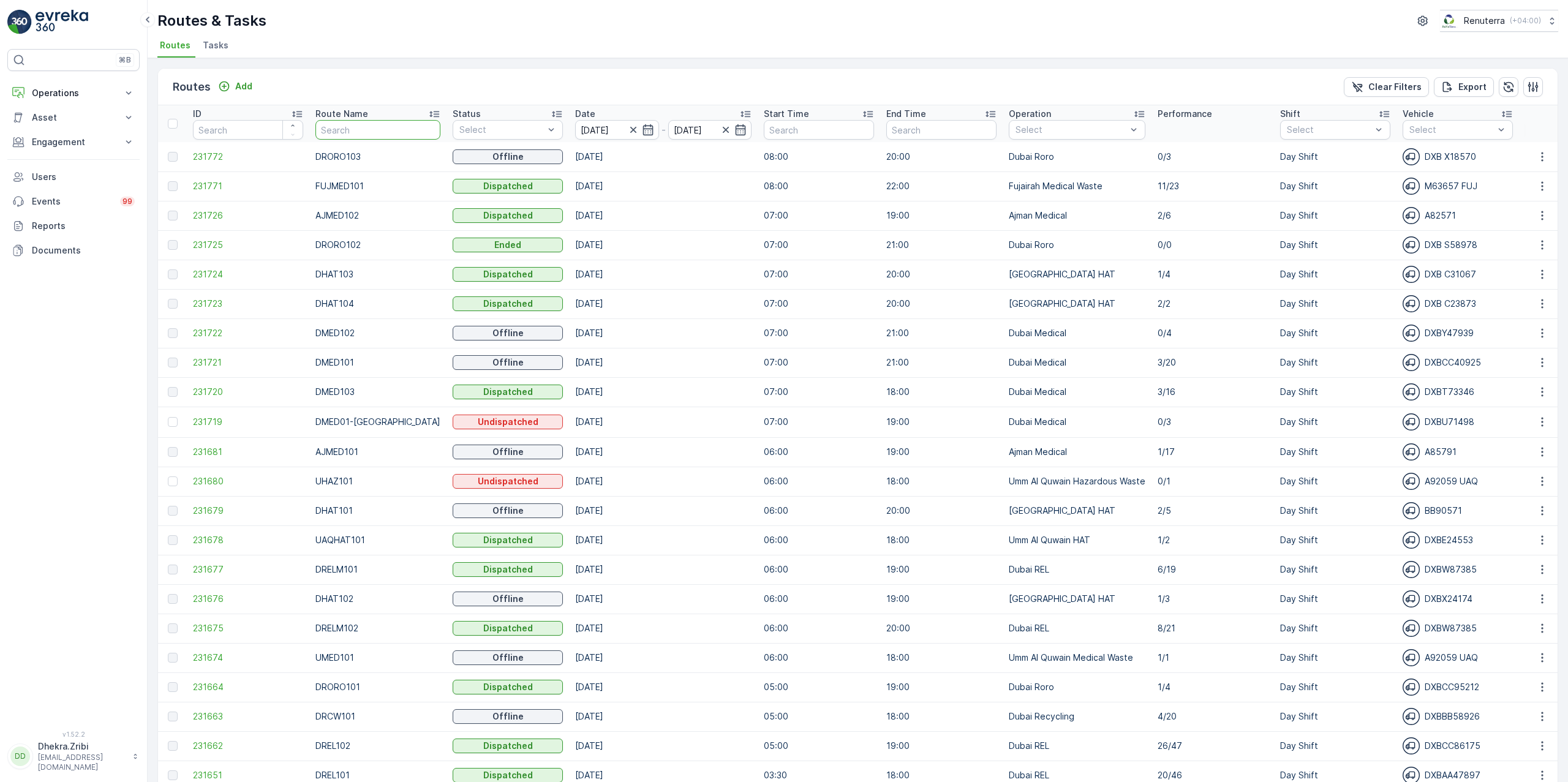
click at [334, 121] on input "text" at bounding box center [378, 130] width 125 height 19
type input "hat"
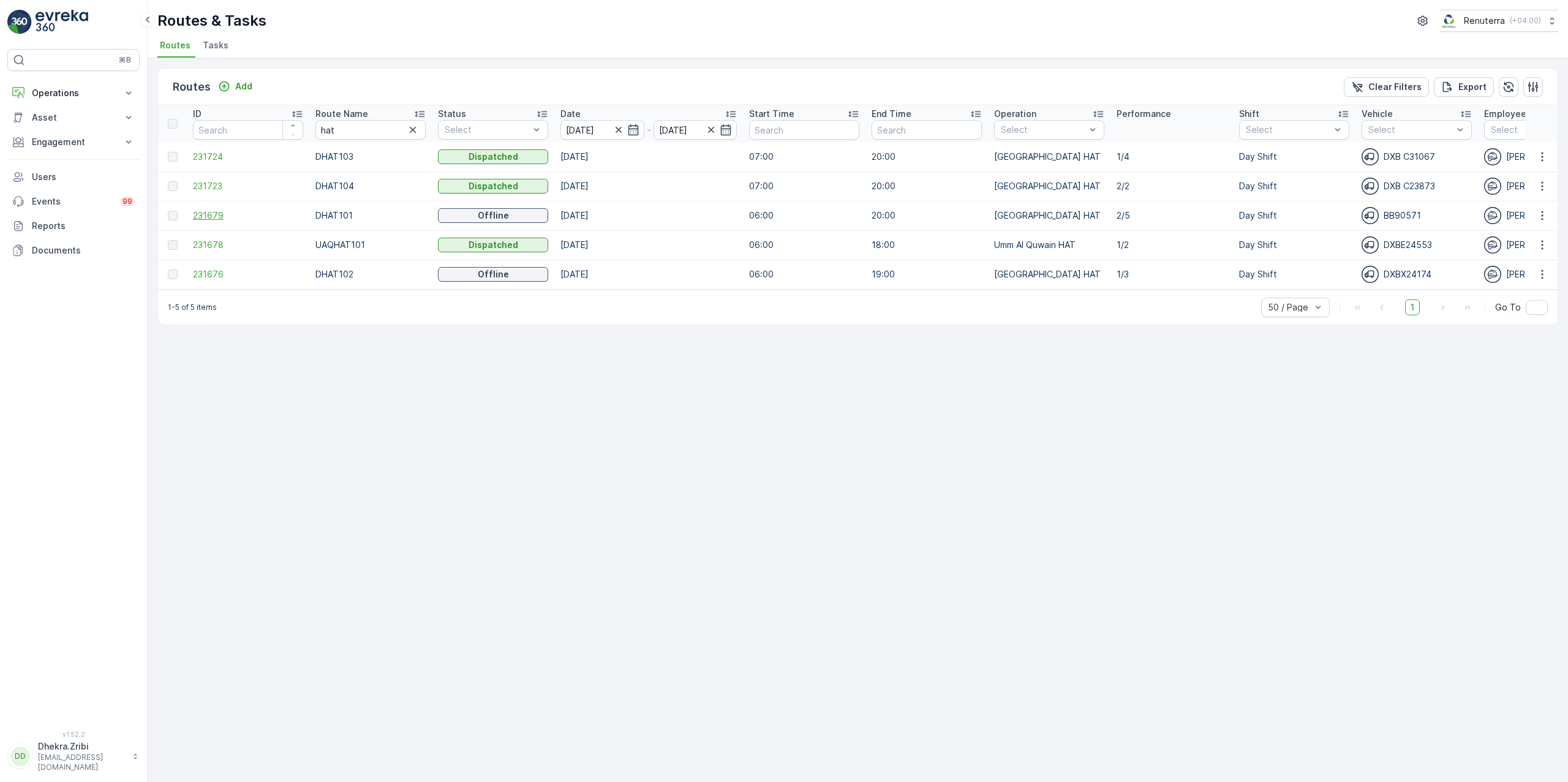
click at [211, 219] on span "231679" at bounding box center [248, 215] width 110 height 13
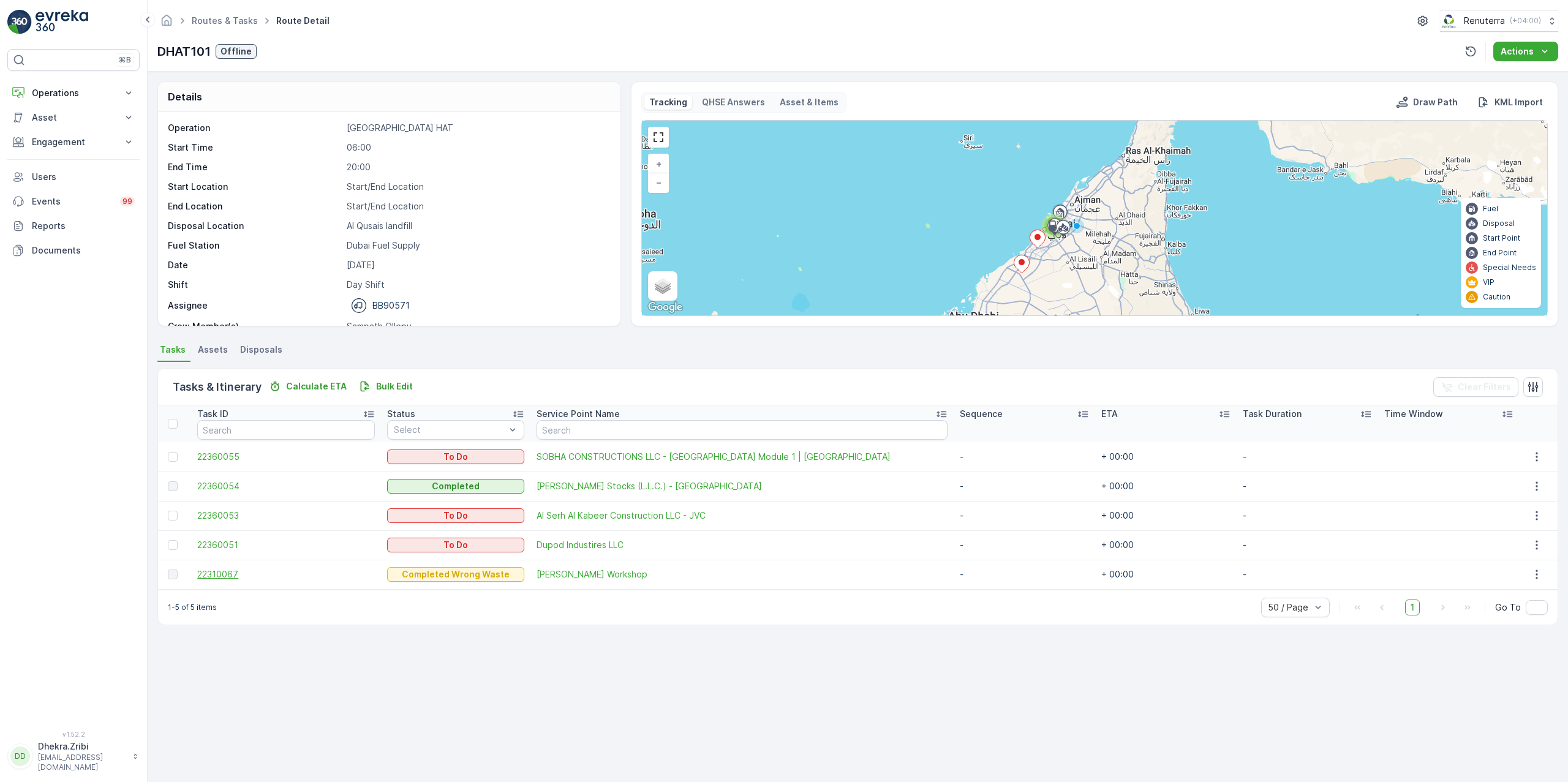
click at [209, 570] on span "22310067" at bounding box center [286, 575] width 177 height 13
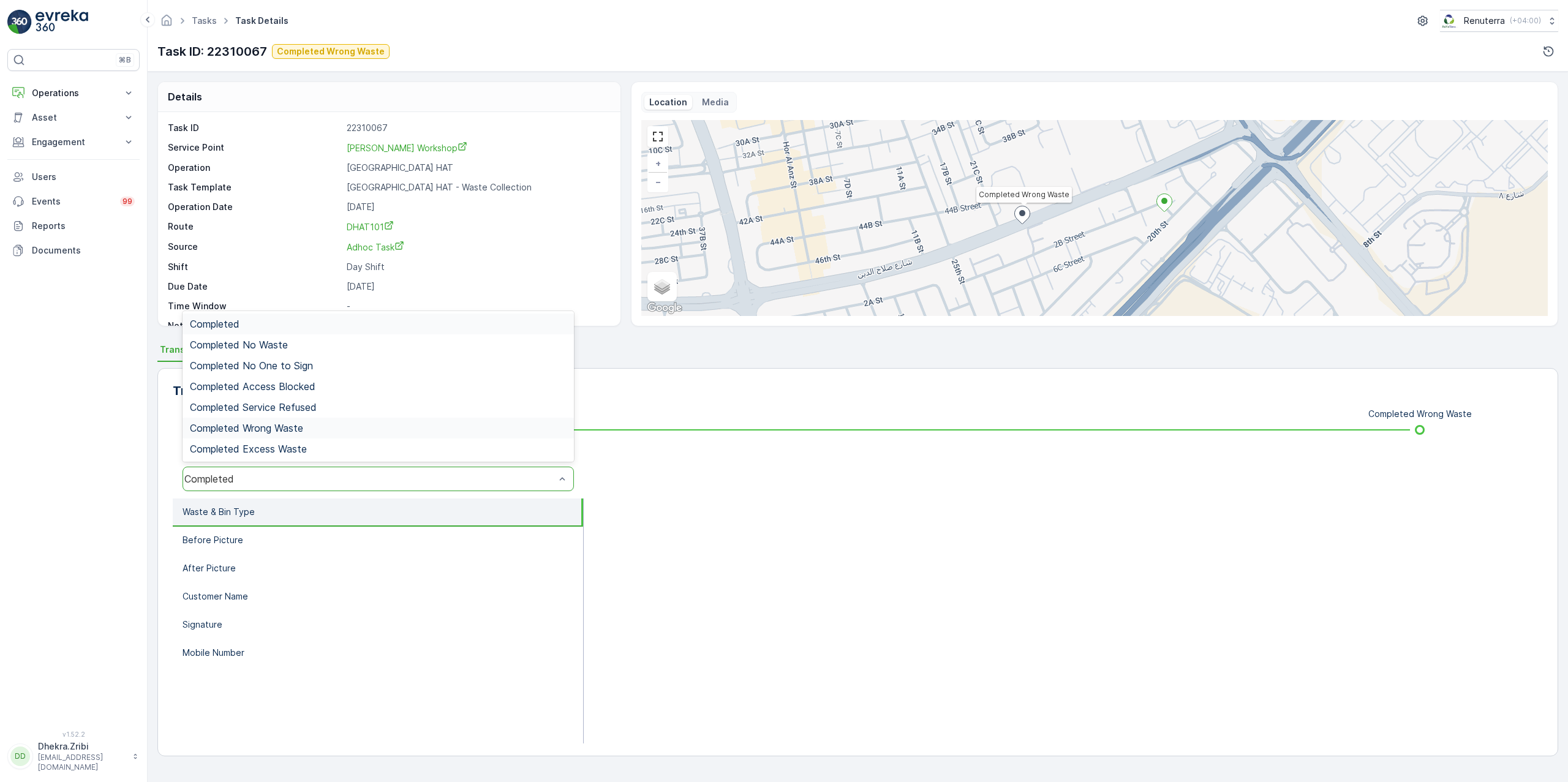
click at [308, 423] on div "Completed Wrong Waste" at bounding box center [378, 427] width 377 height 11
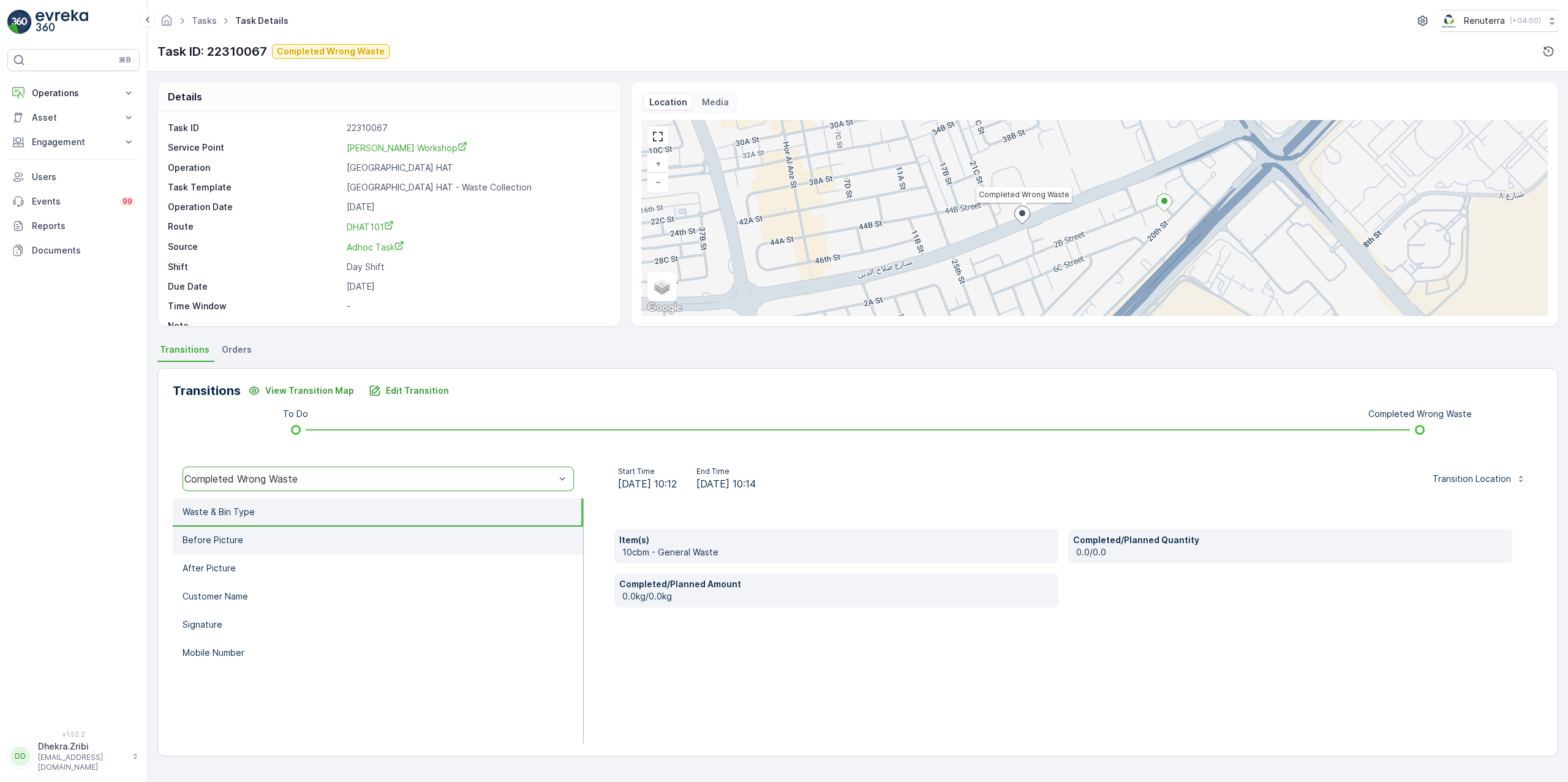
click at [286, 540] on li "Before Picture" at bounding box center [378, 540] width 411 height 28
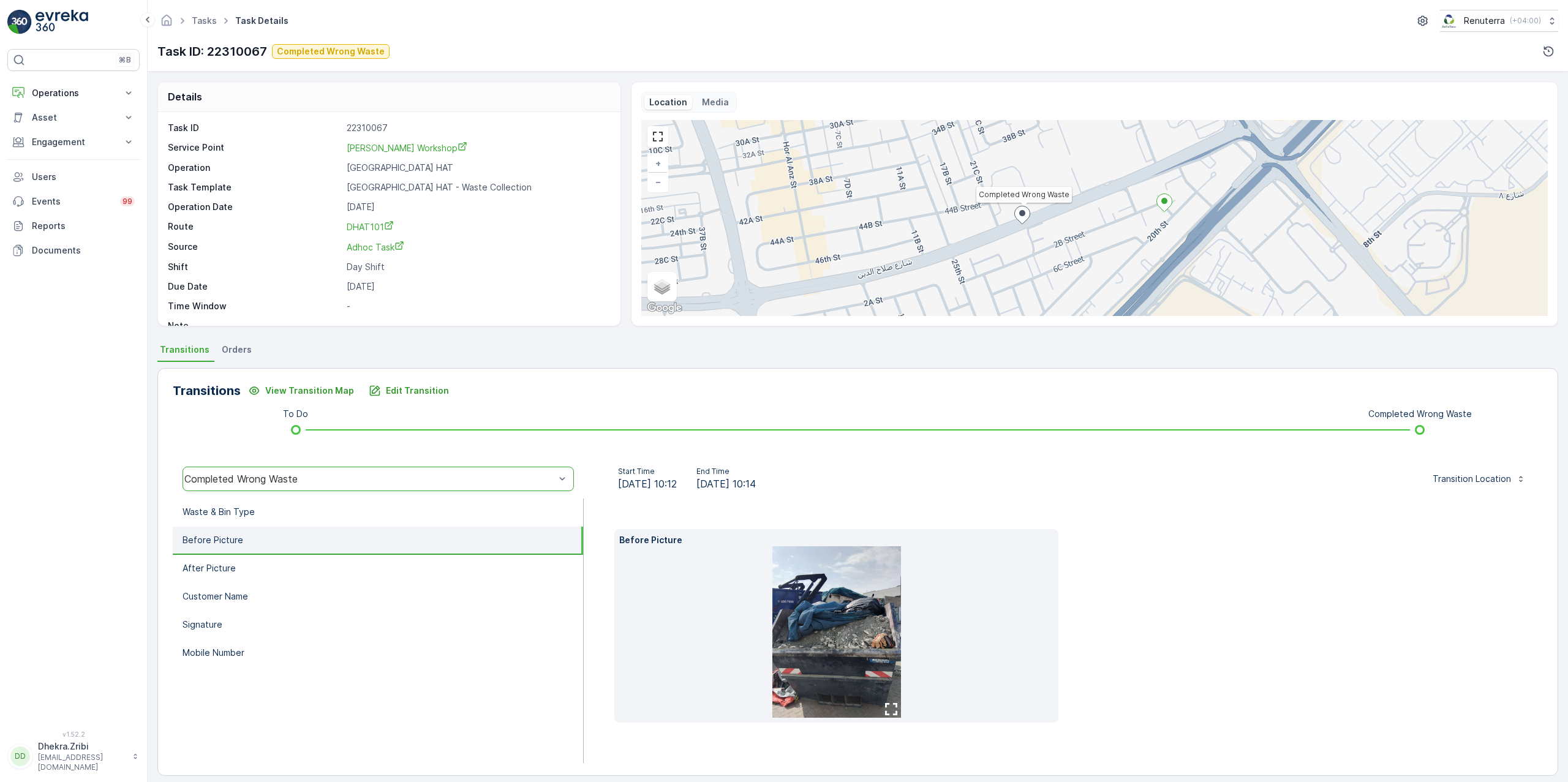
click at [844, 644] on img at bounding box center [836, 633] width 128 height 172
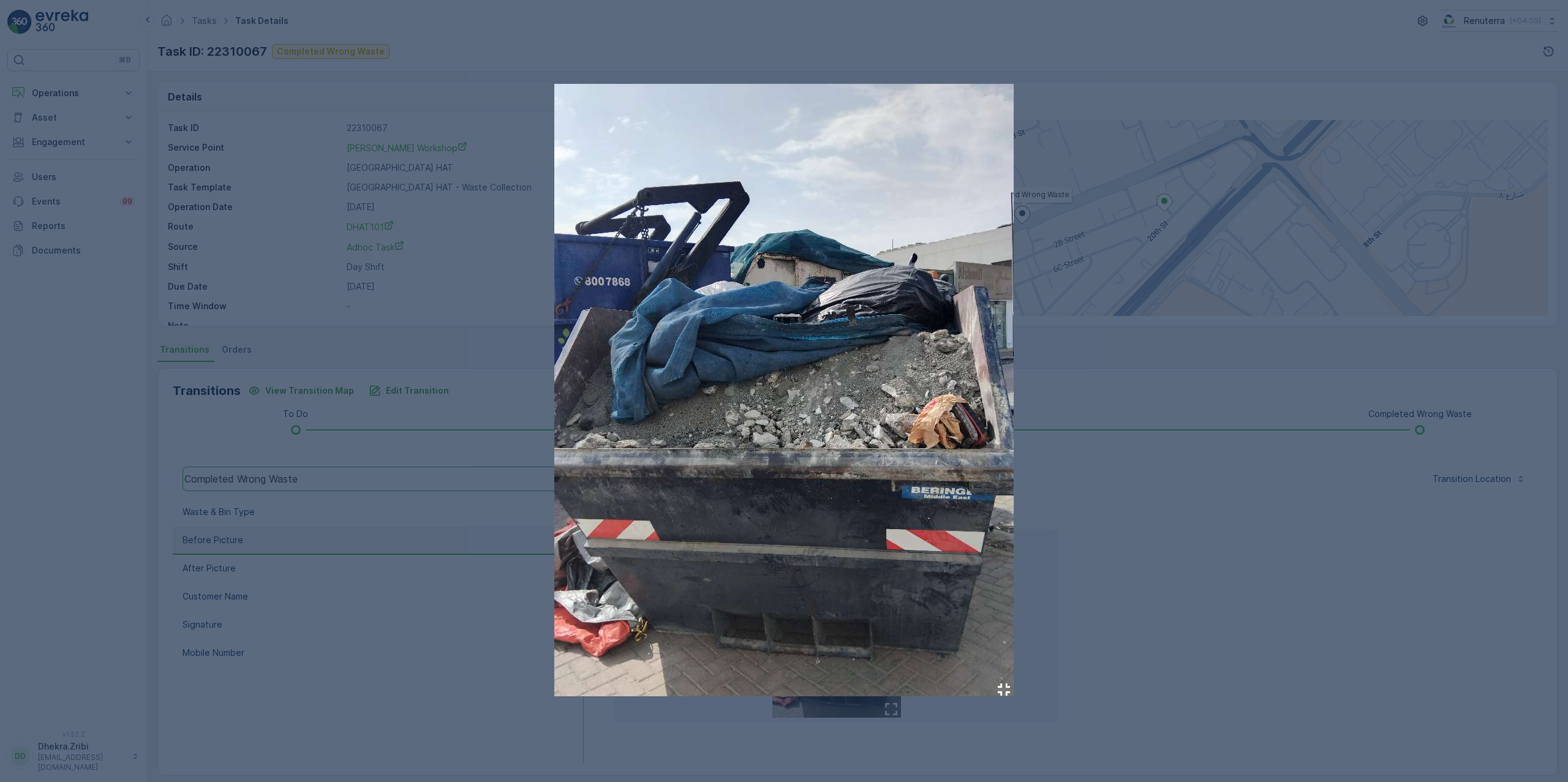
click at [1116, 502] on div at bounding box center [784, 391] width 1568 height 782
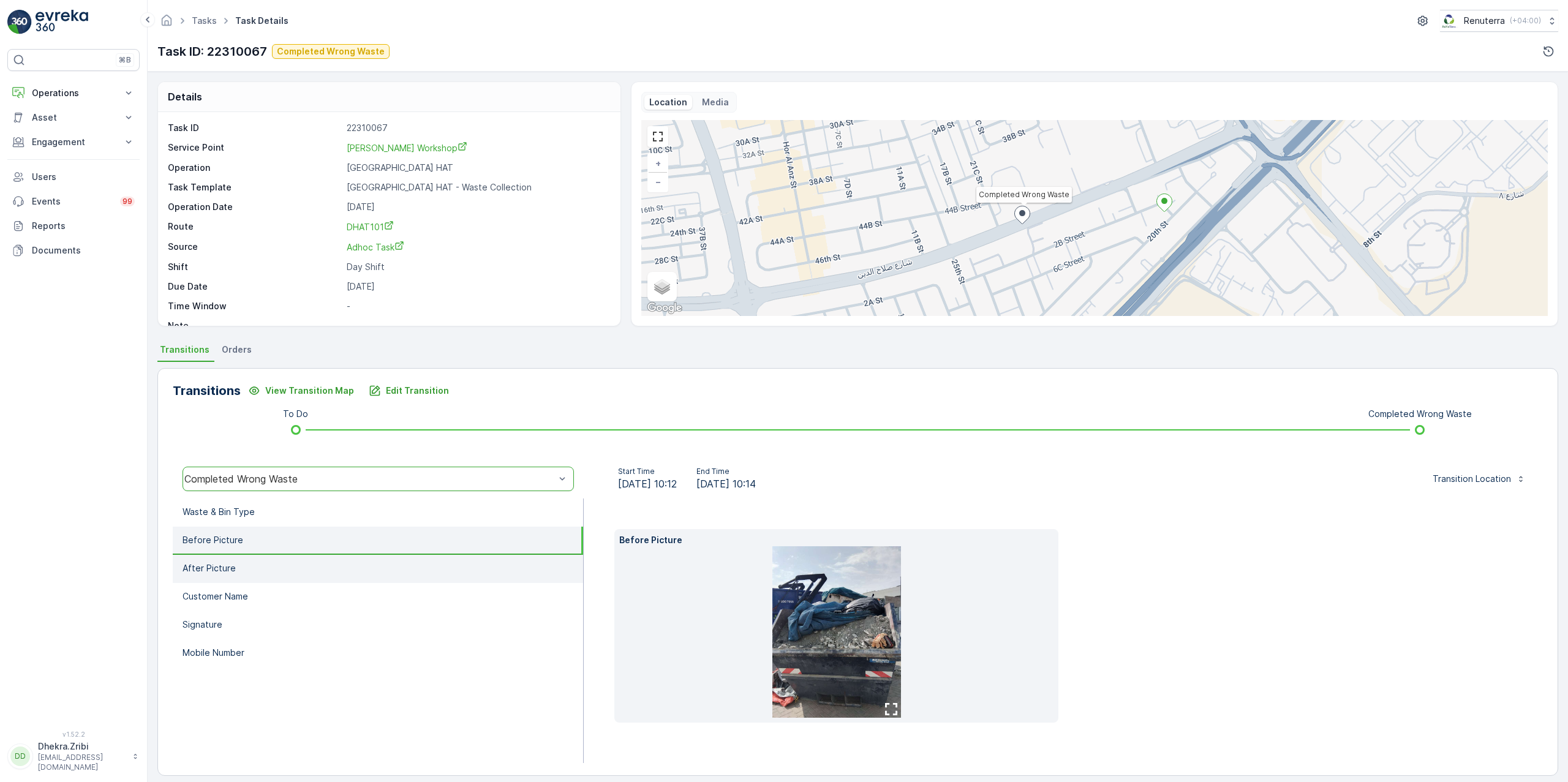
click at [233, 560] on li "After Picture" at bounding box center [378, 569] width 411 height 28
click at [834, 653] on img at bounding box center [836, 633] width 128 height 172
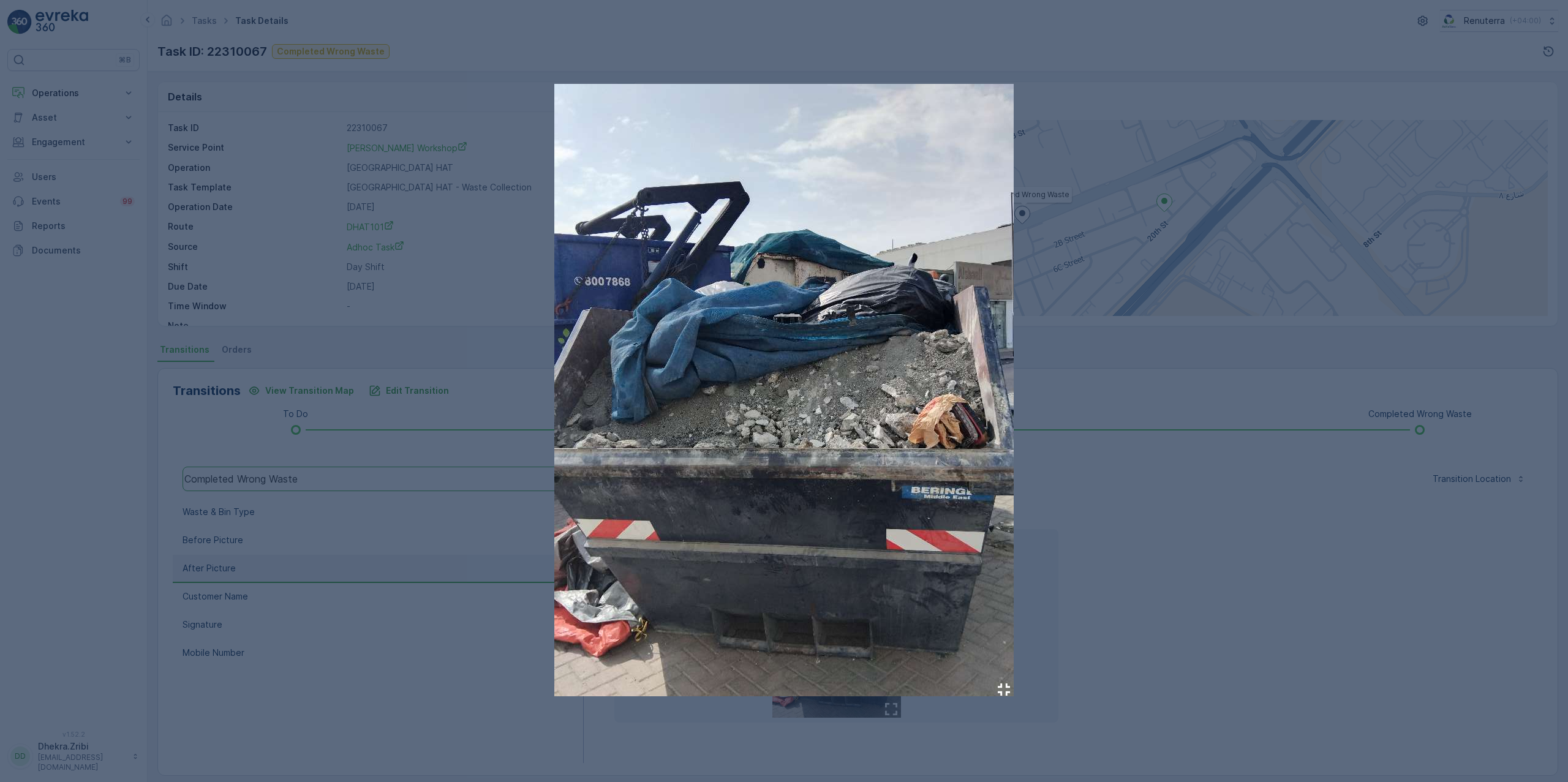
click at [1153, 501] on div at bounding box center [784, 391] width 1568 height 782
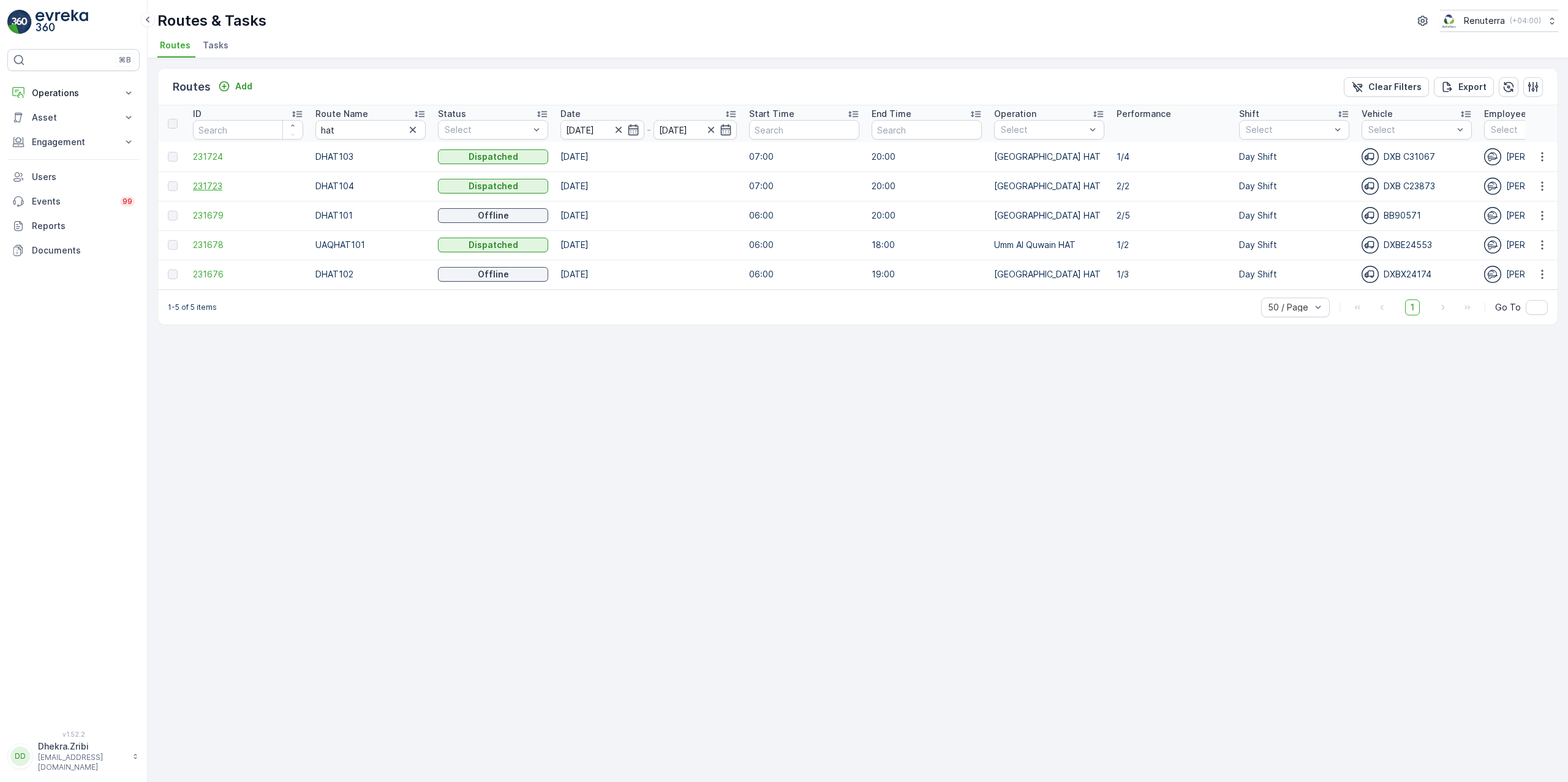
click at [207, 182] on span "231723" at bounding box center [248, 186] width 110 height 13
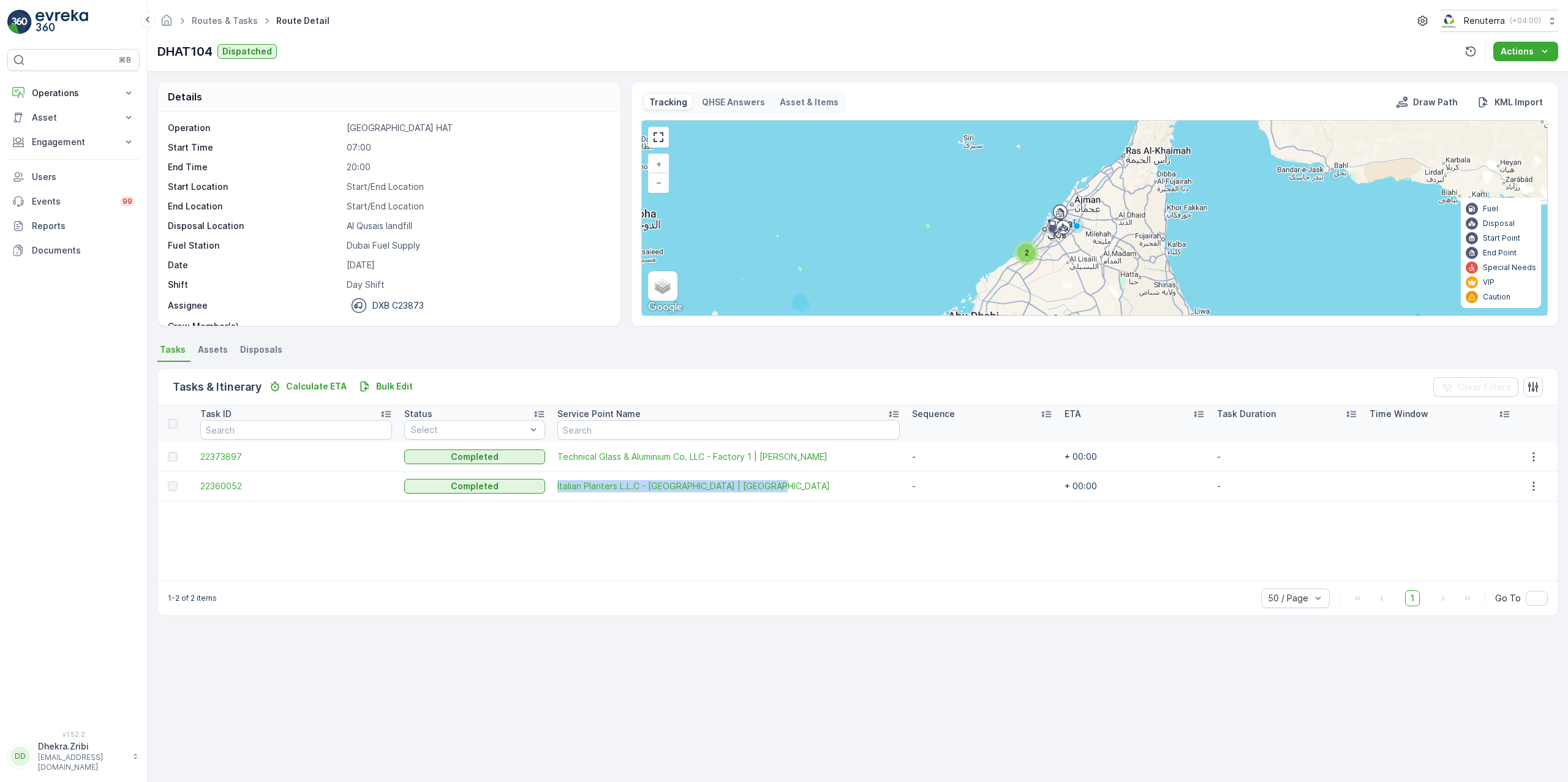
drag, startPoint x: 533, startPoint y: 495, endPoint x: 791, endPoint y: 474, distance: 258.9
drag, startPoint x: 536, startPoint y: 451, endPoint x: 798, endPoint y: 458, distance: 262.1
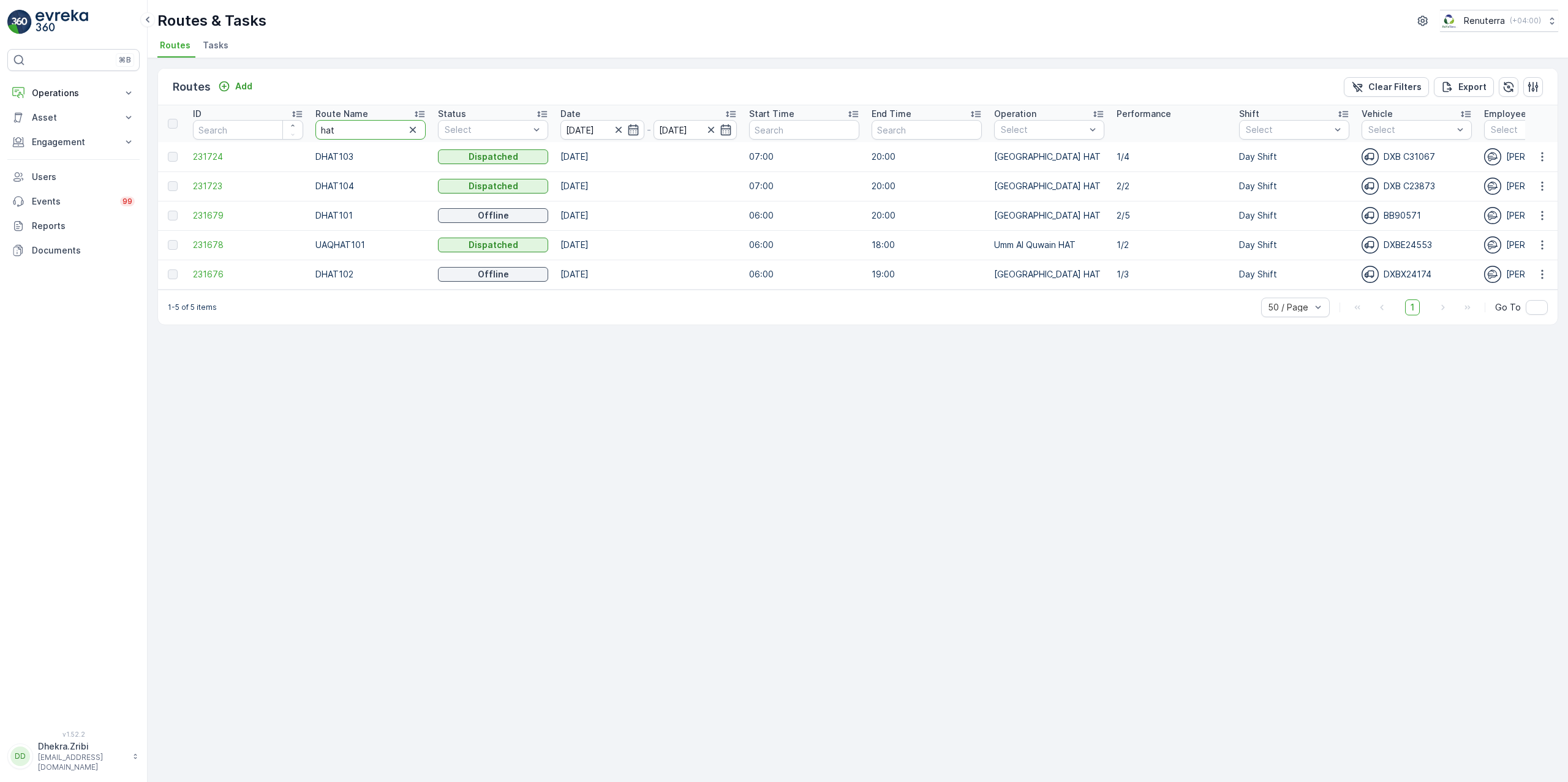
drag, startPoint x: 365, startPoint y: 130, endPoint x: 257, endPoint y: 205, distance: 131.5
click at [257, 205] on table "ID Route Name hat Status Select Date 13.10.2025 - 13.10.2025 Start Time End Tim…" at bounding box center [1386, 197] width 2456 height 184
type input "h"
type input "med"
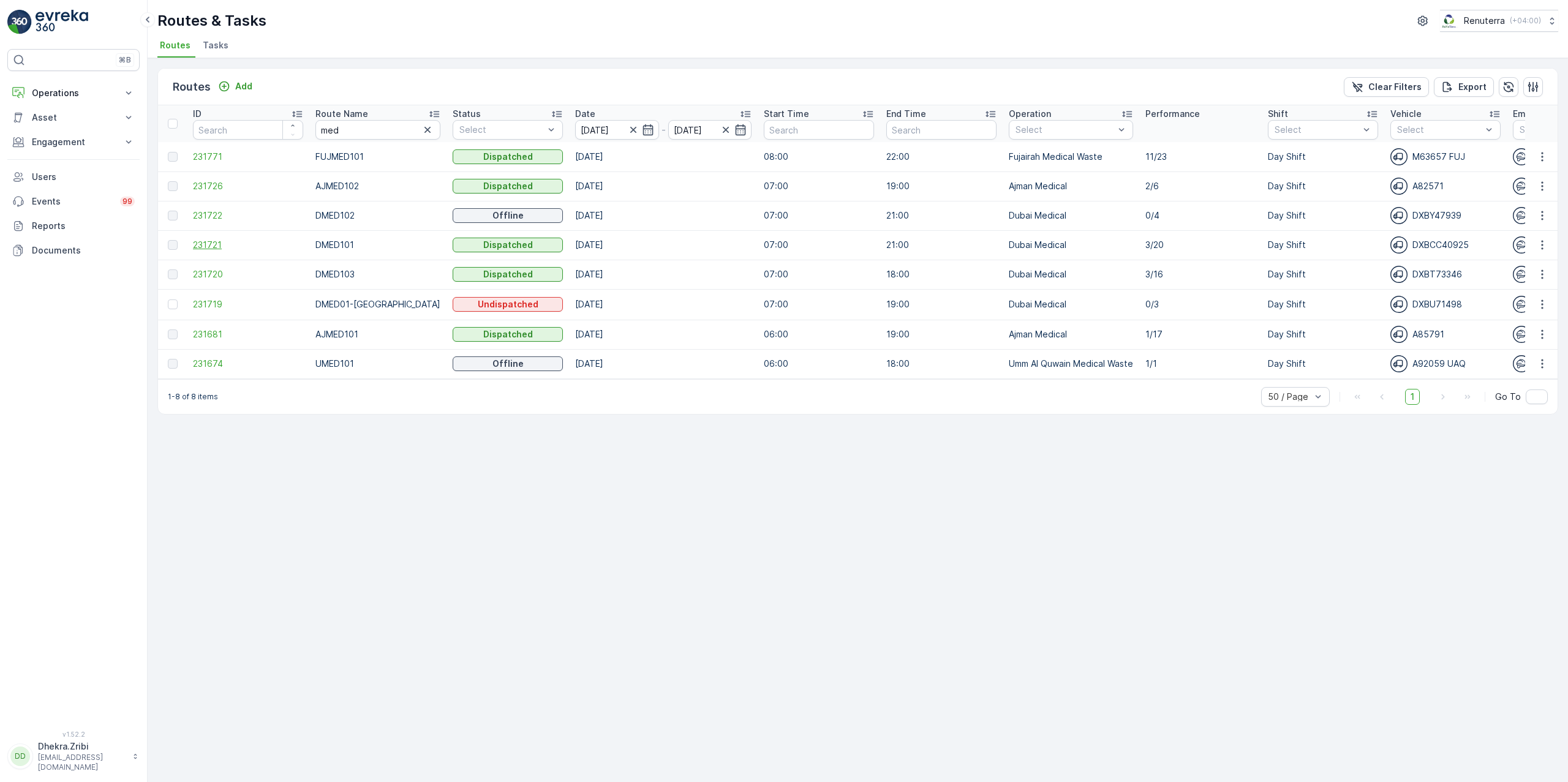
click at [209, 247] on span "231721" at bounding box center [248, 245] width 110 height 13
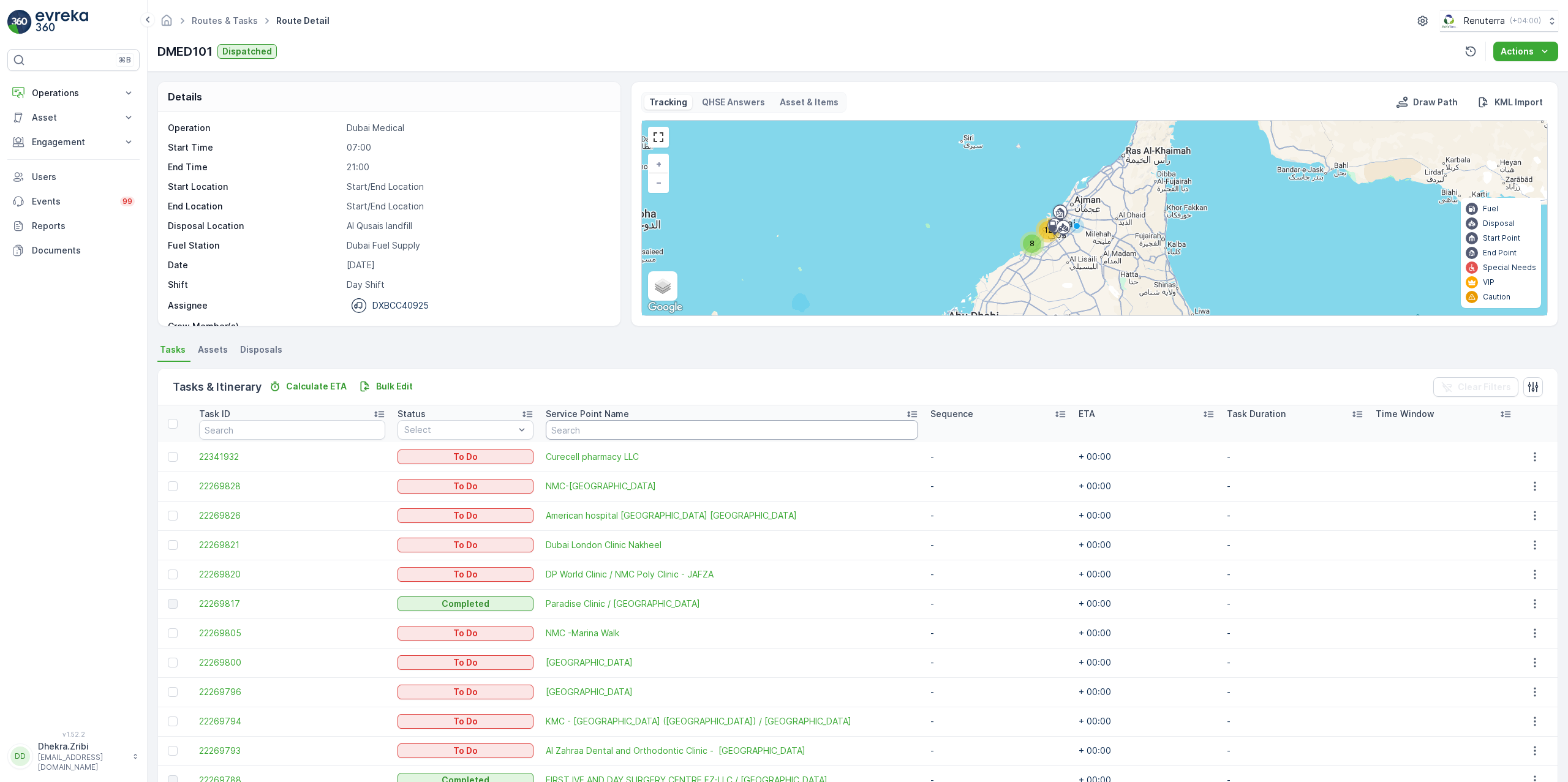
click at [615, 434] on input "text" at bounding box center [732, 430] width 372 height 19
type input "iran"
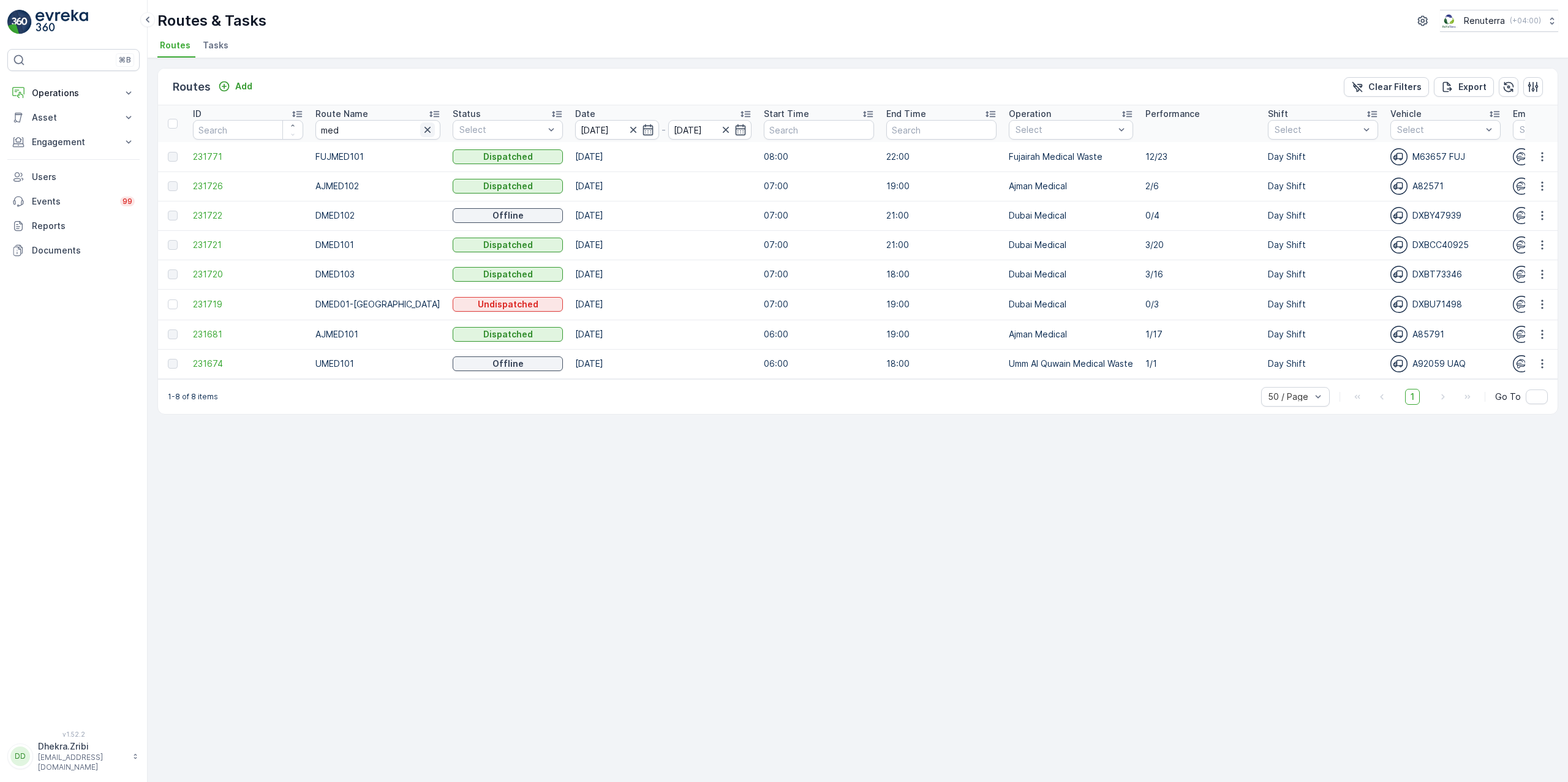
click at [420, 137] on button "button" at bounding box center [427, 129] width 14 height 14
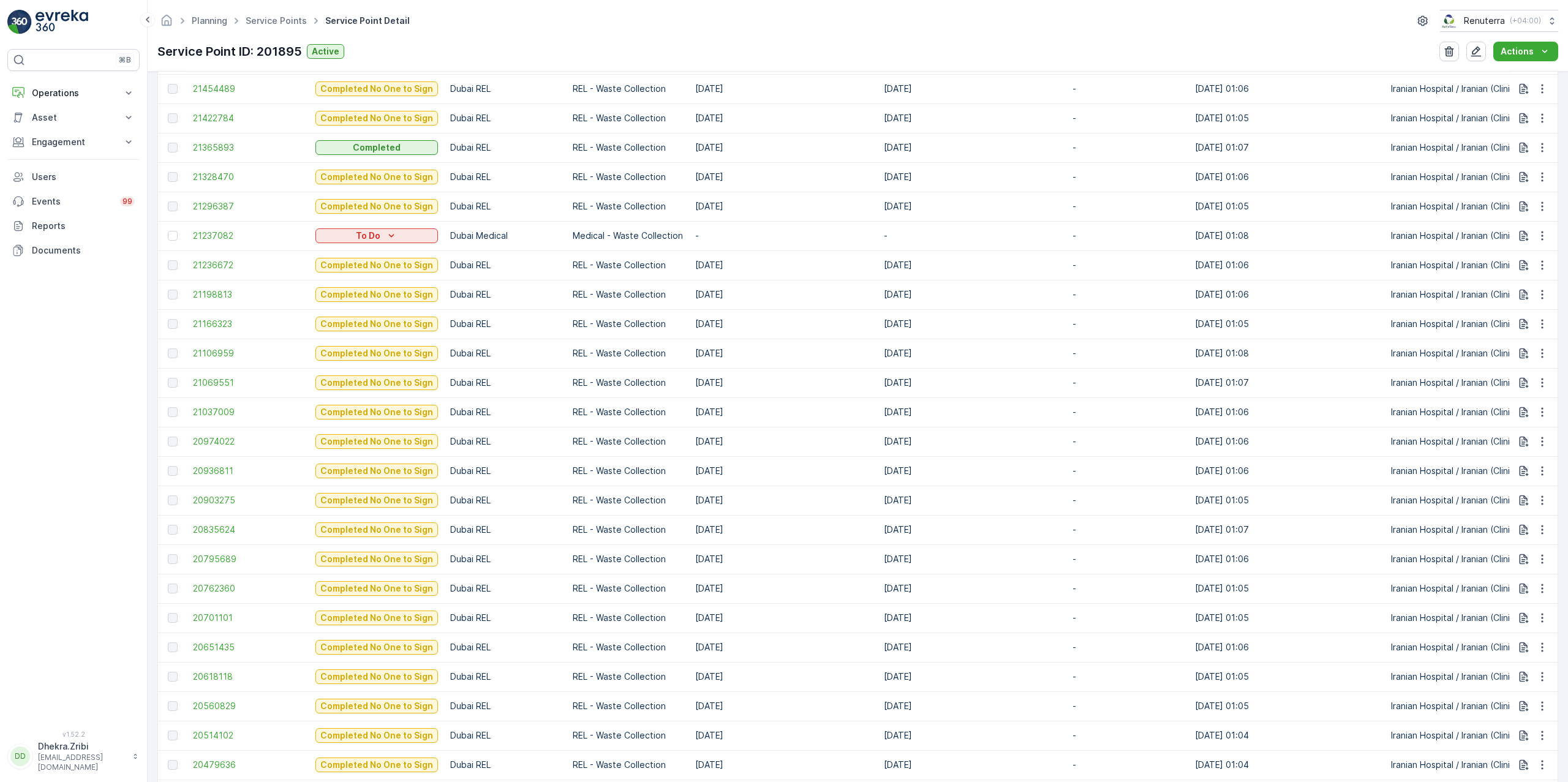
scroll to position [1196, 0]
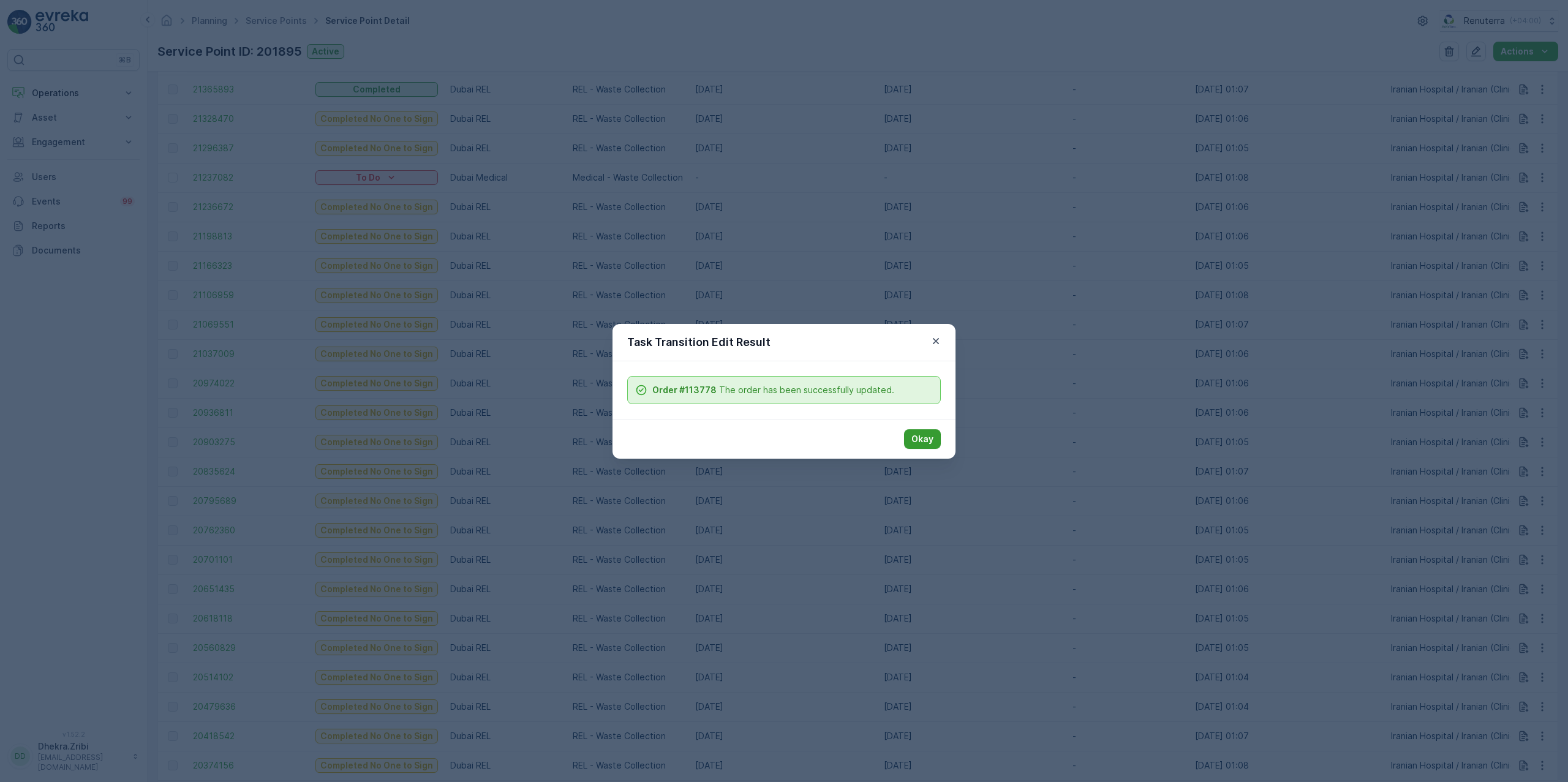
click at [919, 443] on p "Okay" at bounding box center [922, 439] width 22 height 13
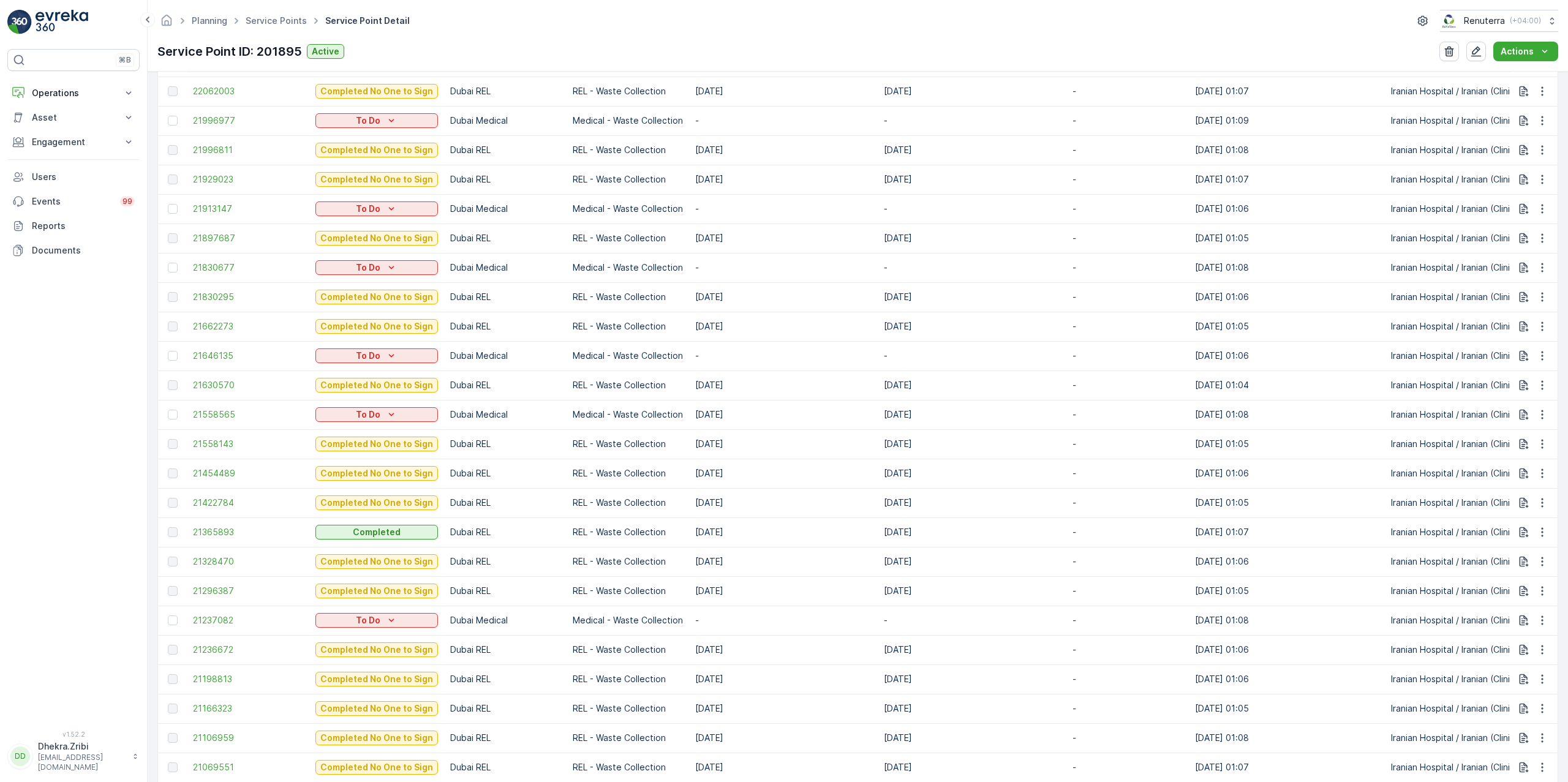
scroll to position [0, 0]
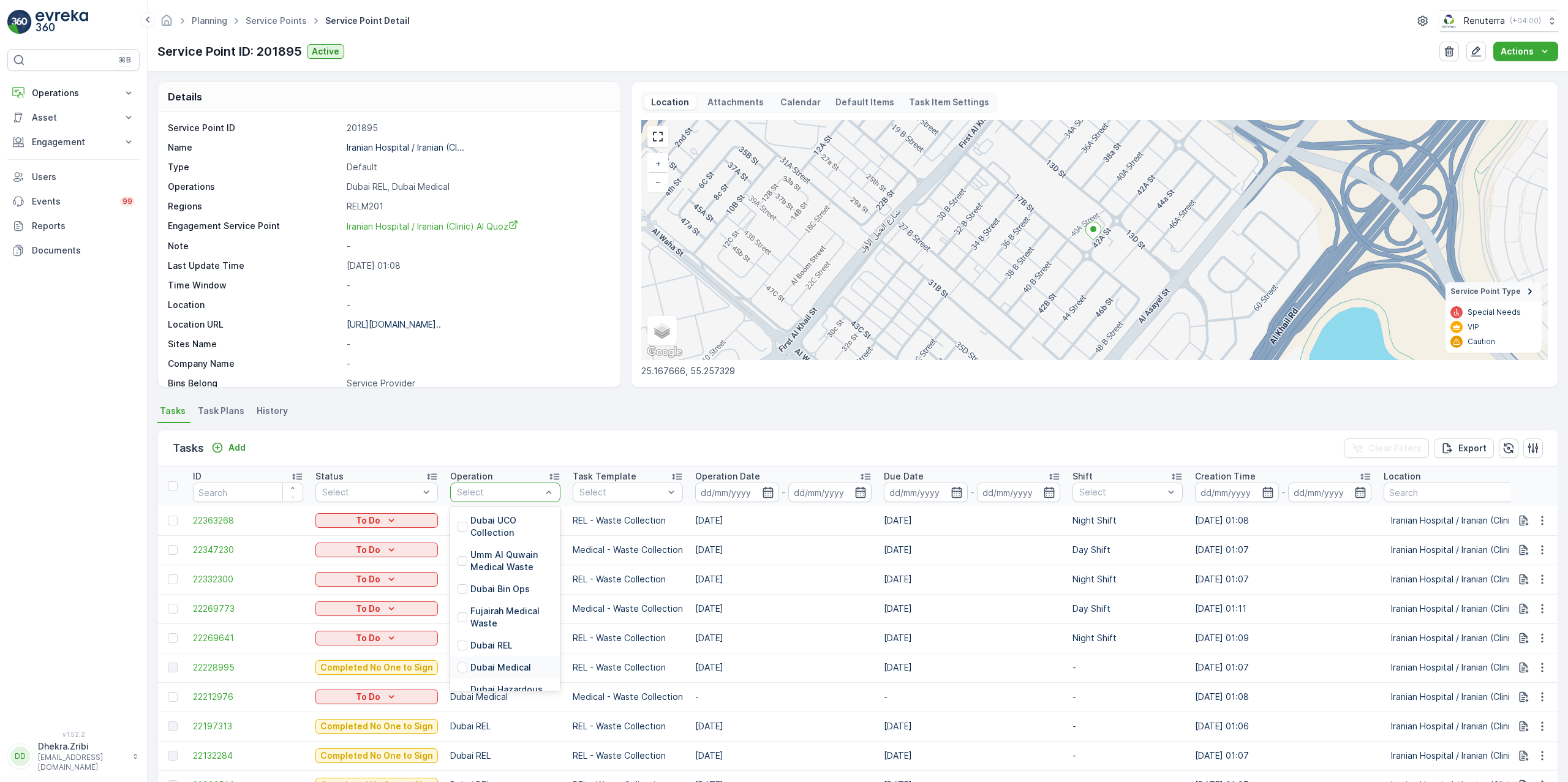
click at [507, 664] on p "Dubai Medical" at bounding box center [500, 667] width 61 height 13
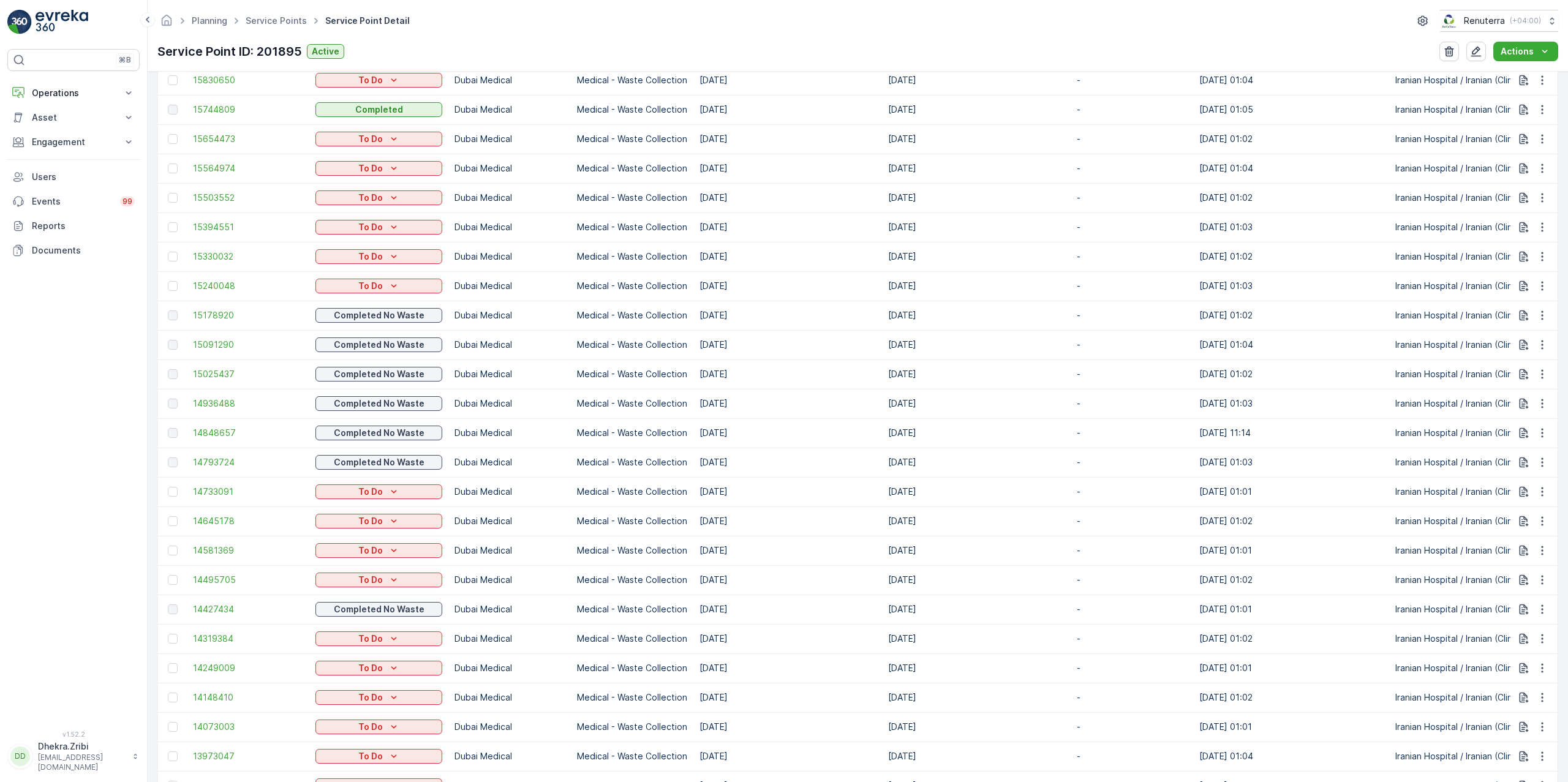
scroll to position [1257, 0]
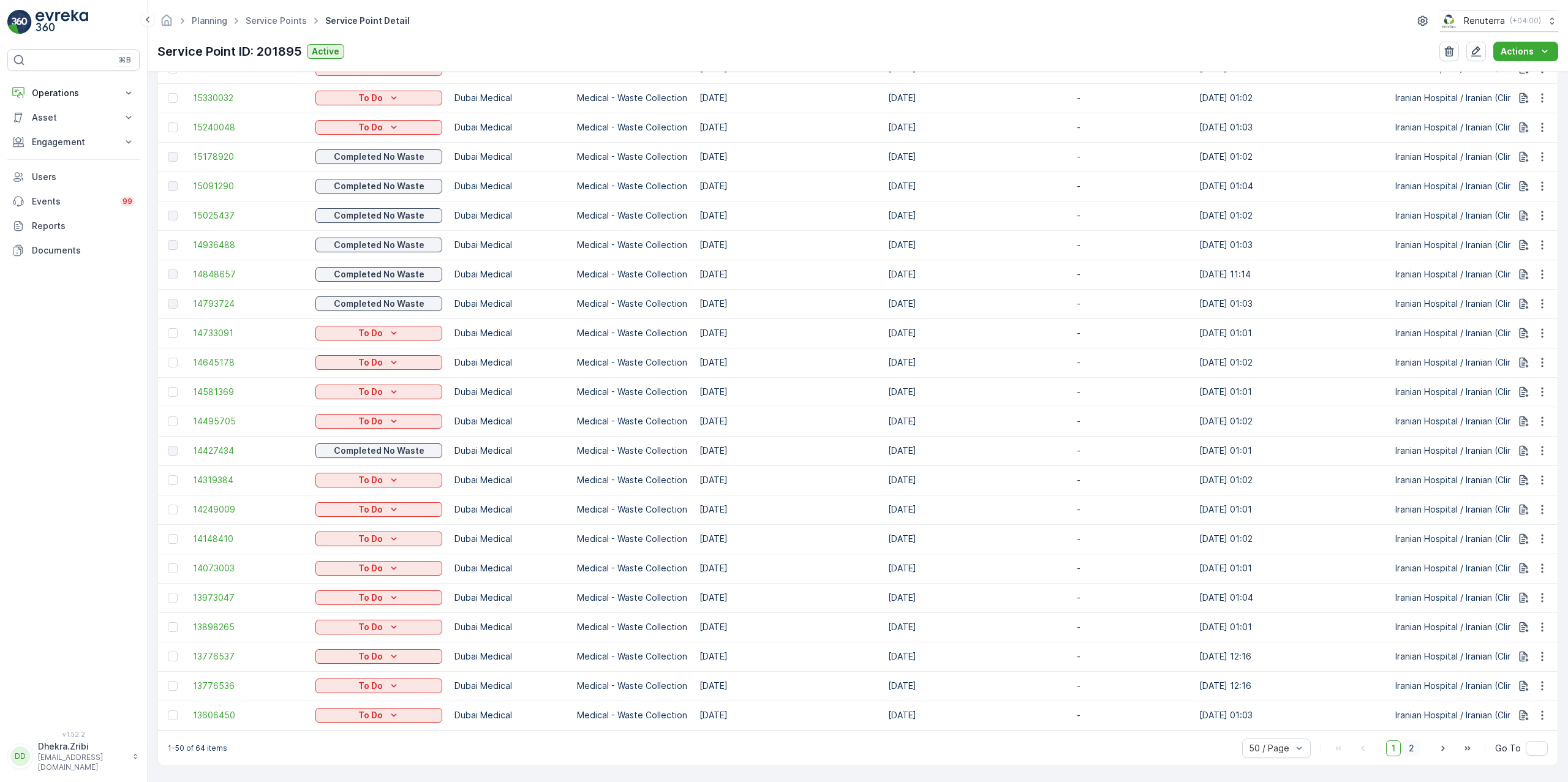
click at [1407, 748] on span "2" at bounding box center [1411, 748] width 16 height 16
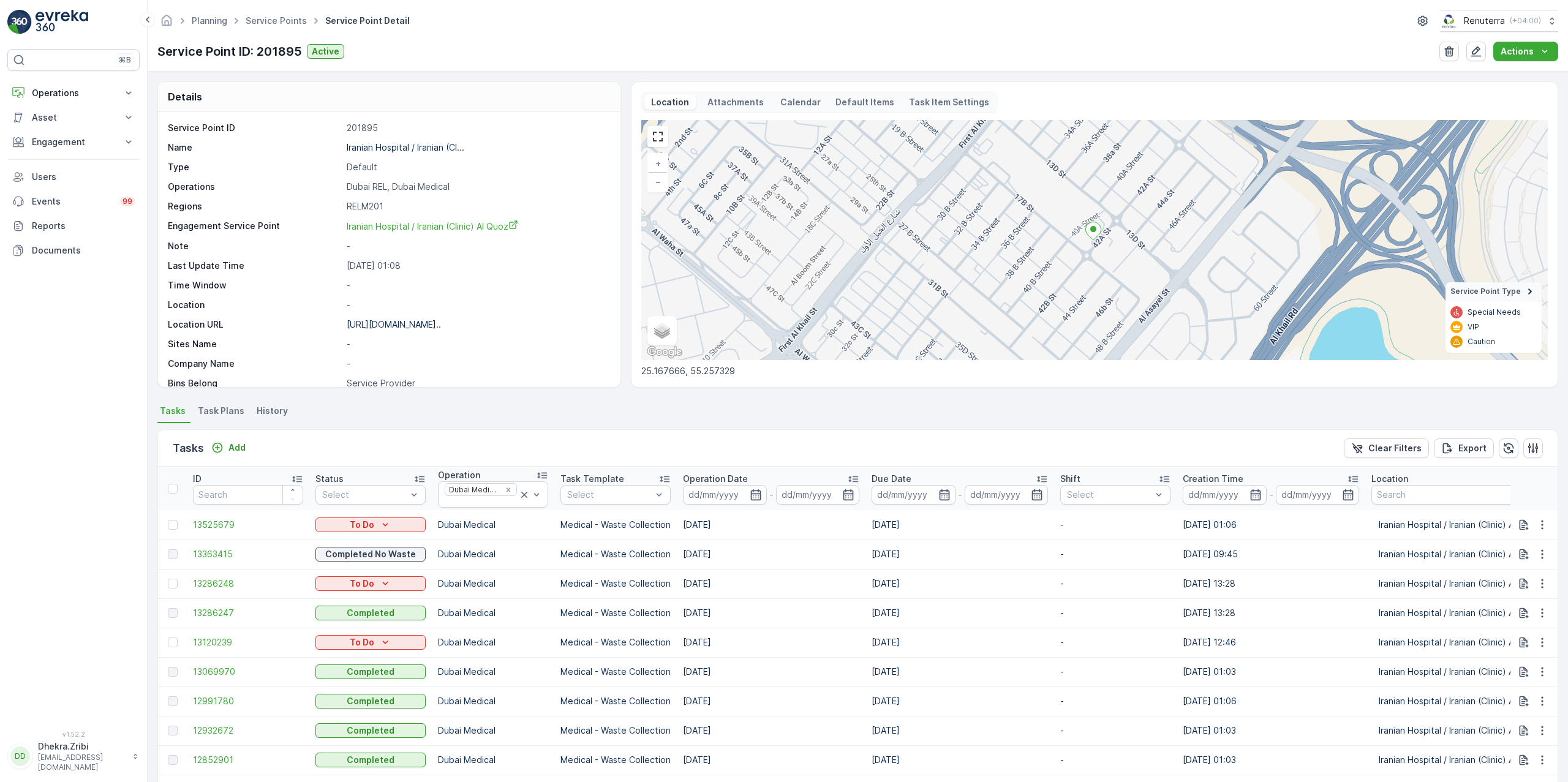
click at [230, 412] on span "Task Plans" at bounding box center [221, 411] width 46 height 13
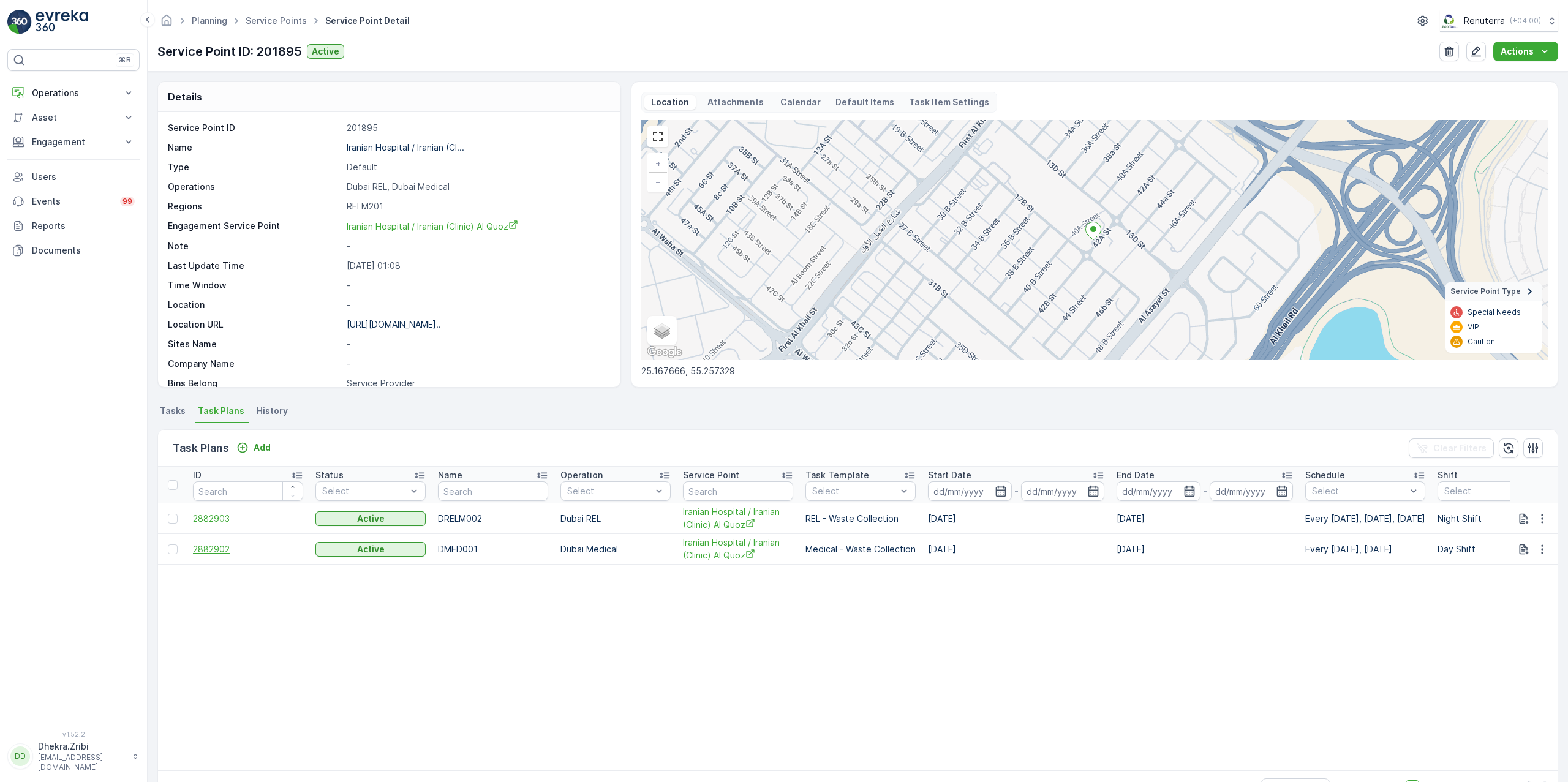
click at [204, 553] on span "2882902" at bounding box center [248, 549] width 110 height 13
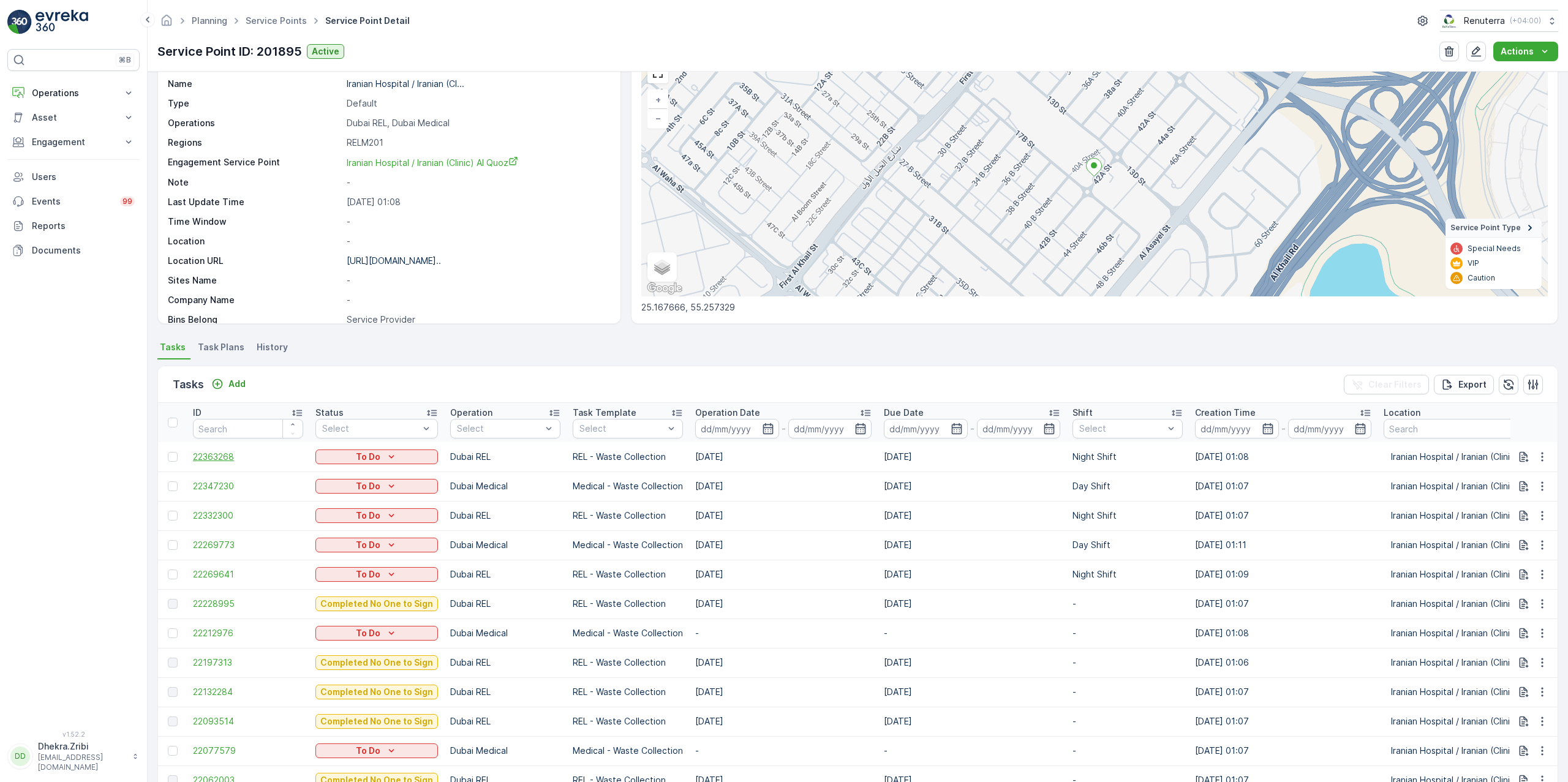
scroll to position [54, 0]
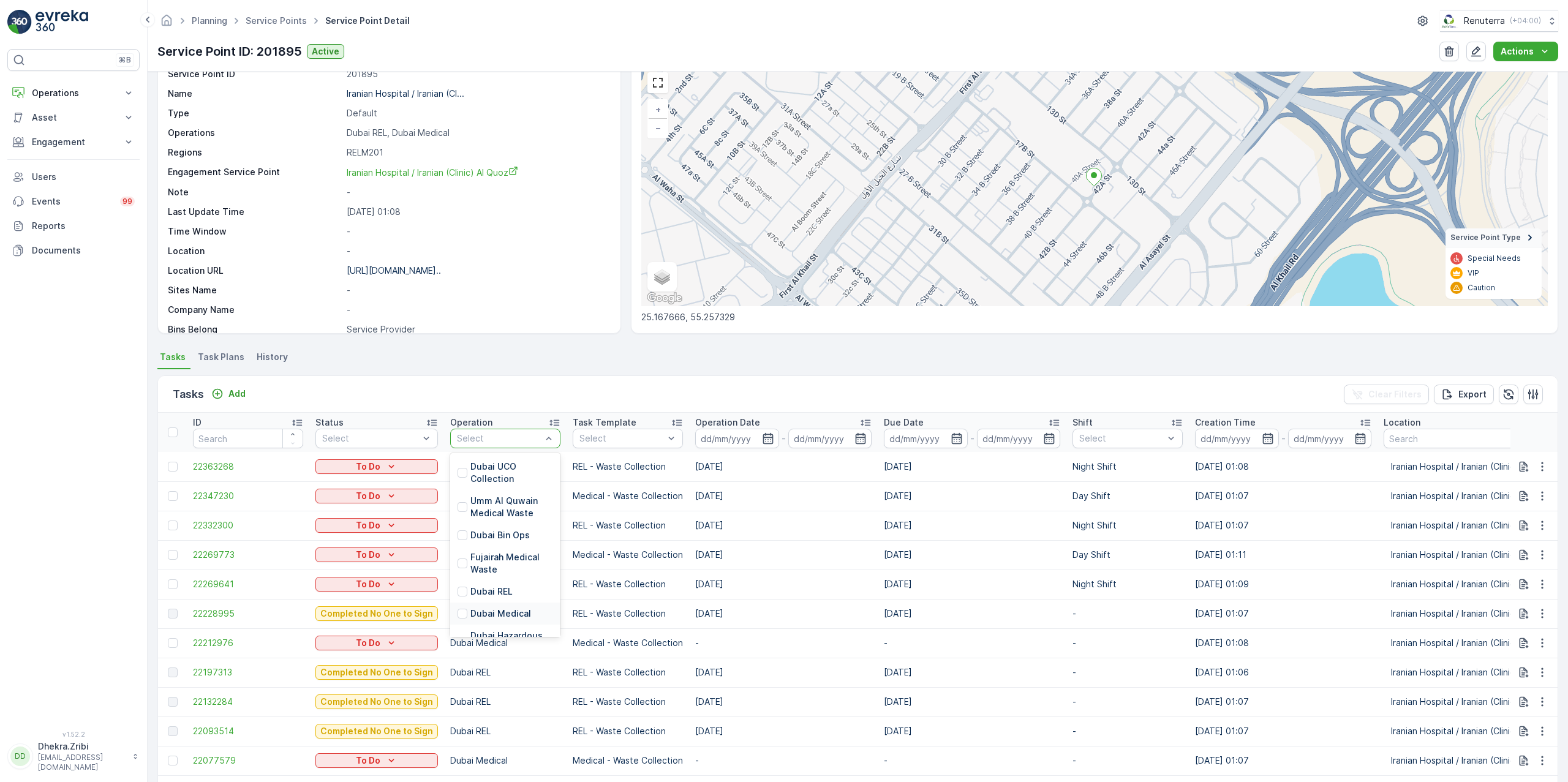
click at [498, 610] on p "Dubai Medical" at bounding box center [500, 613] width 61 height 13
